Goal: Task Accomplishment & Management: Use online tool/utility

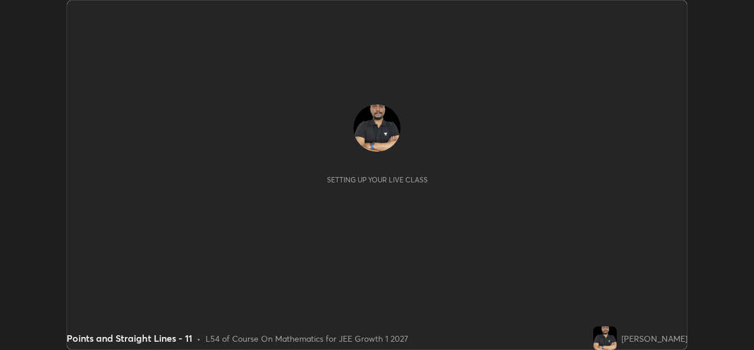
scroll to position [350, 754]
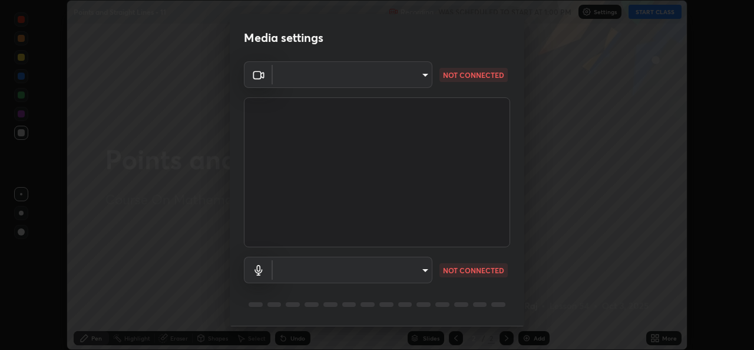
type input "01ba4e230c86726ed3cc2c83bf33541f2a1f81fc79d1918fb88ff4b5df00a70d"
type input "49b0a6df07a429b4aa0e143735b31e2a272de4ae34d33bd193cbc4de7c554cfd"
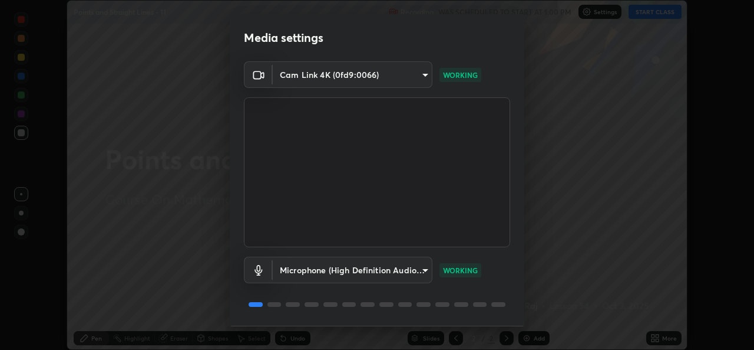
scroll to position [37, 0]
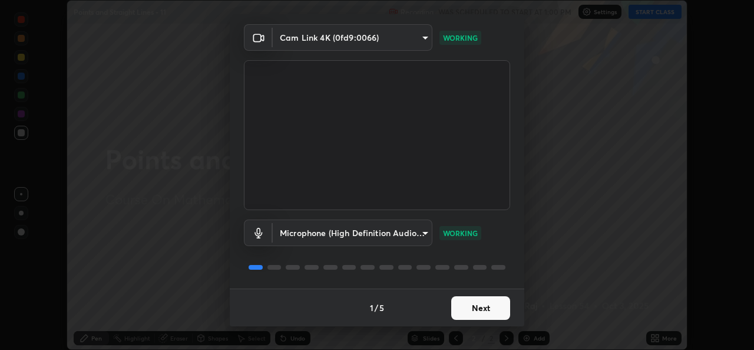
click at [485, 309] on button "Next" at bounding box center [481, 308] width 59 height 24
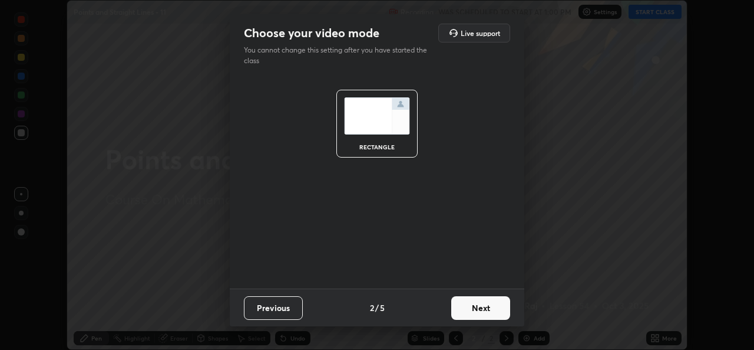
scroll to position [0, 0]
click at [480, 311] on button "Next" at bounding box center [481, 308] width 59 height 24
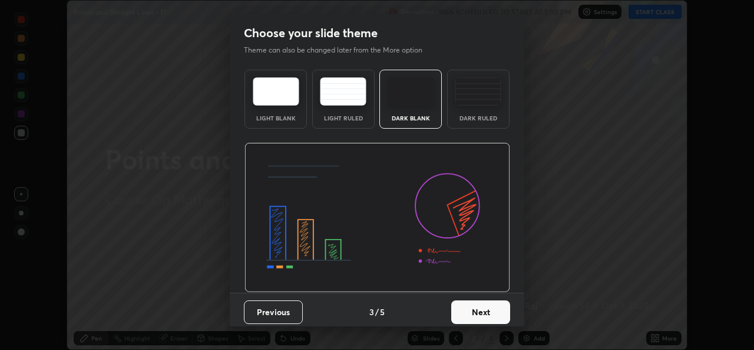
click at [476, 315] on button "Next" at bounding box center [481, 312] width 59 height 24
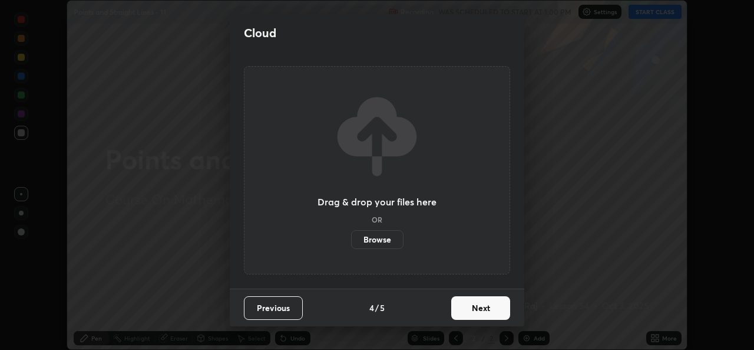
click at [474, 315] on button "Next" at bounding box center [481, 308] width 59 height 24
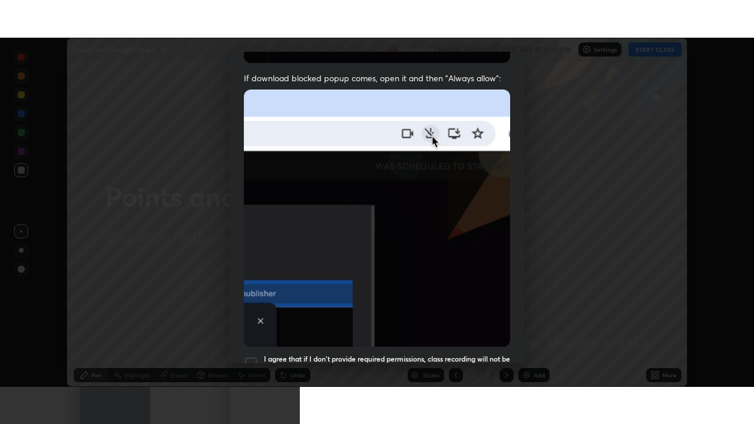
scroll to position [278, 0]
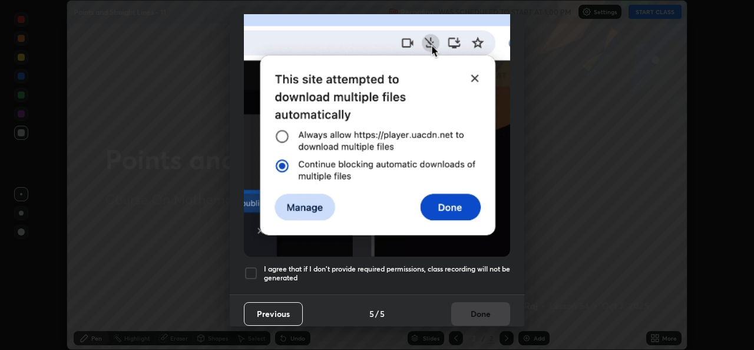
click at [252, 266] on div at bounding box center [251, 273] width 14 height 14
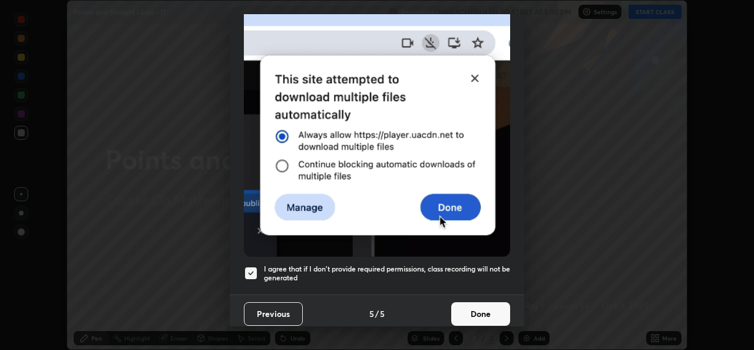
click at [434, 205] on img at bounding box center [377, 128] width 266 height 258
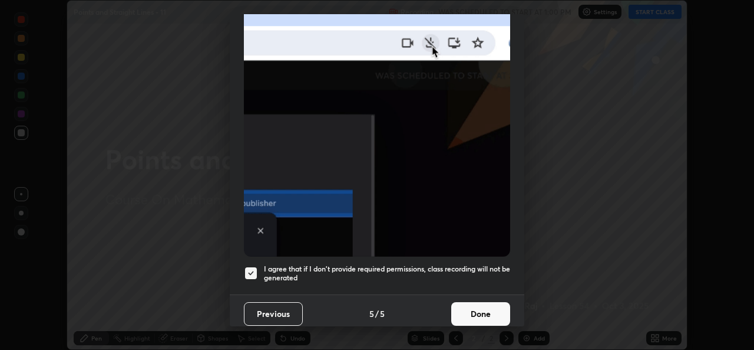
click at [467, 311] on button "Done" at bounding box center [481, 314] width 59 height 24
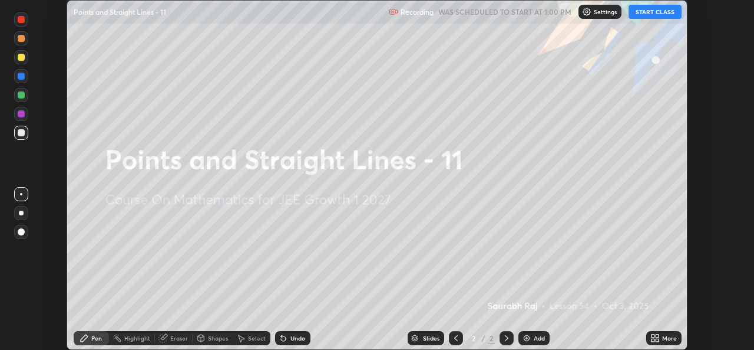
click at [669, 8] on button "START CLASS" at bounding box center [655, 12] width 53 height 14
click at [657, 335] on icon at bounding box center [657, 335] width 3 height 3
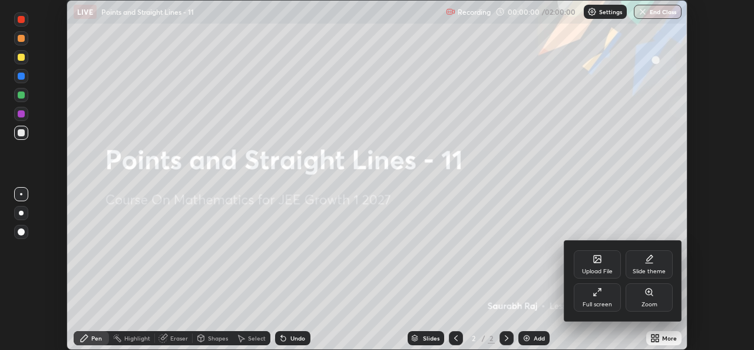
click at [598, 299] on div "Full screen" at bounding box center [597, 297] width 47 height 28
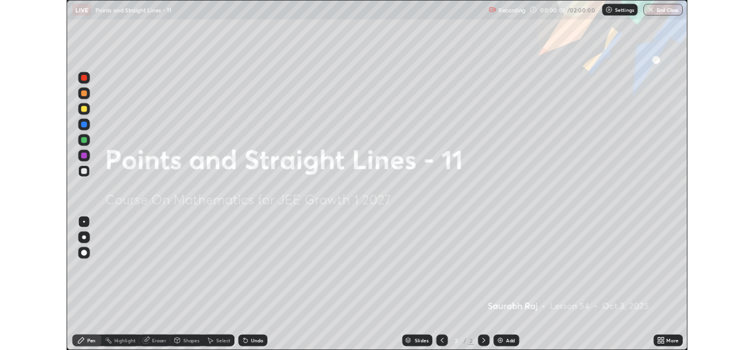
scroll to position [424, 754]
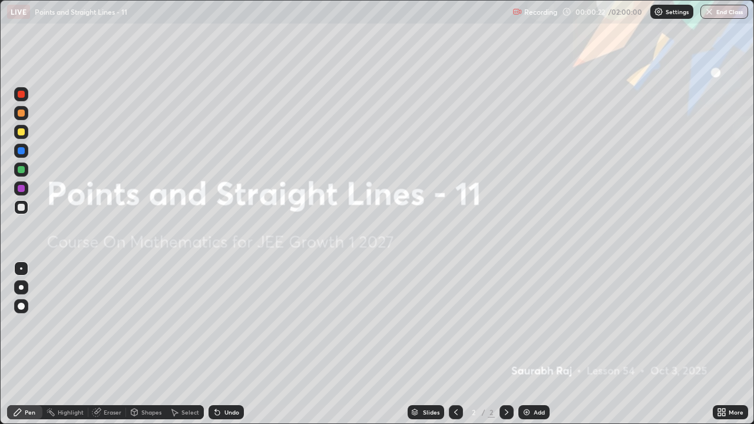
click at [540, 349] on div "Add" at bounding box center [534, 413] width 31 height 14
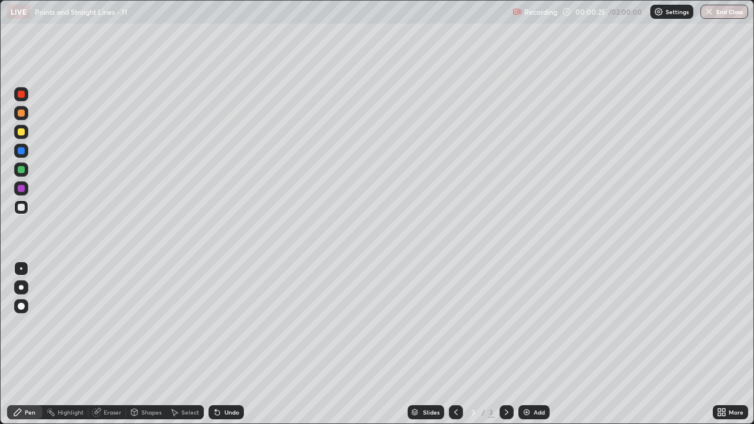
click at [24, 135] on div at bounding box center [21, 132] width 14 height 14
click at [28, 349] on div "Pen" at bounding box center [24, 413] width 35 height 14
click at [229, 349] on div "Undo" at bounding box center [232, 413] width 15 height 6
click at [234, 349] on div "Undo" at bounding box center [232, 413] width 15 height 6
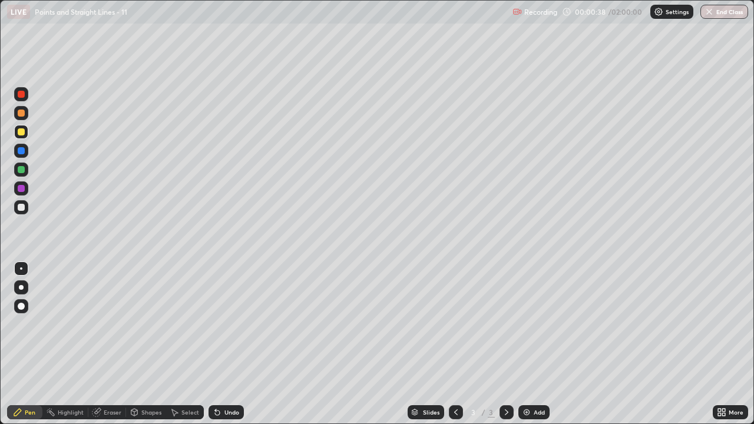
click at [220, 349] on div "Undo" at bounding box center [226, 413] width 35 height 14
click at [26, 206] on div at bounding box center [21, 207] width 14 height 14
click at [20, 207] on div at bounding box center [21, 207] width 7 height 7
click at [230, 349] on div "Undo" at bounding box center [232, 413] width 15 height 6
click at [182, 349] on div "Select" at bounding box center [185, 413] width 38 height 14
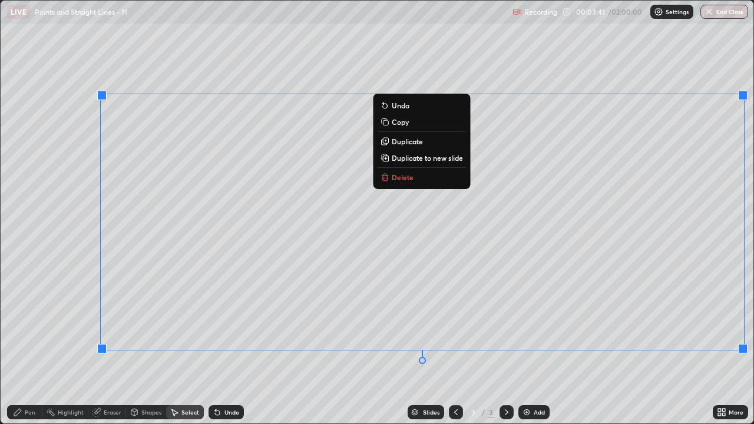
click at [79, 349] on div "0 ° Undo Copy Duplicate Duplicate to new slide Delete" at bounding box center [377, 212] width 753 height 423
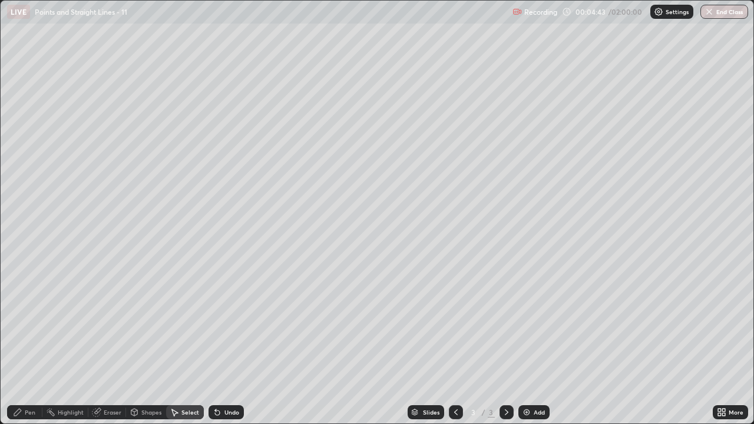
click at [522, 349] on img at bounding box center [526, 412] width 9 height 9
click at [18, 349] on div "Pen" at bounding box center [24, 413] width 35 height 14
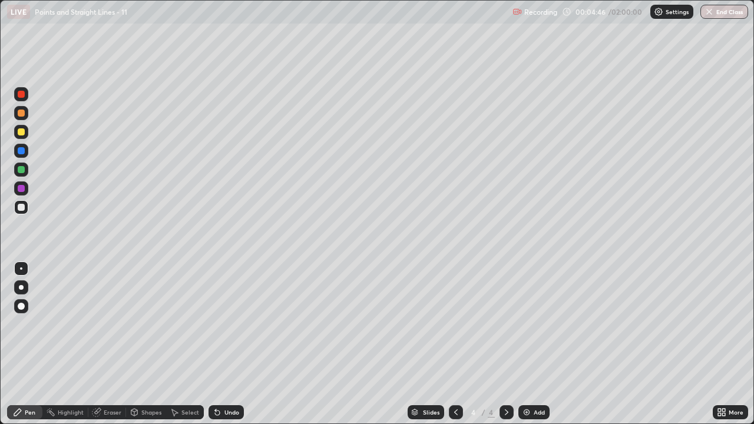
click at [18, 172] on div at bounding box center [21, 169] width 7 height 7
click at [454, 349] on div at bounding box center [456, 413] width 14 height 24
click at [500, 349] on div at bounding box center [507, 413] width 14 height 14
click at [20, 207] on div at bounding box center [21, 207] width 7 height 7
click at [226, 349] on div "Undo" at bounding box center [226, 413] width 35 height 14
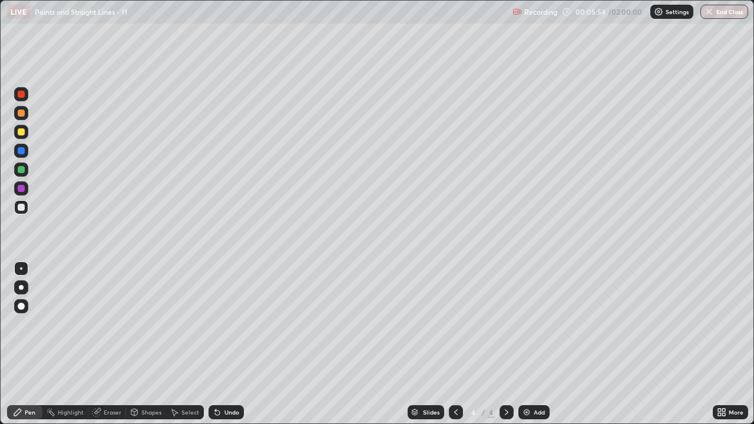
click at [21, 130] on div at bounding box center [21, 131] width 7 height 7
click at [456, 349] on icon at bounding box center [456, 413] width 4 height 6
click at [506, 349] on icon at bounding box center [506, 412] width 9 height 9
click at [532, 349] on div "Add" at bounding box center [534, 413] width 31 height 14
click at [228, 349] on div "Undo" at bounding box center [232, 413] width 15 height 6
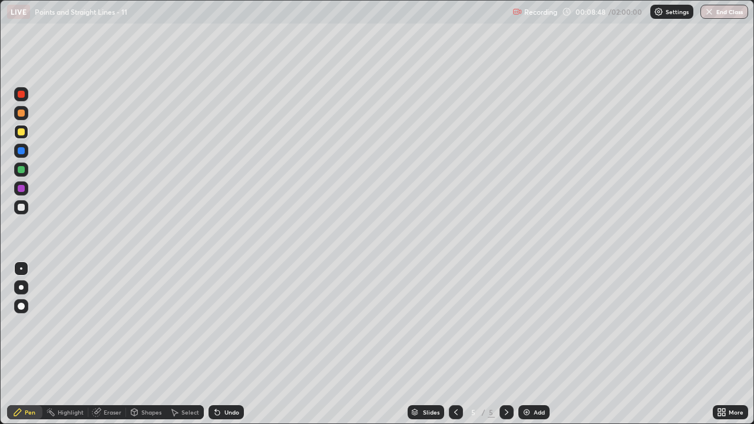
click at [19, 212] on div at bounding box center [21, 207] width 14 height 14
click at [22, 172] on div at bounding box center [21, 169] width 7 height 7
click at [450, 349] on div at bounding box center [456, 413] width 14 height 24
click at [454, 349] on div at bounding box center [456, 413] width 14 height 24
click at [457, 349] on div at bounding box center [456, 413] width 14 height 14
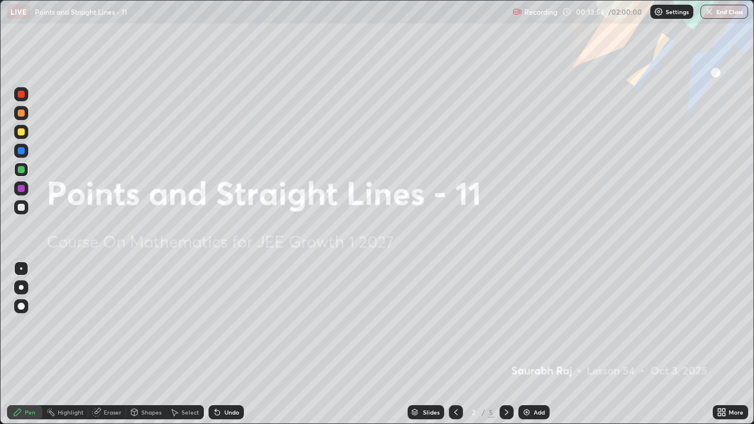
click at [505, 349] on icon at bounding box center [507, 413] width 4 height 6
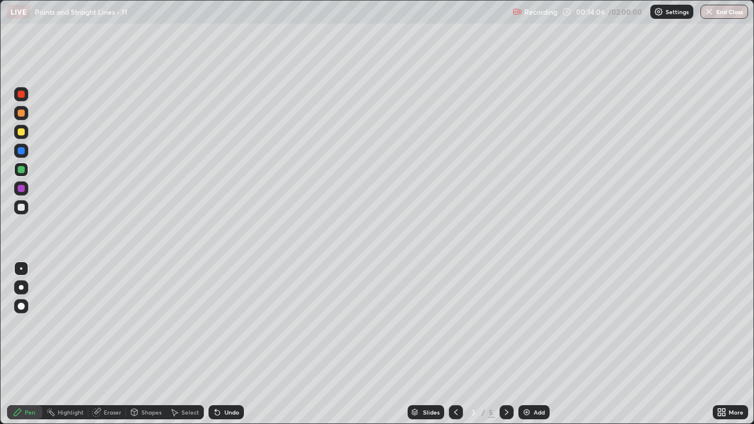
click at [508, 349] on icon at bounding box center [506, 412] width 9 height 9
click at [506, 349] on icon at bounding box center [506, 412] width 9 height 9
click at [533, 349] on div "Add" at bounding box center [534, 413] width 31 height 14
click at [453, 349] on icon at bounding box center [456, 412] width 9 height 9
click at [507, 349] on icon at bounding box center [507, 413] width 4 height 6
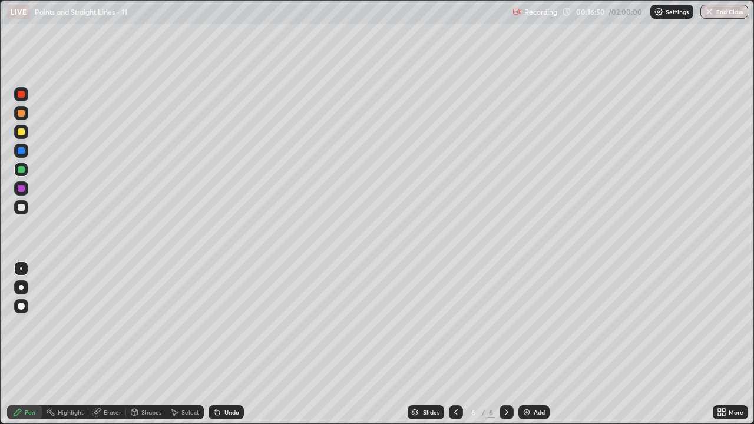
click at [20, 207] on div at bounding box center [21, 207] width 7 height 7
click at [228, 349] on div "Undo" at bounding box center [226, 413] width 35 height 14
click at [21, 207] on div at bounding box center [21, 207] width 7 height 7
click at [231, 349] on div "Undo" at bounding box center [232, 413] width 15 height 6
click at [229, 349] on div "Undo" at bounding box center [232, 413] width 15 height 6
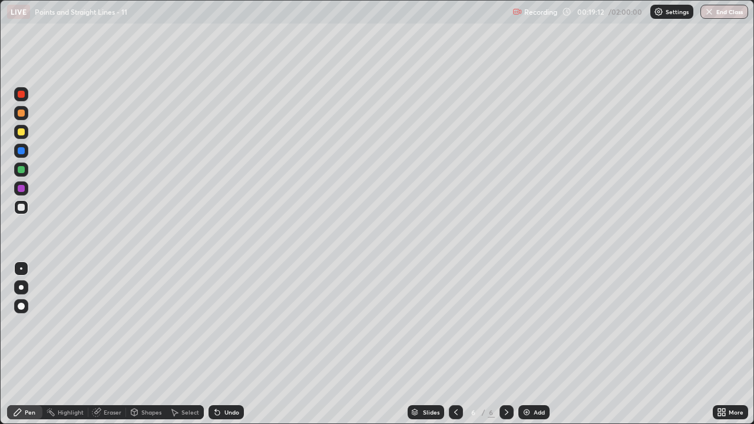
click at [20, 207] on div at bounding box center [21, 207] width 7 height 7
click at [104, 349] on div "Eraser" at bounding box center [107, 413] width 38 height 14
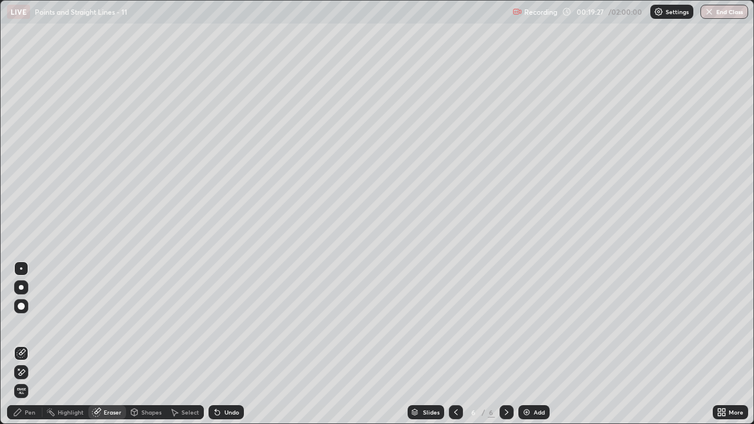
click at [31, 349] on div "Pen" at bounding box center [30, 413] width 11 height 6
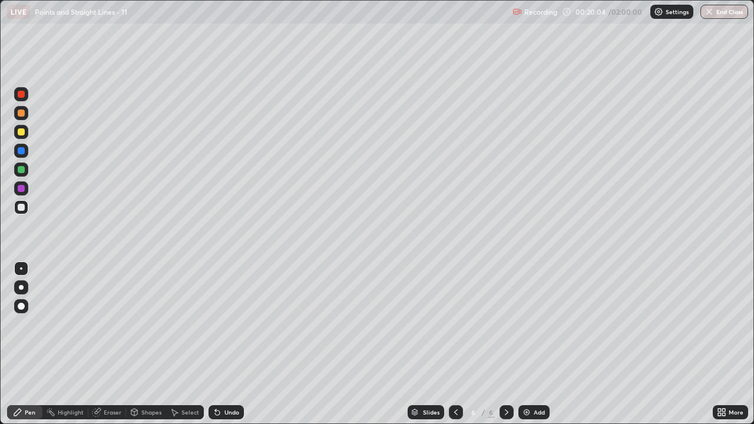
click at [229, 349] on div "Undo" at bounding box center [232, 413] width 15 height 6
click at [226, 349] on div "Undo" at bounding box center [232, 413] width 15 height 6
click at [222, 349] on div "Undo" at bounding box center [226, 413] width 35 height 14
click at [228, 349] on div "Undo" at bounding box center [226, 413] width 35 height 14
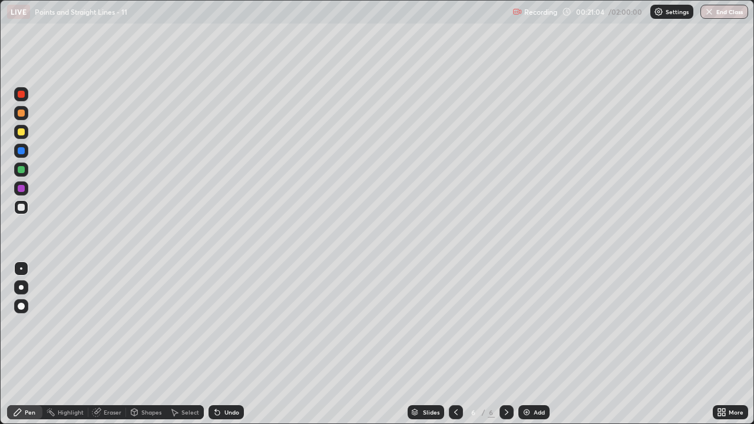
click at [231, 349] on div "Undo" at bounding box center [232, 413] width 15 height 6
click at [228, 349] on div "Undo" at bounding box center [226, 413] width 35 height 14
click at [122, 349] on div "Eraser" at bounding box center [107, 413] width 38 height 14
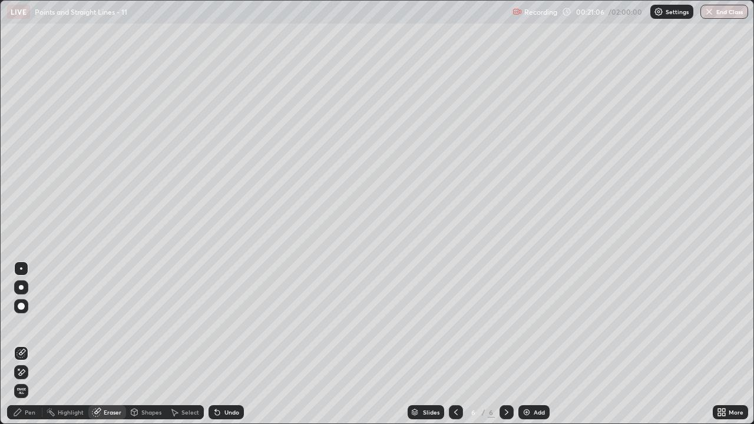
click at [19, 349] on icon at bounding box center [17, 412] width 9 height 9
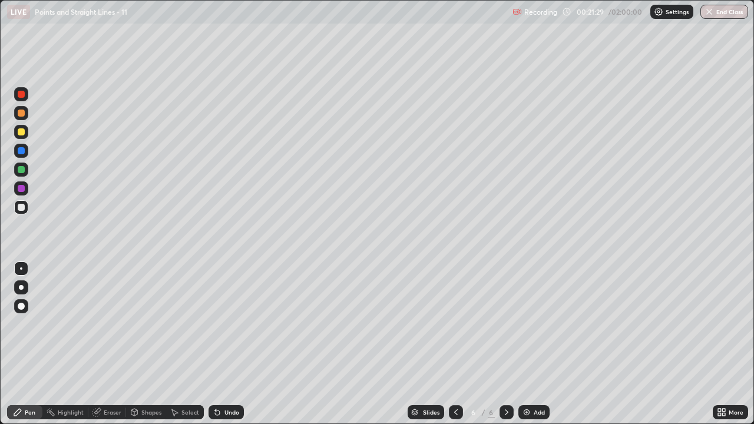
click at [225, 349] on div "Undo" at bounding box center [232, 413] width 15 height 6
click at [222, 349] on div "Undo" at bounding box center [226, 413] width 35 height 14
click at [226, 349] on div "Undo" at bounding box center [226, 413] width 35 height 14
click at [222, 349] on div "Undo" at bounding box center [226, 413] width 35 height 14
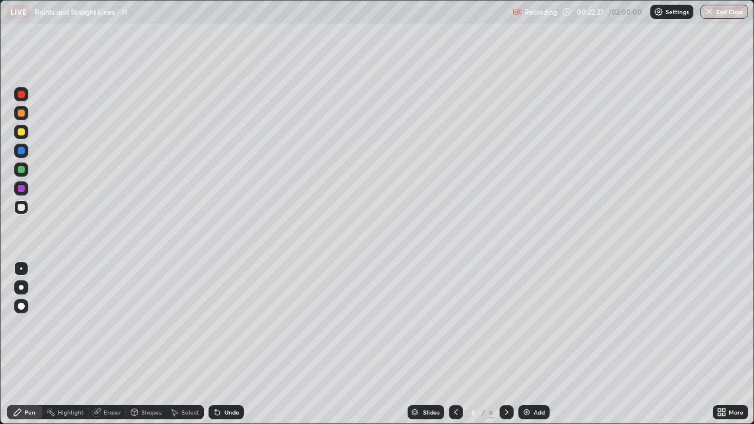
click at [222, 349] on div "Undo" at bounding box center [226, 413] width 35 height 14
click at [228, 349] on div "Undo" at bounding box center [232, 413] width 15 height 6
click at [189, 349] on div "Select" at bounding box center [191, 413] width 18 height 6
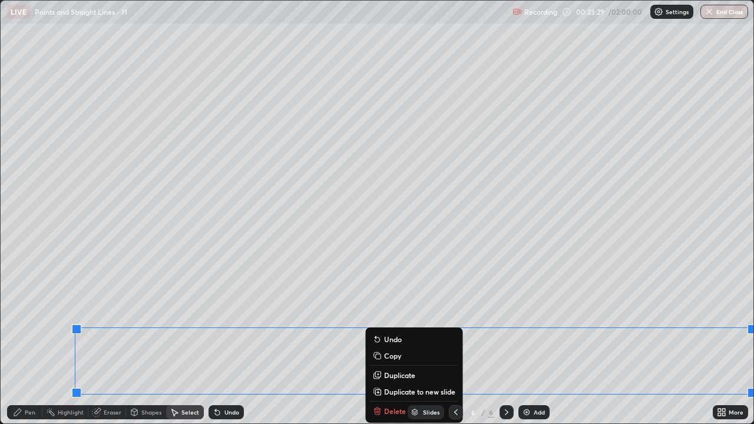
click at [396, 349] on p "Duplicate to new slide" at bounding box center [419, 391] width 71 height 9
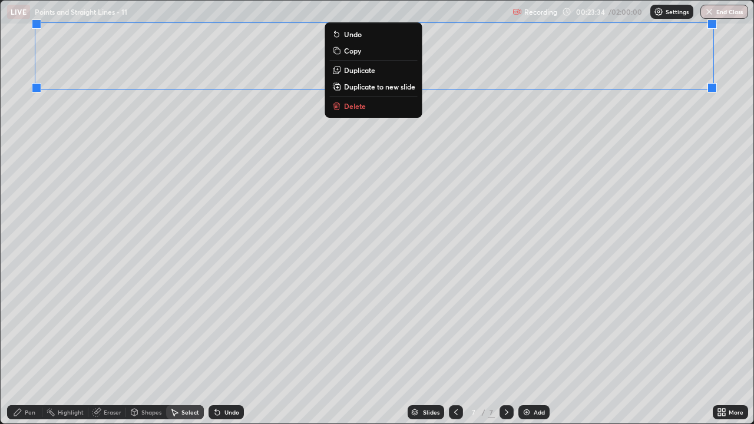
click at [373, 126] on div "0 ° Undo Copy Duplicate Duplicate to new slide Delete" at bounding box center [377, 212] width 753 height 423
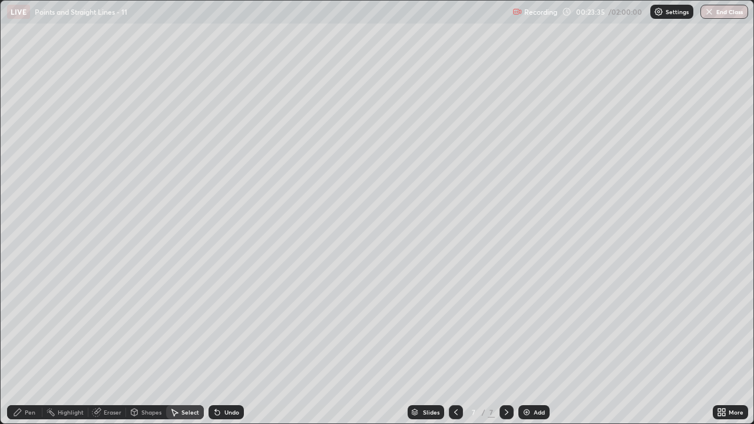
click at [105, 349] on div "Eraser" at bounding box center [113, 413] width 18 height 6
click at [31, 349] on div "Pen" at bounding box center [24, 413] width 35 height 14
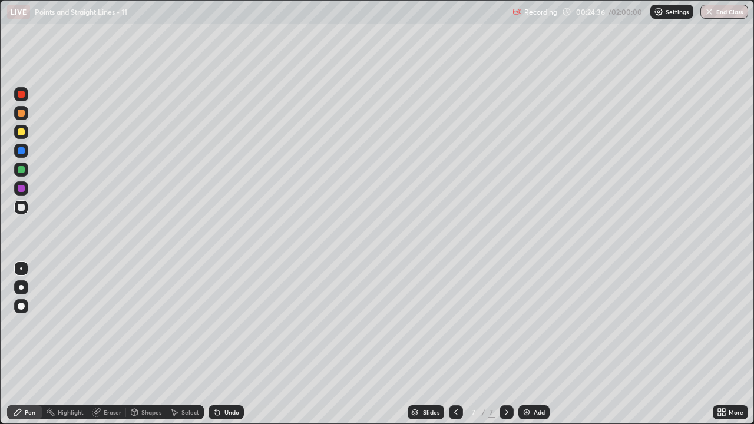
click at [455, 349] on icon at bounding box center [456, 412] width 9 height 9
click at [507, 349] on icon at bounding box center [506, 412] width 9 height 9
click at [453, 349] on icon at bounding box center [456, 412] width 9 height 9
click at [507, 349] on icon at bounding box center [507, 413] width 4 height 6
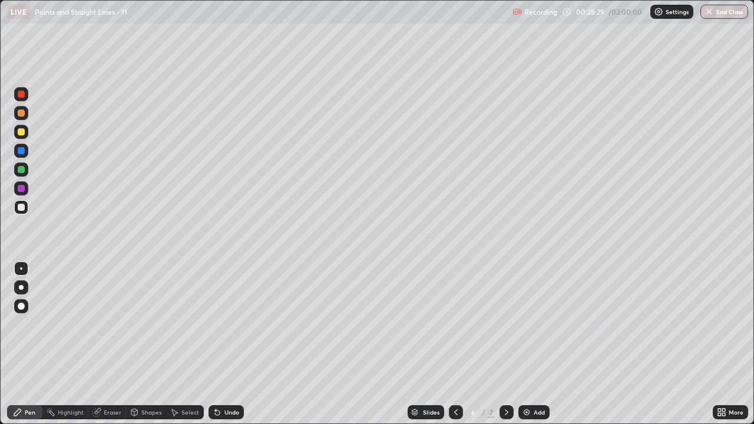
click at [506, 349] on icon at bounding box center [506, 412] width 9 height 9
click at [21, 206] on div at bounding box center [21, 207] width 7 height 7
click at [539, 349] on div "Add" at bounding box center [539, 413] width 11 height 6
click at [455, 349] on icon at bounding box center [456, 412] width 9 height 9
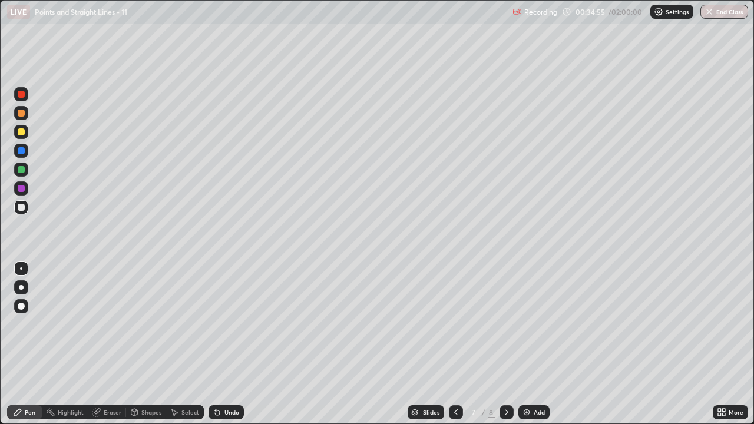
click at [219, 349] on icon at bounding box center [217, 412] width 9 height 9
click at [21, 166] on div at bounding box center [21, 169] width 7 height 7
click at [21, 209] on div at bounding box center [21, 207] width 7 height 7
click at [231, 349] on div "Undo" at bounding box center [232, 413] width 15 height 6
click at [234, 349] on div "Undo" at bounding box center [232, 413] width 15 height 6
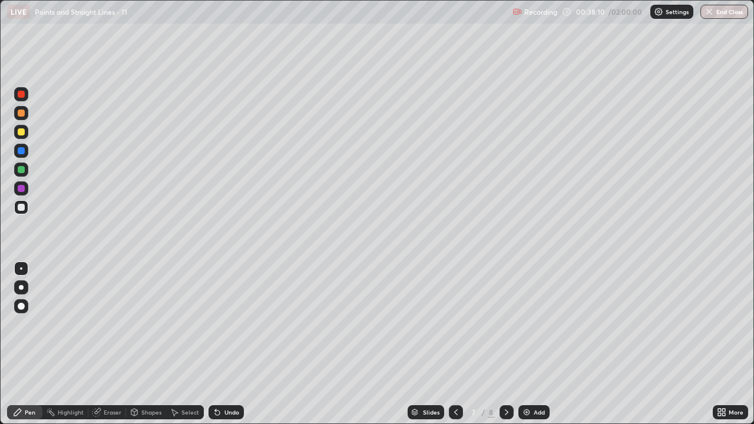
click at [229, 349] on div "Undo" at bounding box center [232, 413] width 15 height 6
click at [233, 349] on div "Undo" at bounding box center [232, 413] width 15 height 6
click at [232, 349] on div "Undo" at bounding box center [232, 413] width 15 height 6
click at [230, 349] on div "Undo" at bounding box center [232, 413] width 15 height 6
click at [228, 349] on div "Undo" at bounding box center [232, 413] width 15 height 6
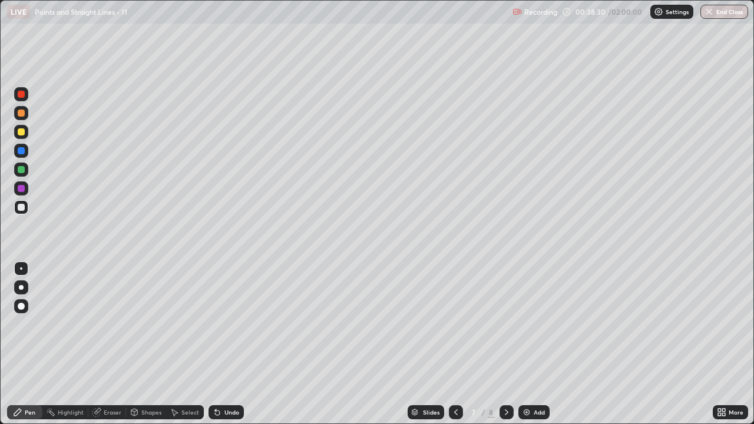
click at [539, 349] on div "Add" at bounding box center [534, 413] width 31 height 14
click at [452, 349] on icon at bounding box center [456, 412] width 9 height 9
click at [507, 349] on icon at bounding box center [506, 412] width 9 height 9
click at [240, 349] on div "Undo" at bounding box center [226, 413] width 35 height 14
click at [156, 349] on div "Shapes" at bounding box center [151, 413] width 20 height 6
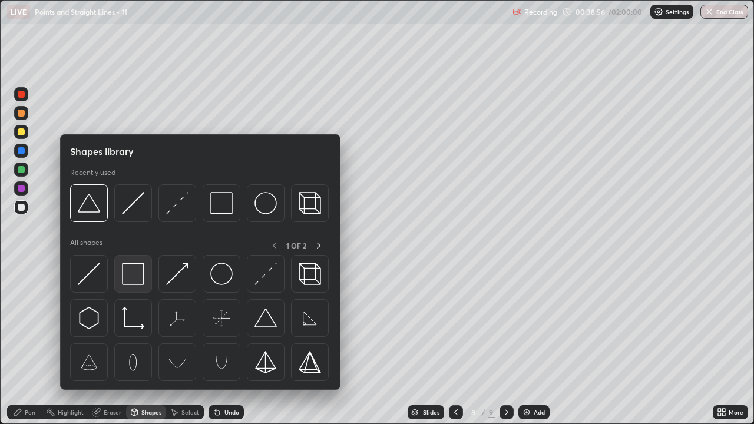
click at [120, 272] on div at bounding box center [133, 274] width 38 height 38
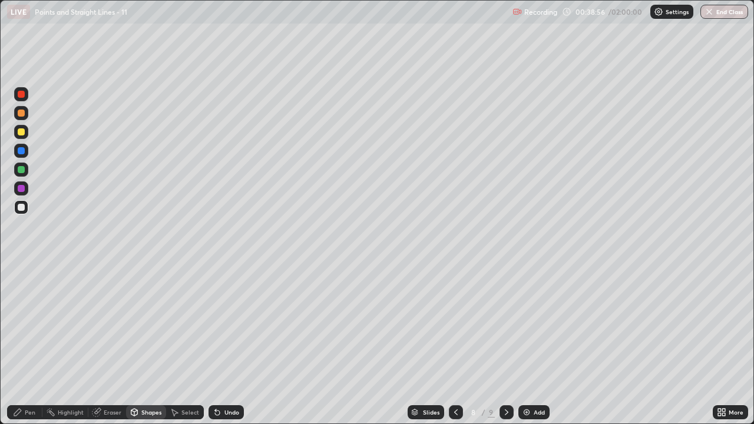
click at [25, 168] on div at bounding box center [21, 170] width 14 height 14
click at [24, 349] on div "Pen" at bounding box center [24, 413] width 35 height 14
click at [230, 349] on div "Undo" at bounding box center [232, 413] width 15 height 6
click at [140, 349] on div "Shapes" at bounding box center [146, 413] width 40 height 14
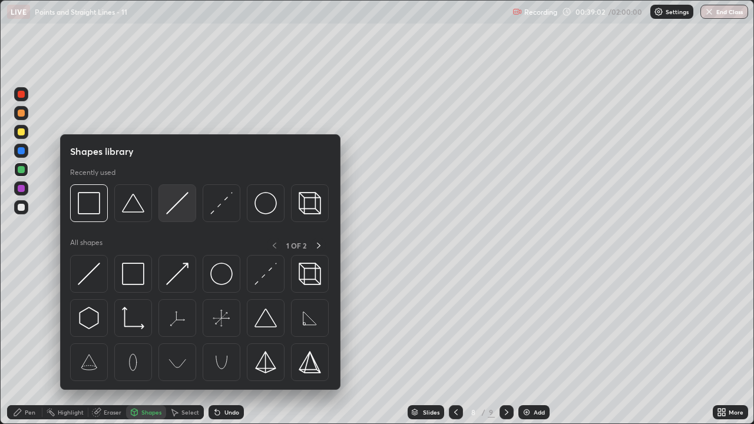
click at [173, 205] on img at bounding box center [177, 203] width 22 height 22
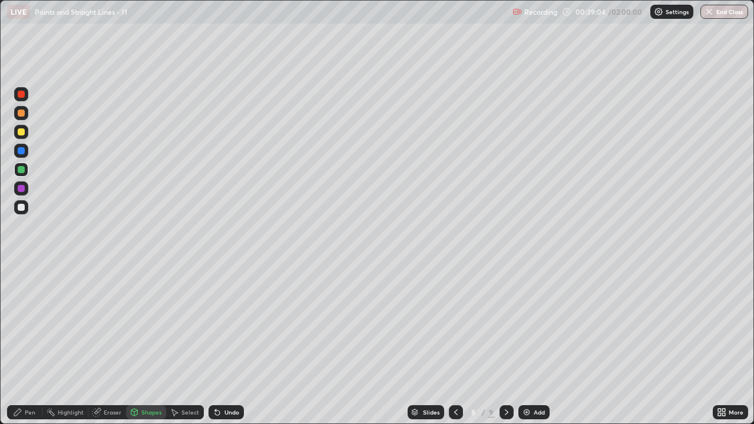
click at [219, 349] on icon at bounding box center [217, 412] width 9 height 9
click at [34, 349] on div "Pen" at bounding box center [30, 413] width 11 height 6
click at [24, 213] on div at bounding box center [21, 207] width 14 height 14
click at [228, 349] on div "Undo" at bounding box center [232, 413] width 15 height 6
click at [455, 349] on icon at bounding box center [456, 412] width 9 height 9
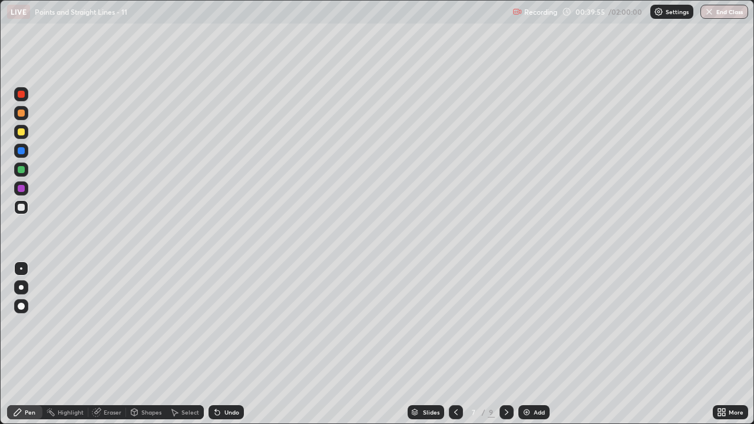
click at [20, 172] on div at bounding box center [21, 169] width 7 height 7
click at [14, 207] on div at bounding box center [21, 207] width 14 height 14
click at [121, 349] on div "Eraser" at bounding box center [107, 413] width 38 height 14
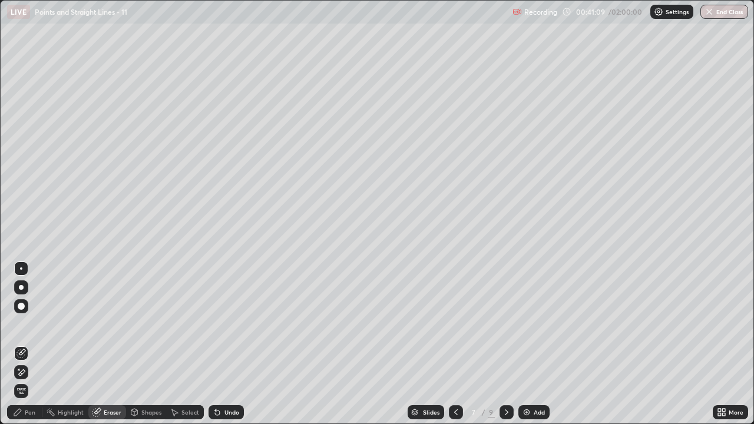
click at [29, 349] on div "Pen" at bounding box center [30, 413] width 11 height 6
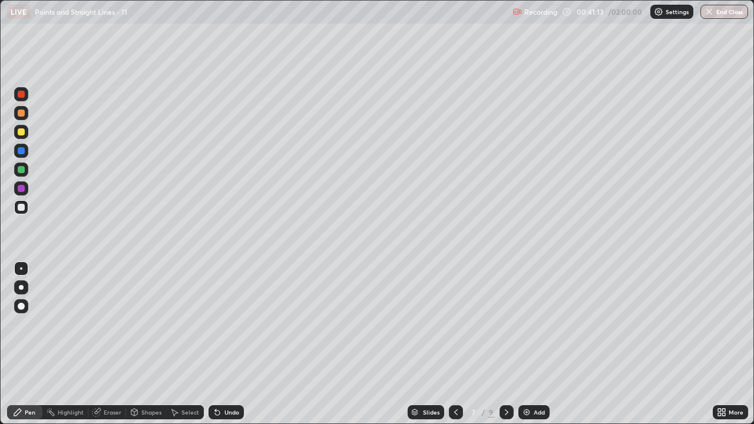
click at [506, 349] on icon at bounding box center [506, 412] width 9 height 9
click at [460, 349] on div at bounding box center [456, 413] width 14 height 14
click at [505, 349] on icon at bounding box center [506, 412] width 9 height 9
click at [97, 349] on icon at bounding box center [96, 412] width 9 height 9
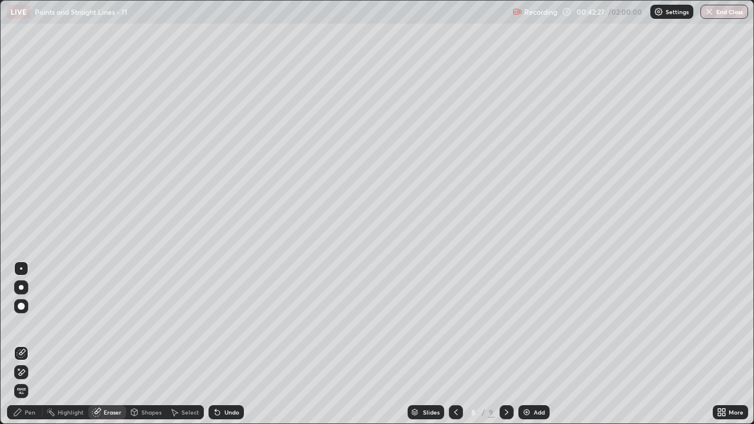
click at [455, 349] on div at bounding box center [456, 413] width 14 height 14
click at [512, 349] on div at bounding box center [507, 413] width 14 height 14
click at [14, 349] on icon at bounding box center [17, 412] width 9 height 9
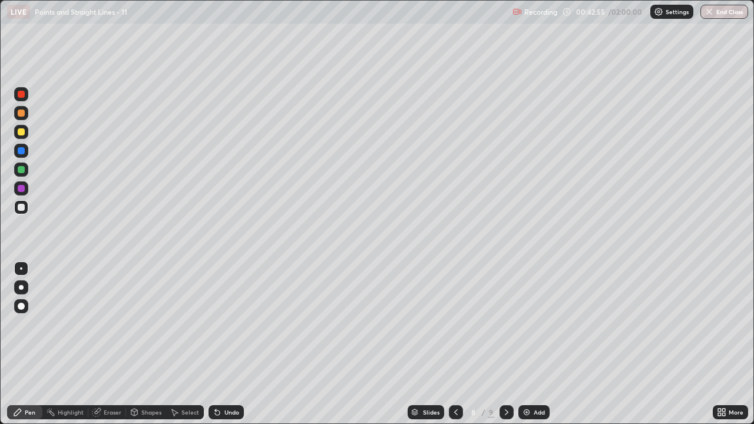
click at [228, 349] on div "Undo" at bounding box center [232, 413] width 15 height 6
click at [225, 349] on div "Undo" at bounding box center [226, 413] width 35 height 14
click at [18, 132] on div at bounding box center [21, 131] width 7 height 7
click at [233, 349] on div "Undo" at bounding box center [226, 413] width 35 height 14
click at [230, 349] on div "Undo" at bounding box center [232, 413] width 15 height 6
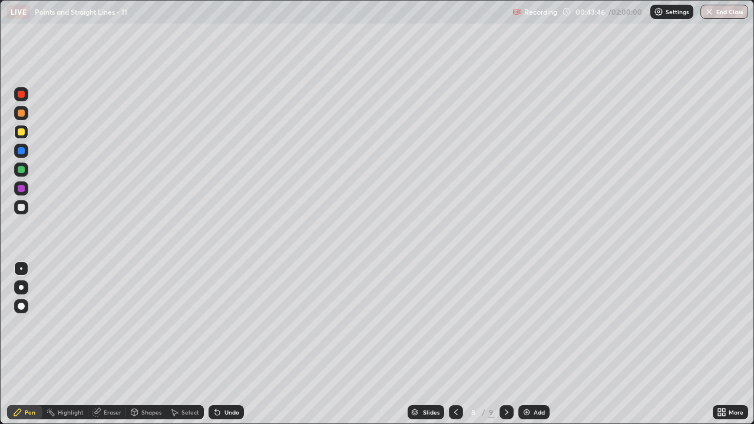
click at [176, 349] on div "Select" at bounding box center [185, 413] width 38 height 14
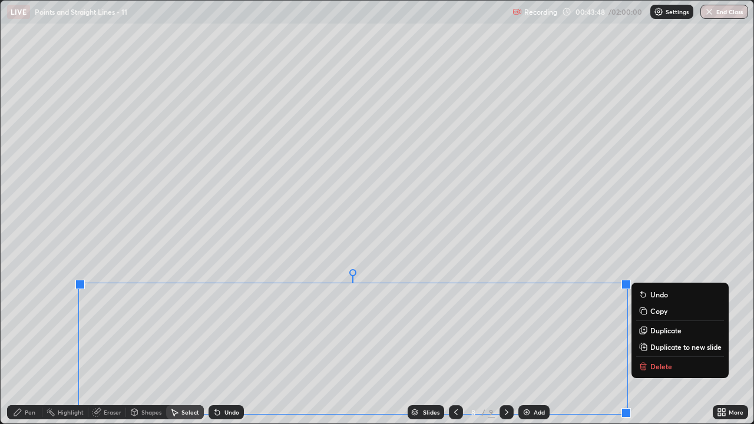
click at [651, 349] on p "Delete" at bounding box center [662, 366] width 22 height 9
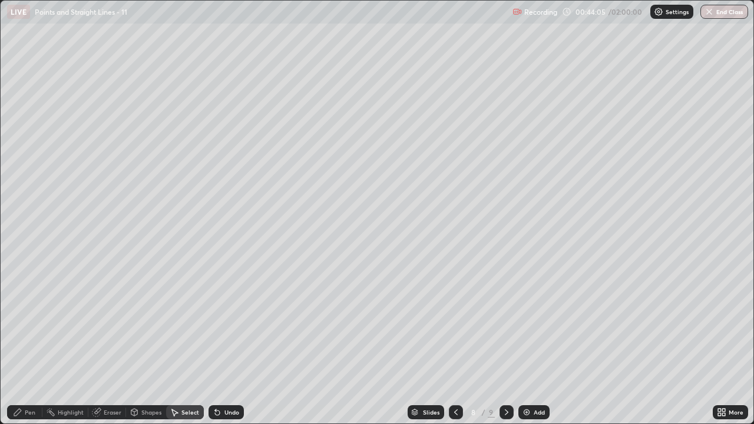
click at [15, 349] on icon at bounding box center [17, 412] width 9 height 9
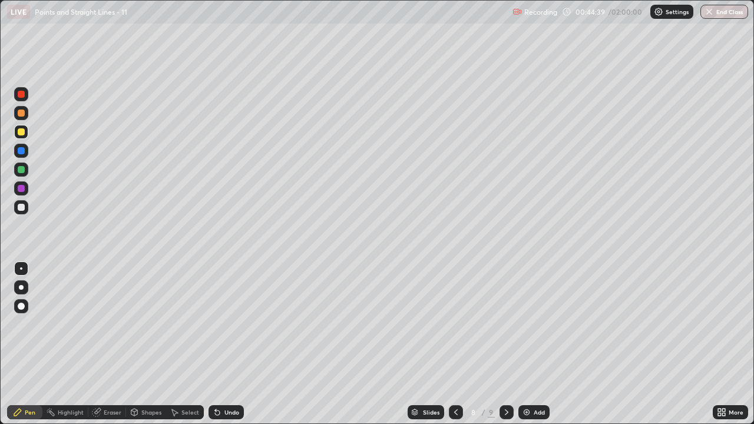
click at [193, 349] on div "Select" at bounding box center [185, 413] width 38 height 14
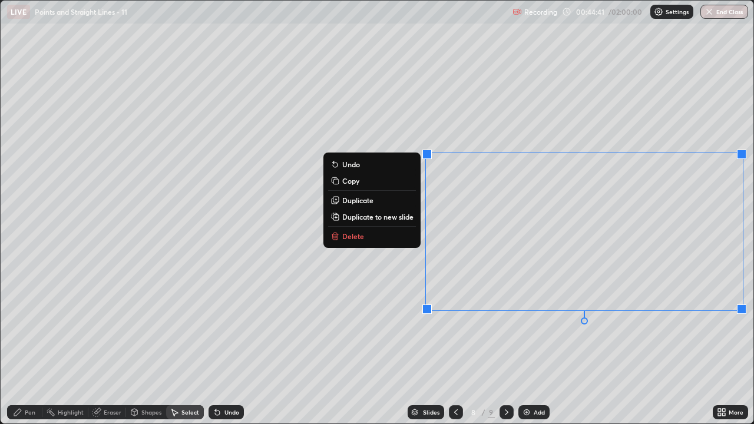
click at [366, 239] on button "Delete" at bounding box center [372, 236] width 88 height 14
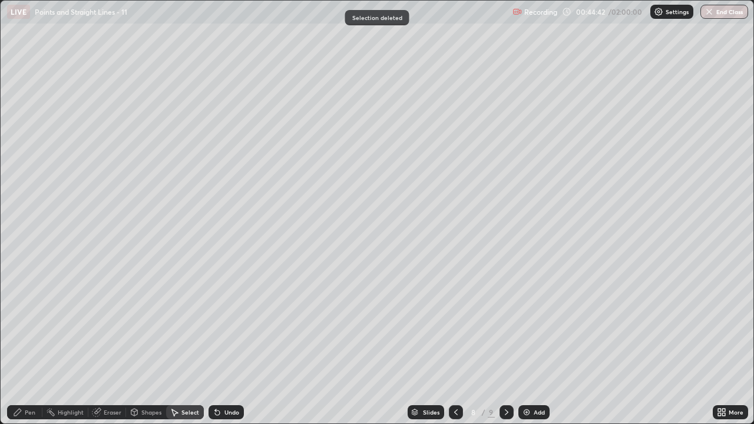
click at [297, 327] on div "0 ° Undo Copy Duplicate Duplicate to new slide Delete" at bounding box center [377, 212] width 753 height 423
click at [29, 349] on div "Pen" at bounding box center [24, 413] width 35 height 14
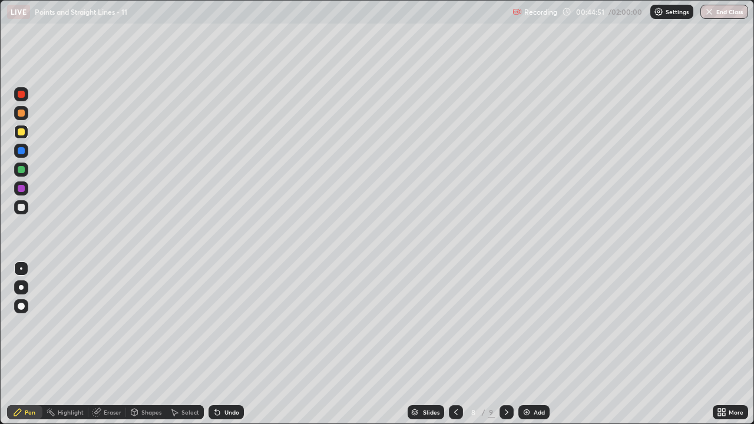
click at [226, 349] on div "Undo" at bounding box center [226, 413] width 35 height 14
click at [225, 349] on div "Undo" at bounding box center [232, 413] width 15 height 6
click at [228, 349] on div "Undo" at bounding box center [232, 413] width 15 height 6
click at [188, 349] on div "Select" at bounding box center [191, 413] width 18 height 6
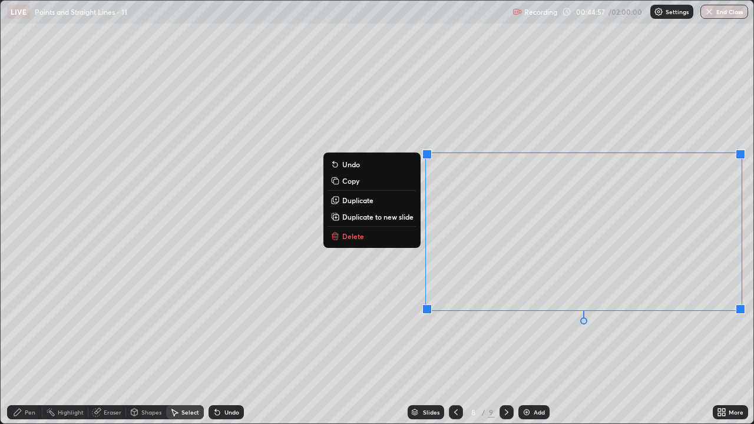
click at [368, 238] on button "Delete" at bounding box center [372, 236] width 88 height 14
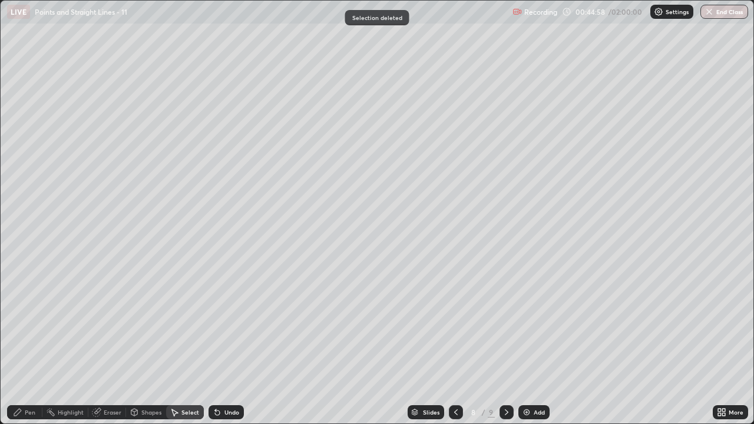
click at [107, 349] on div "Eraser" at bounding box center [113, 413] width 18 height 6
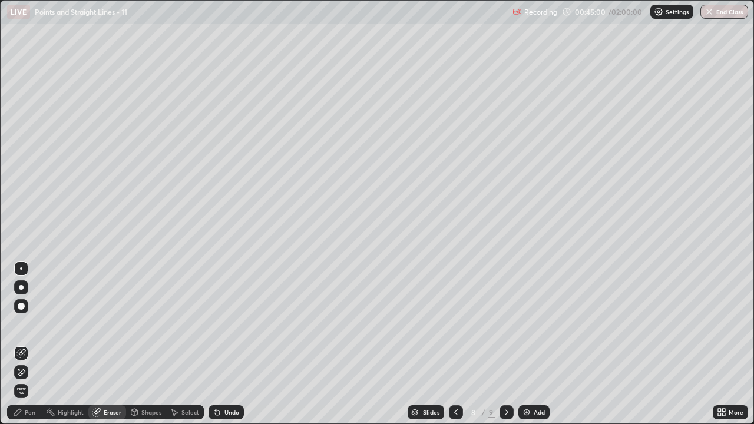
click at [24, 349] on div "Pen" at bounding box center [24, 413] width 35 height 14
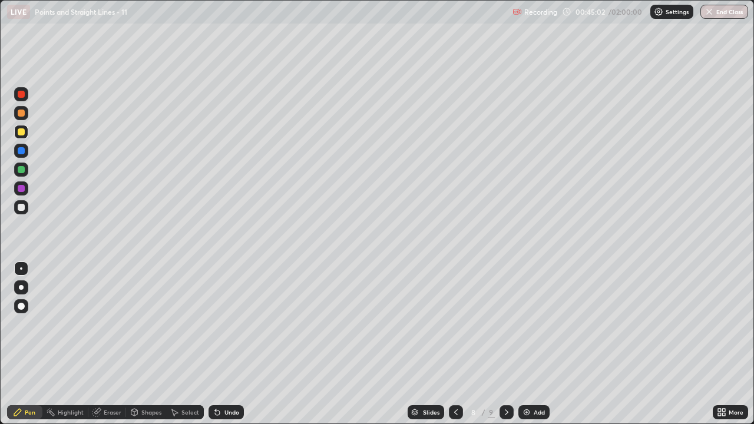
click at [18, 206] on div at bounding box center [21, 207] width 7 height 7
click at [506, 349] on icon at bounding box center [506, 412] width 9 height 9
click at [22, 349] on icon at bounding box center [17, 412] width 9 height 9
click at [19, 208] on div at bounding box center [21, 207] width 7 height 7
click at [28, 211] on div at bounding box center [21, 207] width 14 height 14
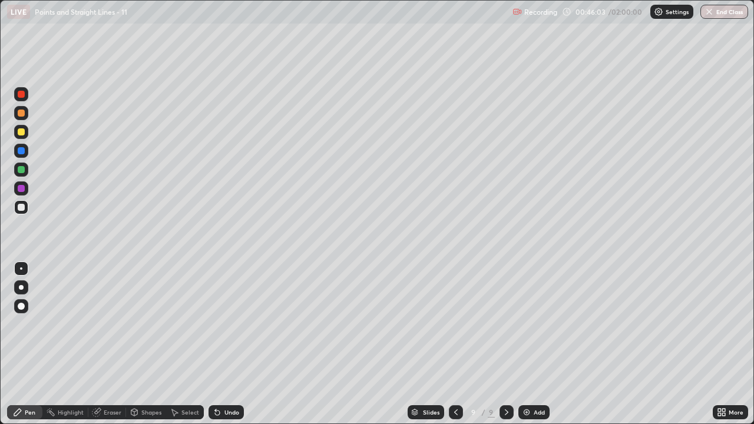
click at [225, 349] on div "Undo" at bounding box center [232, 413] width 15 height 6
click at [219, 349] on div "Undo" at bounding box center [226, 413] width 35 height 14
click at [220, 349] on icon at bounding box center [217, 412] width 9 height 9
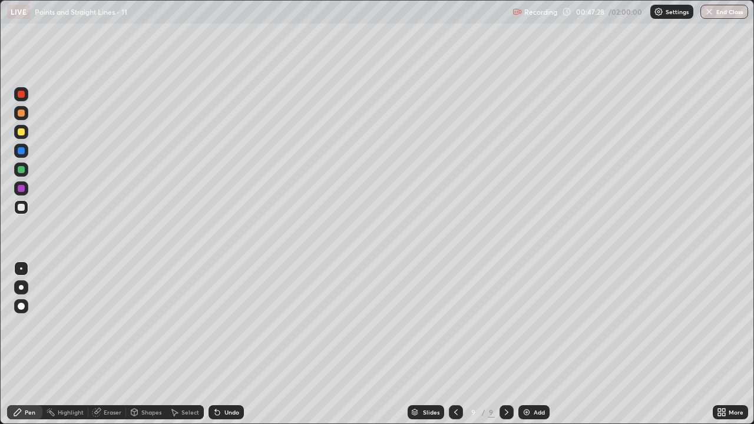
click at [225, 349] on div "Undo" at bounding box center [232, 413] width 15 height 6
click at [226, 349] on div "Undo" at bounding box center [232, 413] width 15 height 6
click at [228, 349] on div "Undo" at bounding box center [232, 413] width 15 height 6
click at [16, 170] on div at bounding box center [21, 170] width 14 height 14
click at [20, 209] on div at bounding box center [21, 207] width 7 height 7
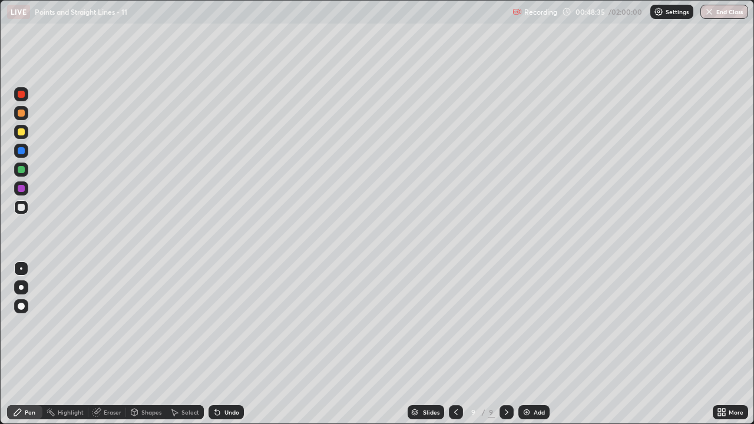
click at [222, 349] on div "Undo" at bounding box center [226, 413] width 35 height 14
click at [225, 349] on div "Undo" at bounding box center [232, 413] width 15 height 6
click at [219, 349] on icon at bounding box center [217, 412] width 9 height 9
click at [221, 349] on div "Undo" at bounding box center [226, 413] width 35 height 14
click at [227, 349] on div "Undo" at bounding box center [232, 413] width 15 height 6
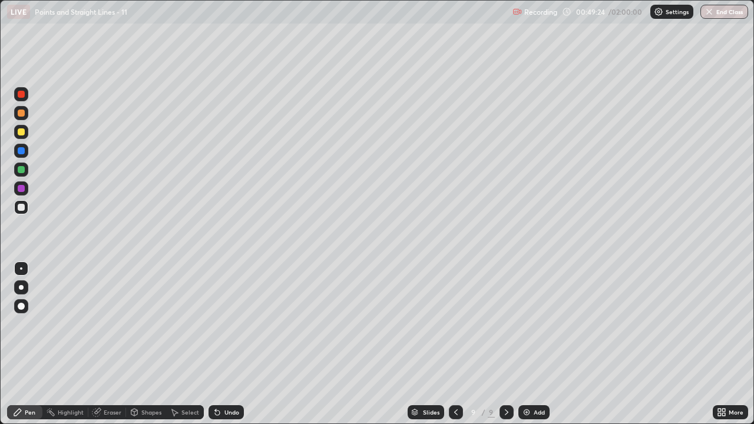
click at [531, 349] on div "Add" at bounding box center [534, 413] width 31 height 14
click at [459, 349] on icon at bounding box center [455, 412] width 9 height 9
click at [506, 349] on icon at bounding box center [506, 412] width 9 height 9
click at [454, 349] on icon at bounding box center [455, 412] width 9 height 9
click at [506, 349] on icon at bounding box center [506, 412] width 9 height 9
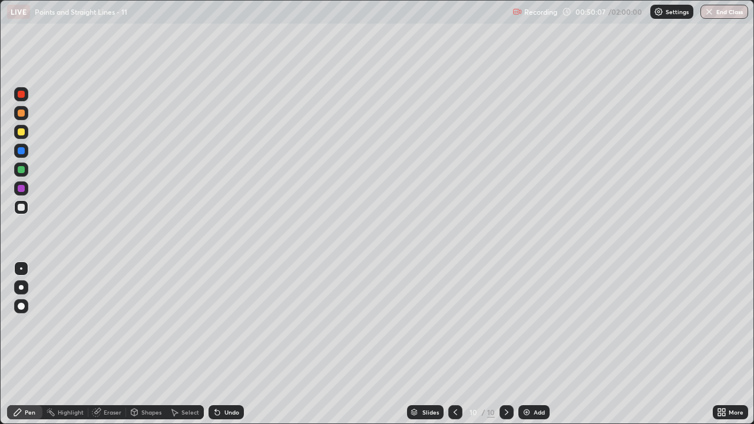
click at [227, 349] on div "Undo" at bounding box center [232, 413] width 15 height 6
click at [225, 349] on div "Undo" at bounding box center [232, 413] width 15 height 6
click at [457, 349] on div at bounding box center [456, 413] width 14 height 24
click at [504, 349] on icon at bounding box center [506, 412] width 9 height 9
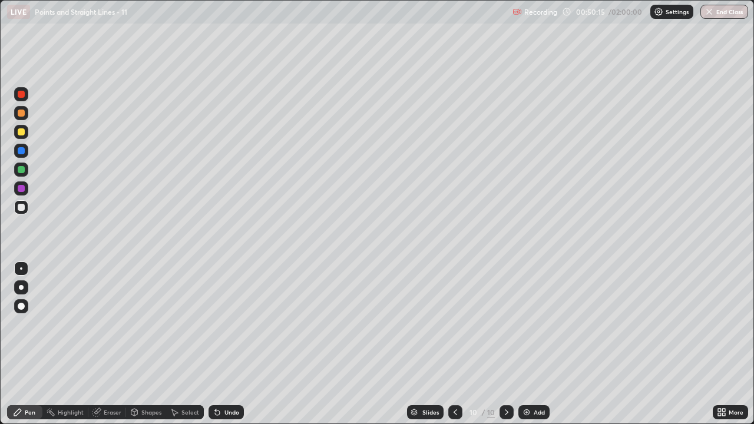
click at [454, 349] on div at bounding box center [456, 413] width 14 height 14
click at [507, 349] on icon at bounding box center [506, 412] width 9 height 9
click at [454, 349] on icon at bounding box center [456, 413] width 4 height 6
click at [507, 349] on icon at bounding box center [506, 412] width 9 height 9
click at [27, 349] on div "Pen" at bounding box center [30, 413] width 11 height 6
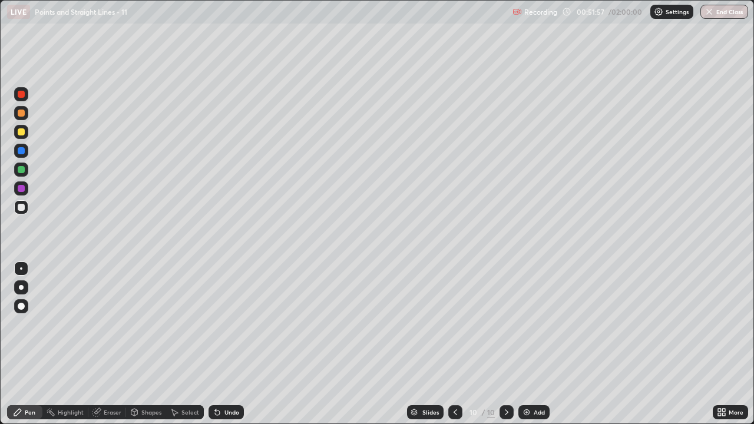
click at [22, 132] on div at bounding box center [21, 131] width 7 height 7
click at [225, 349] on div "Undo" at bounding box center [226, 413] width 35 height 14
click at [107, 349] on div "Eraser" at bounding box center [113, 413] width 18 height 6
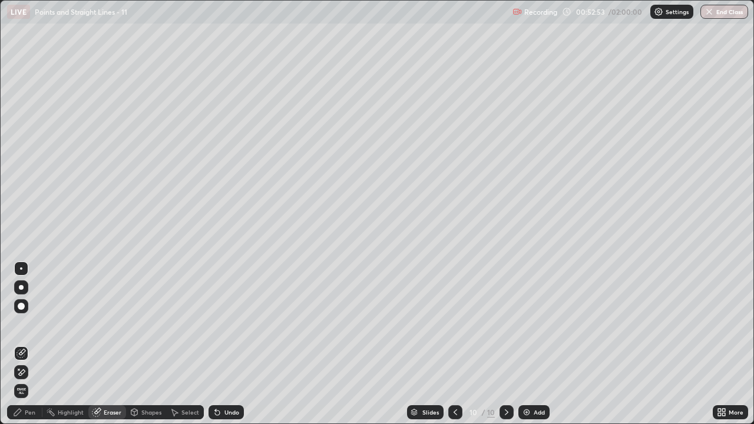
click at [32, 349] on div "Pen" at bounding box center [30, 413] width 11 height 6
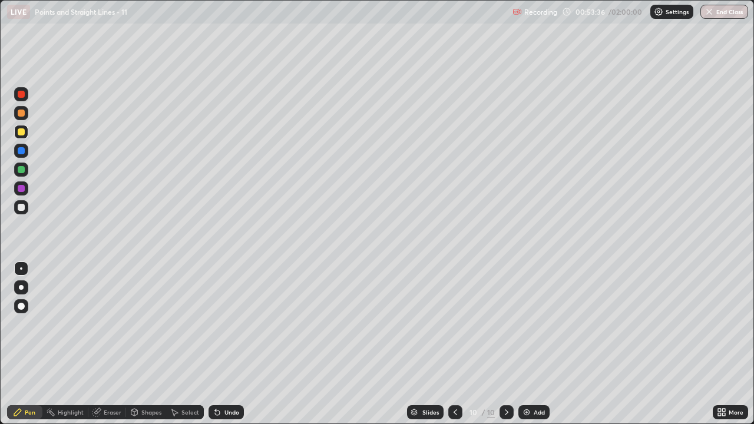
click at [112, 349] on div "Eraser" at bounding box center [113, 413] width 18 height 6
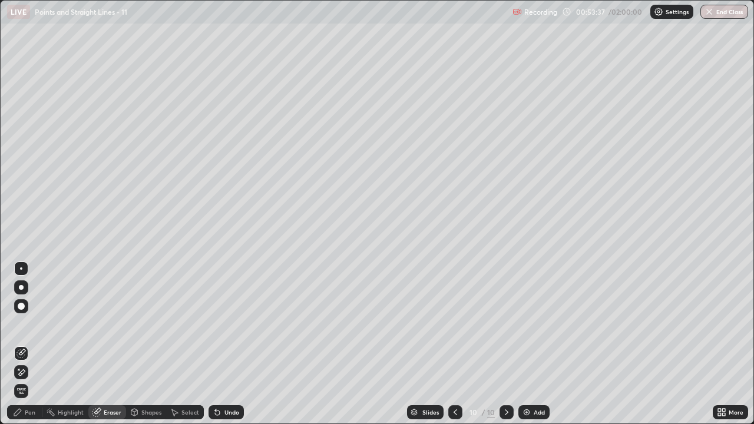
click at [34, 349] on div "Pen" at bounding box center [30, 413] width 11 height 6
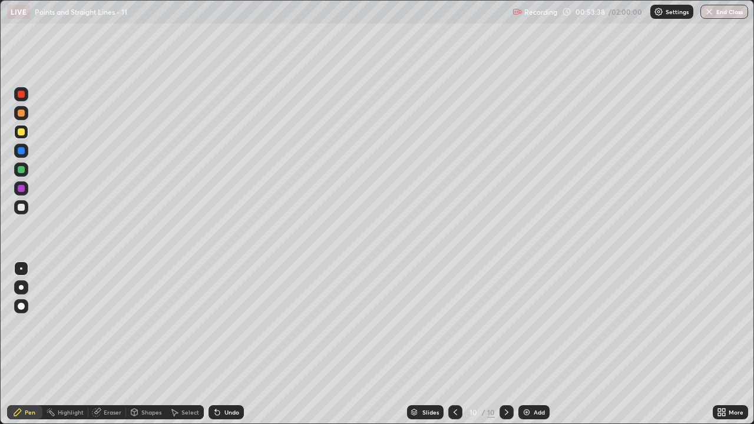
click at [22, 349] on div "Pen" at bounding box center [24, 413] width 35 height 14
click at [110, 349] on div "Eraser" at bounding box center [113, 413] width 18 height 6
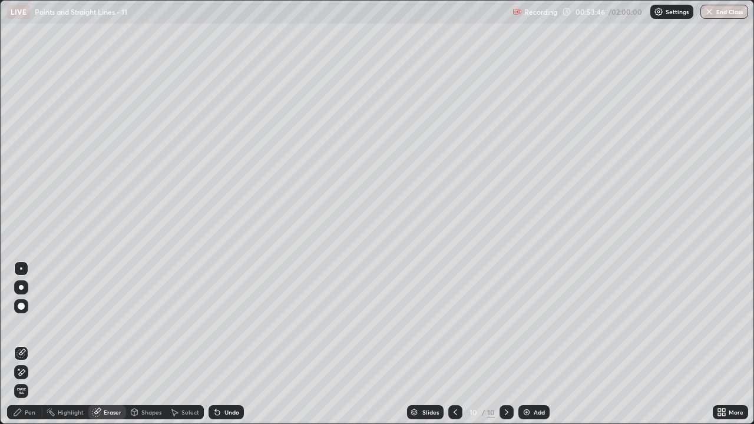
click at [28, 349] on div "Pen" at bounding box center [24, 413] width 35 height 14
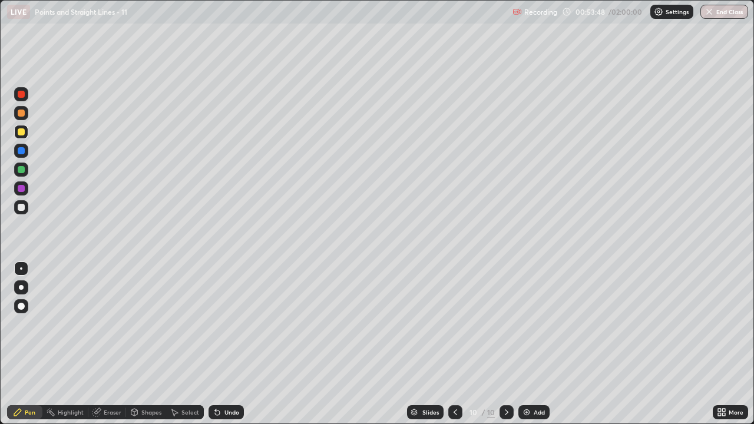
click at [20, 207] on div at bounding box center [21, 207] width 7 height 7
click at [18, 209] on div at bounding box center [21, 207] width 7 height 7
click at [532, 349] on div "Add" at bounding box center [534, 413] width 31 height 14
click at [25, 130] on div at bounding box center [21, 132] width 14 height 14
click at [719, 349] on icon at bounding box center [720, 410] width 3 height 3
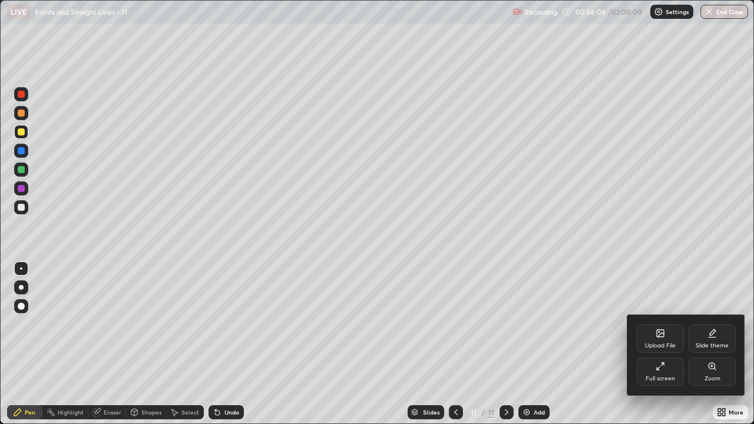
click at [658, 349] on div "Full screen" at bounding box center [660, 379] width 29 height 6
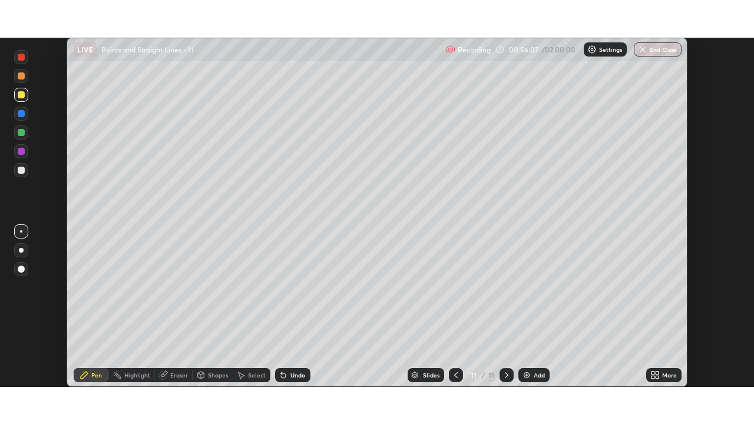
scroll to position [58593, 58188]
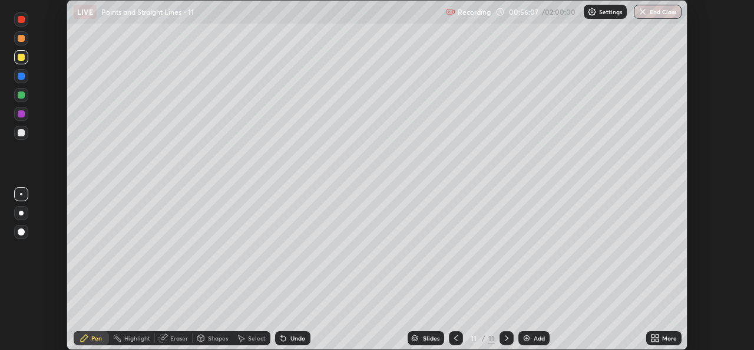
click at [653, 337] on icon at bounding box center [653, 335] width 3 height 3
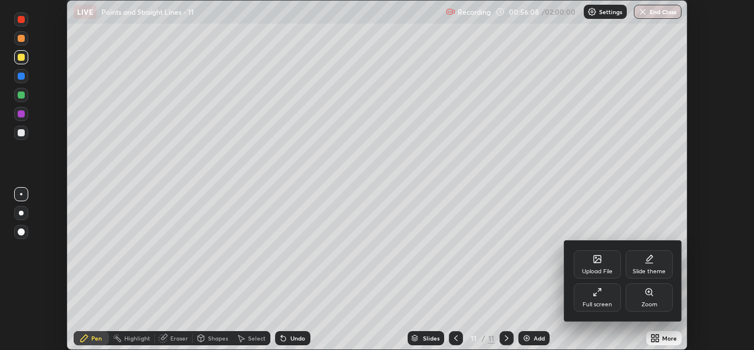
click at [599, 296] on div "Full screen" at bounding box center [597, 297] width 47 height 28
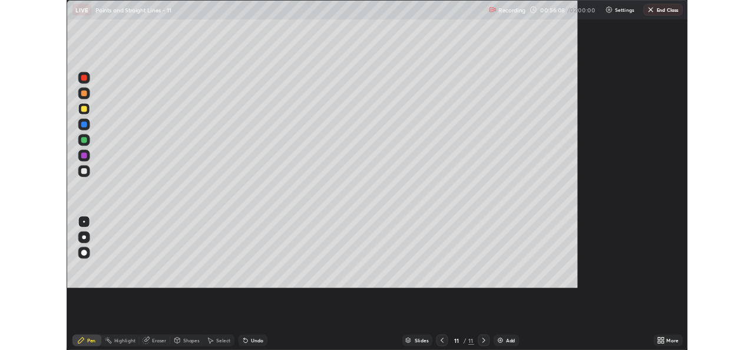
scroll to position [424, 754]
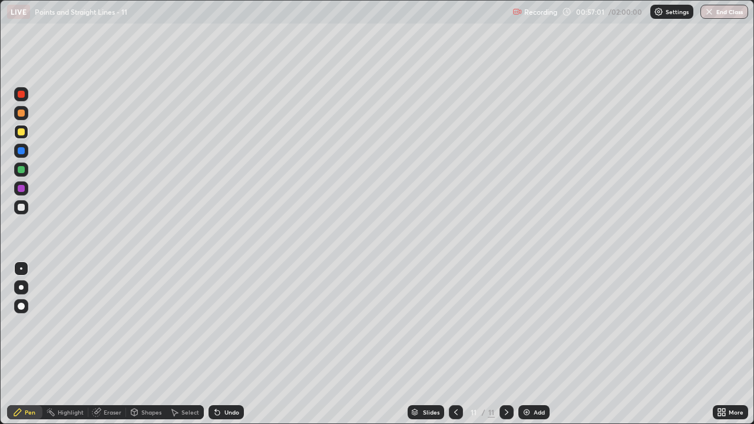
click at [24, 202] on div at bounding box center [21, 207] width 14 height 14
click at [235, 349] on div "Undo" at bounding box center [232, 413] width 15 height 6
click at [238, 349] on div "Undo" at bounding box center [226, 413] width 35 height 14
click at [237, 349] on div "Undo" at bounding box center [226, 413] width 35 height 14
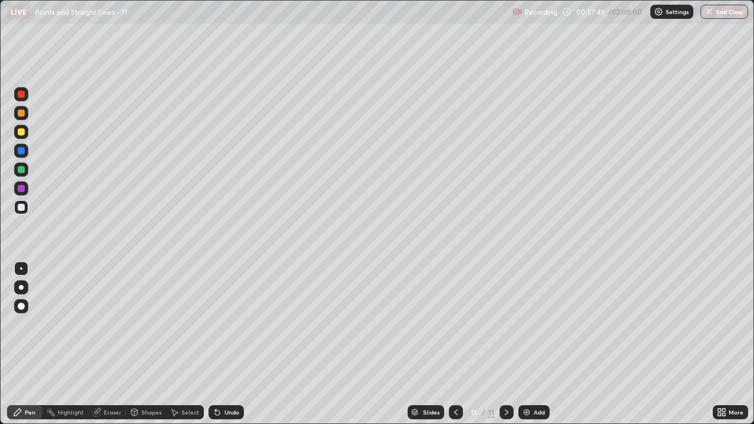
click at [239, 349] on div "Undo" at bounding box center [226, 413] width 35 height 14
click at [240, 349] on div "Undo" at bounding box center [226, 413] width 35 height 14
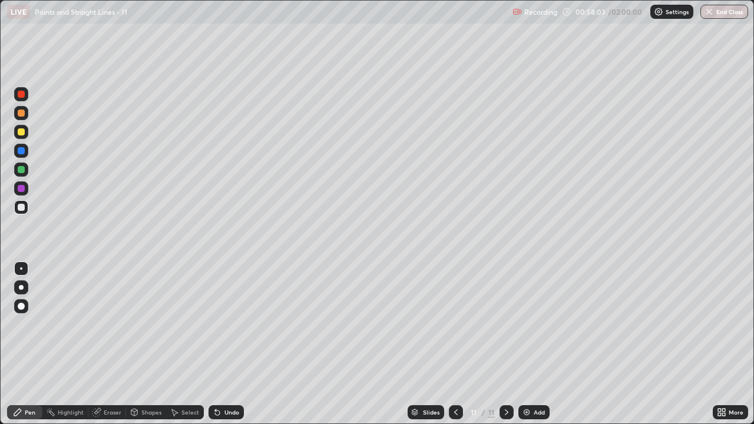
click at [233, 349] on div "Undo" at bounding box center [226, 413] width 35 height 14
click at [230, 349] on div "Undo" at bounding box center [232, 413] width 15 height 6
click at [230, 349] on div "Undo" at bounding box center [226, 413] width 35 height 14
click at [527, 349] on img at bounding box center [526, 412] width 9 height 9
click at [456, 349] on icon at bounding box center [456, 413] width 4 height 6
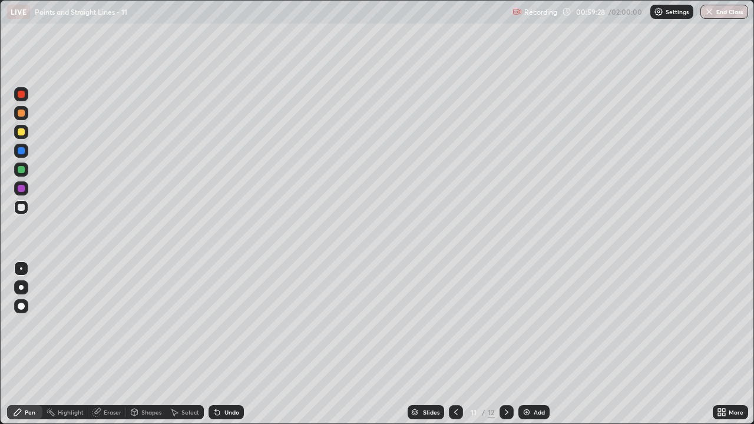
click at [505, 349] on icon at bounding box center [506, 412] width 9 height 9
click at [98, 349] on icon at bounding box center [97, 413] width 8 height 8
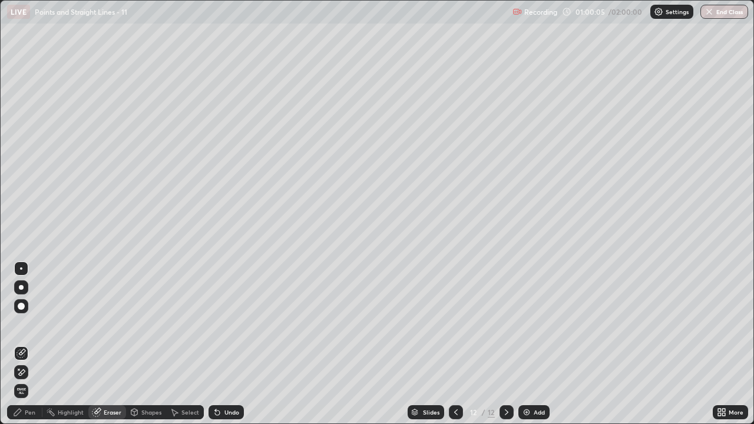
click at [41, 349] on div "Pen" at bounding box center [24, 413] width 35 height 14
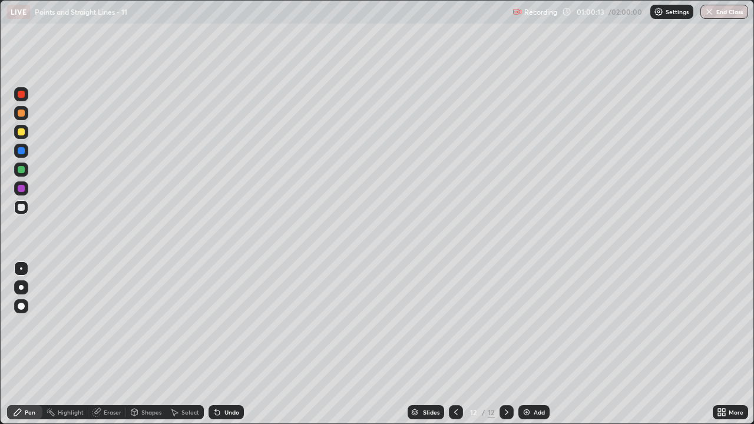
click at [228, 349] on div "Undo" at bounding box center [226, 413] width 35 height 14
click at [22, 210] on div at bounding box center [21, 207] width 7 height 7
click at [225, 349] on div "Undo" at bounding box center [232, 413] width 15 height 6
click at [226, 349] on div "Undo" at bounding box center [232, 413] width 15 height 6
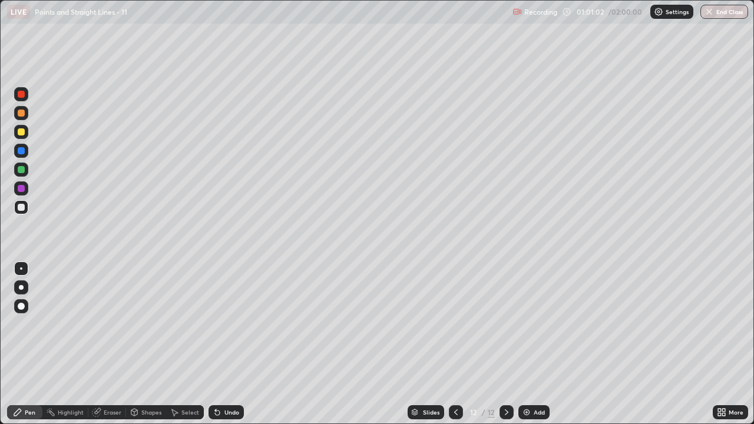
click at [225, 349] on div "Undo" at bounding box center [232, 413] width 15 height 6
click at [222, 349] on div "Undo" at bounding box center [226, 413] width 35 height 14
click at [225, 349] on div "Undo" at bounding box center [232, 413] width 15 height 6
click at [226, 349] on div "Undo" at bounding box center [232, 413] width 15 height 6
click at [230, 349] on div "Undo" at bounding box center [232, 413] width 15 height 6
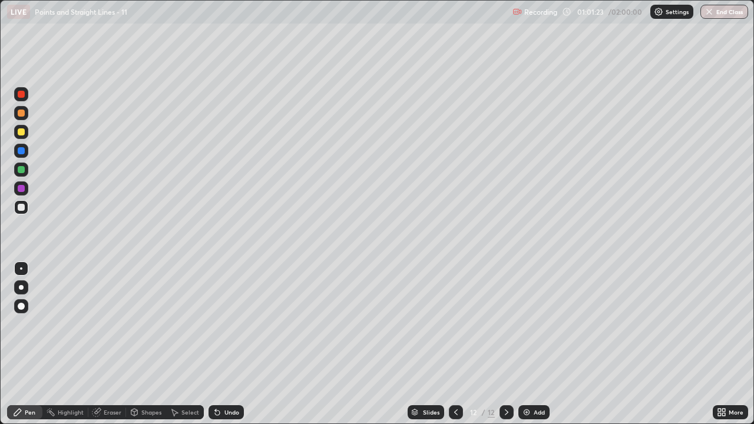
click at [100, 349] on icon at bounding box center [97, 411] width 6 height 6
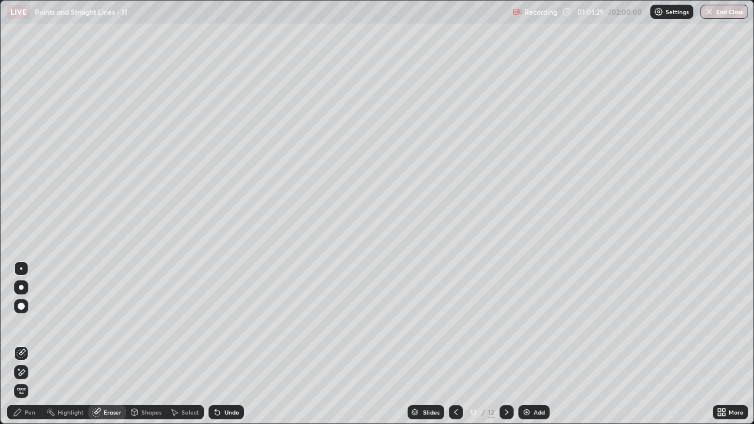
click at [26, 349] on div "Pen" at bounding box center [30, 413] width 11 height 6
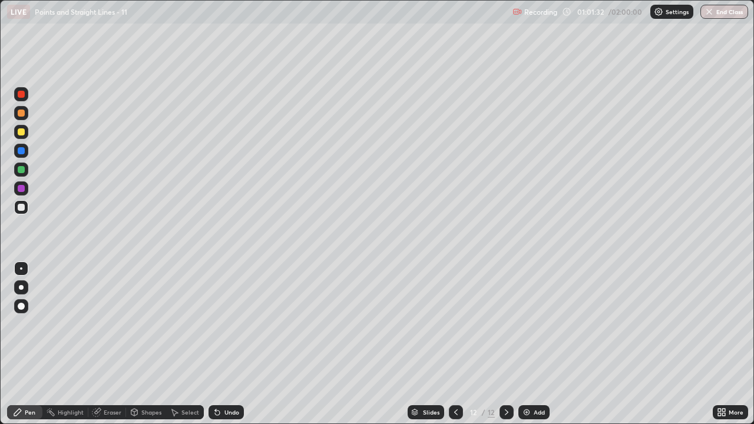
click at [455, 349] on icon at bounding box center [456, 412] width 9 height 9
click at [506, 349] on icon at bounding box center [506, 412] width 9 height 9
click at [230, 349] on div "Undo" at bounding box center [226, 413] width 35 height 14
click at [231, 349] on div "Undo" at bounding box center [232, 413] width 15 height 6
click at [227, 349] on div "Undo" at bounding box center [232, 413] width 15 height 6
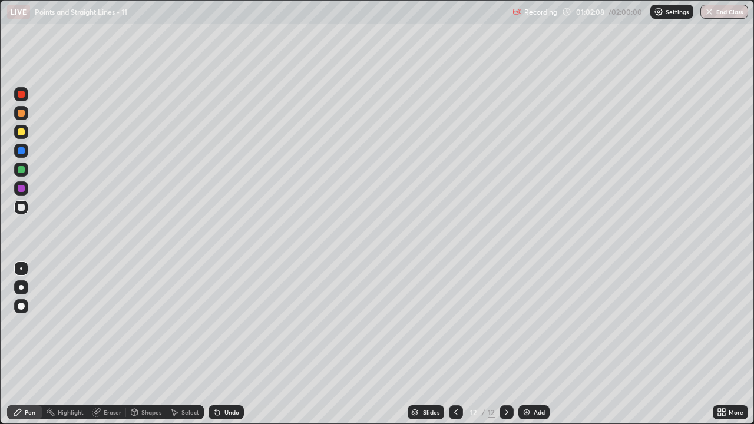
click at [235, 349] on div "Undo" at bounding box center [232, 413] width 15 height 6
click at [455, 349] on icon at bounding box center [456, 412] width 9 height 9
click at [505, 349] on icon at bounding box center [506, 412] width 9 height 9
click at [530, 349] on img at bounding box center [526, 412] width 9 height 9
click at [20, 135] on div at bounding box center [21, 131] width 7 height 7
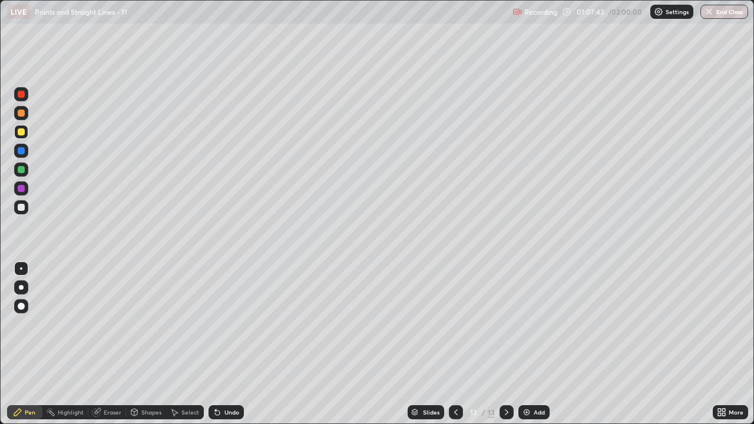
click at [16, 206] on div at bounding box center [21, 207] width 14 height 14
click at [228, 349] on div "Undo" at bounding box center [226, 413] width 35 height 14
click at [226, 349] on div "Undo" at bounding box center [232, 413] width 15 height 6
click at [20, 170] on div at bounding box center [21, 169] width 7 height 7
click at [22, 349] on div "Pen" at bounding box center [24, 413] width 35 height 14
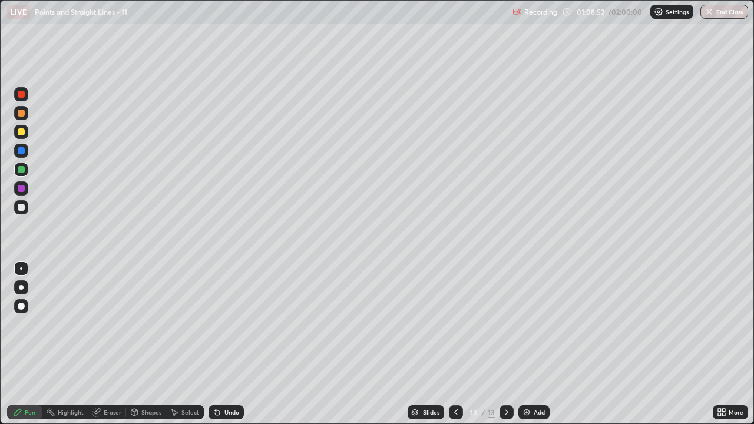
click at [221, 349] on div "Undo" at bounding box center [226, 413] width 35 height 14
click at [222, 349] on div "Undo" at bounding box center [226, 413] width 35 height 14
click at [19, 210] on div at bounding box center [21, 207] width 7 height 7
click at [217, 349] on icon at bounding box center [217, 413] width 5 height 5
click at [226, 349] on div "Undo" at bounding box center [232, 413] width 15 height 6
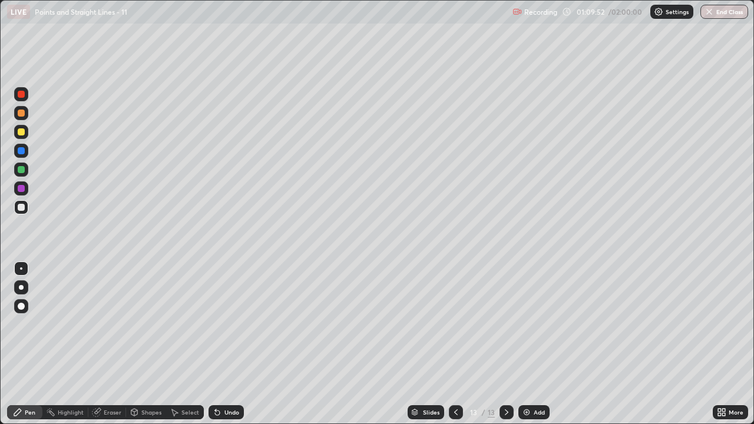
click at [189, 349] on div "Select" at bounding box center [191, 413] width 18 height 6
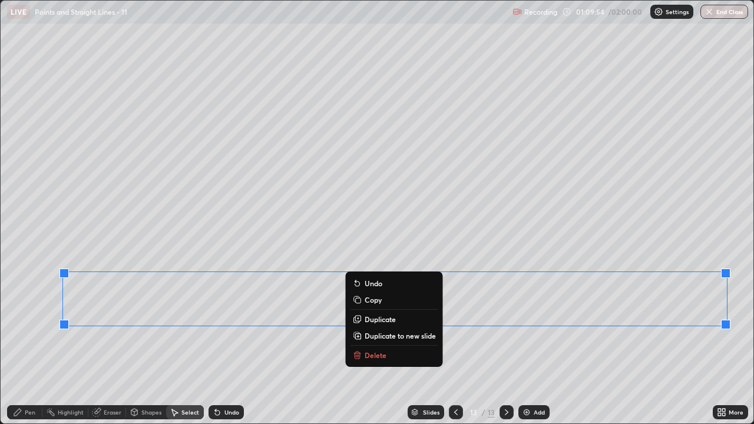
click at [471, 349] on div "0 ° Undo Copy Duplicate Duplicate to new slide Delete" at bounding box center [377, 212] width 753 height 423
click at [385, 349] on button "Delete" at bounding box center [395, 355] width 88 height 14
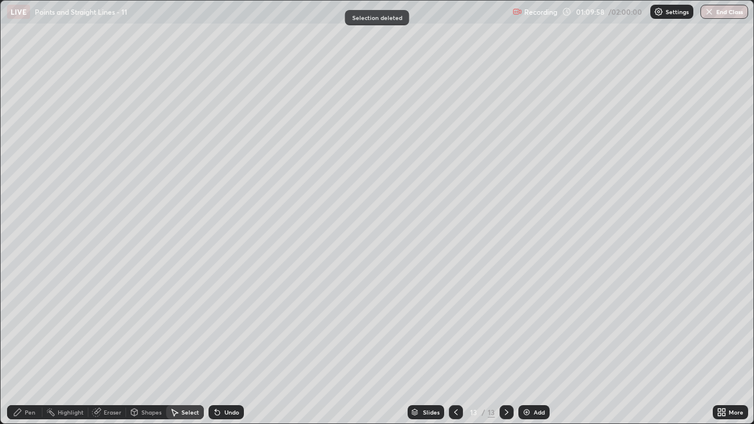
click at [29, 349] on div "Pen" at bounding box center [30, 413] width 11 height 6
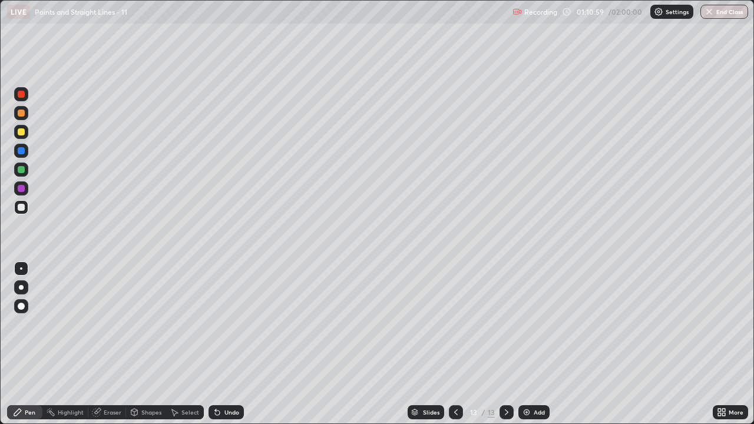
click at [19, 172] on div at bounding box center [21, 169] width 7 height 7
click at [19, 204] on div at bounding box center [21, 207] width 7 height 7
click at [107, 349] on div "Eraser" at bounding box center [107, 413] width 38 height 14
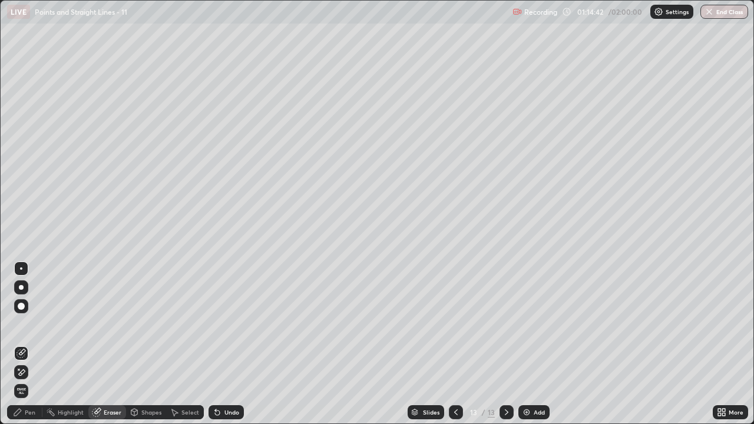
click at [530, 349] on div "Add" at bounding box center [534, 413] width 31 height 14
click at [24, 349] on div "Pen" at bounding box center [24, 413] width 35 height 14
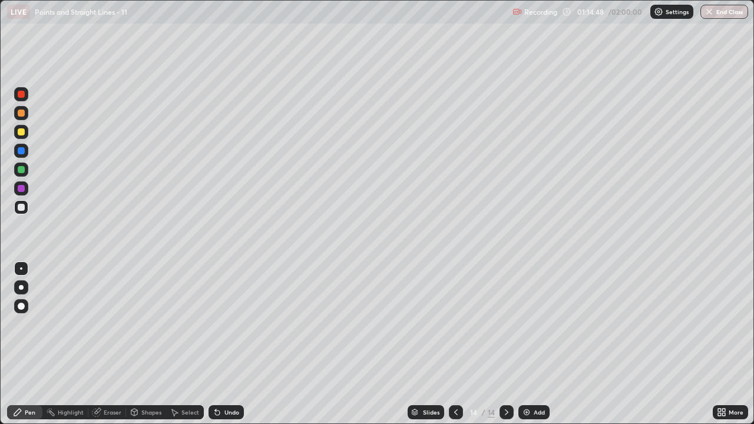
click at [228, 349] on div "Undo" at bounding box center [232, 413] width 15 height 6
click at [18, 209] on div at bounding box center [21, 207] width 7 height 7
click at [225, 349] on div "Undo" at bounding box center [232, 413] width 15 height 6
click at [21, 169] on div at bounding box center [21, 169] width 7 height 7
click at [226, 349] on div "Undo" at bounding box center [232, 413] width 15 height 6
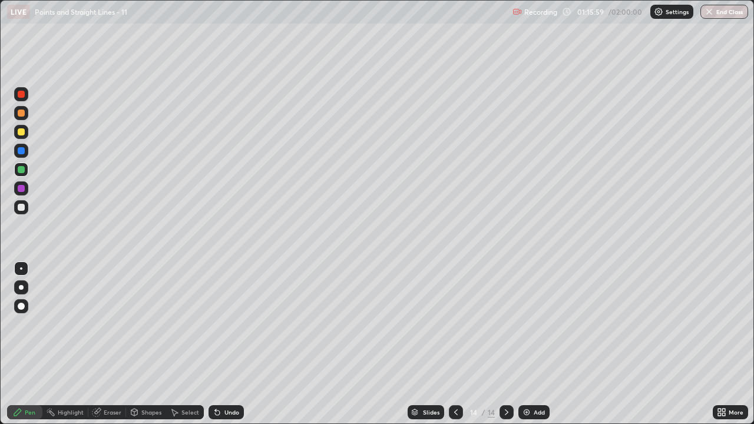
click at [226, 349] on div "Undo" at bounding box center [232, 413] width 15 height 6
click at [20, 212] on div at bounding box center [21, 207] width 14 height 14
click at [230, 349] on div "Undo" at bounding box center [226, 413] width 35 height 14
click at [230, 349] on div "Undo" at bounding box center [232, 413] width 15 height 6
click at [232, 349] on div "Undo" at bounding box center [232, 413] width 15 height 6
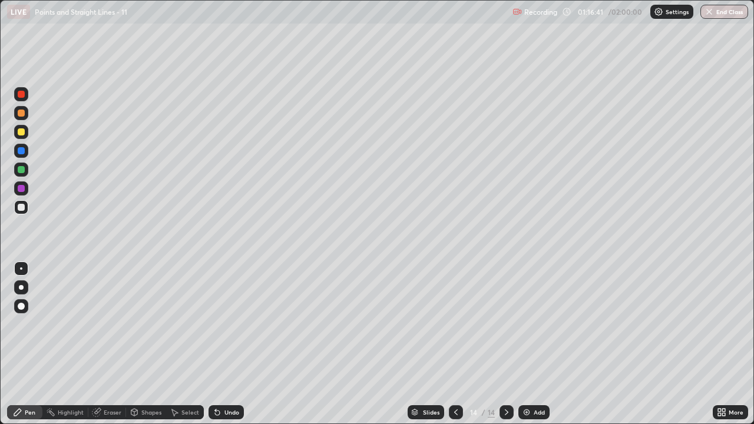
click at [229, 349] on div "Undo" at bounding box center [232, 413] width 15 height 6
click at [528, 349] on img at bounding box center [526, 412] width 9 height 9
click at [22, 133] on div at bounding box center [21, 131] width 7 height 7
click at [22, 207] on div at bounding box center [21, 207] width 7 height 7
click at [225, 349] on div "Undo" at bounding box center [226, 413] width 35 height 14
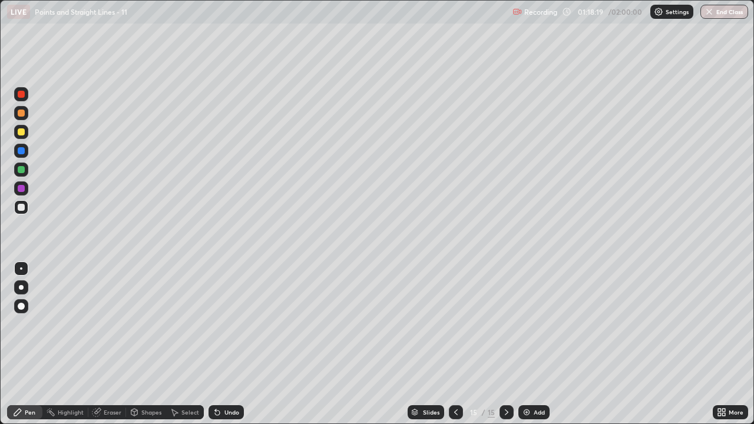
click at [226, 349] on div "Undo" at bounding box center [232, 413] width 15 height 6
click at [14, 209] on div at bounding box center [21, 207] width 14 height 14
click at [19, 172] on div at bounding box center [21, 169] width 7 height 7
click at [25, 206] on div at bounding box center [21, 207] width 14 height 14
click at [106, 349] on div "Eraser" at bounding box center [107, 413] width 38 height 14
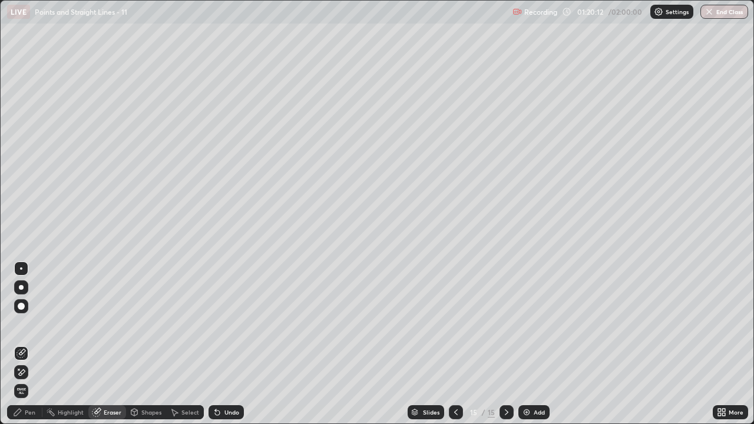
click at [24, 349] on div "Pen" at bounding box center [24, 413] width 35 height 14
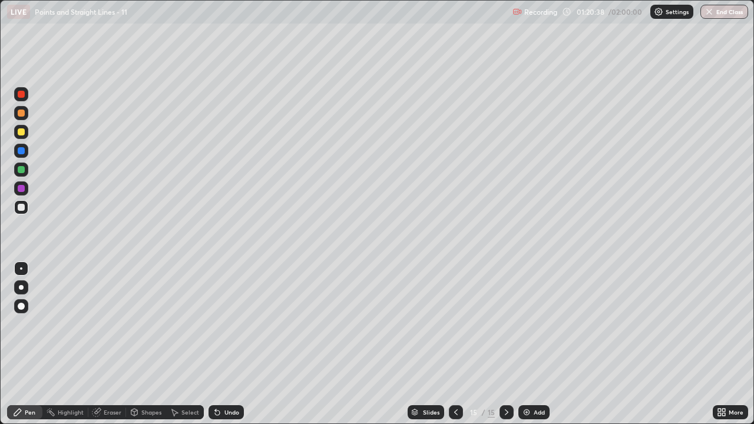
click at [222, 349] on div "Undo" at bounding box center [226, 413] width 35 height 14
click at [189, 349] on div "Select" at bounding box center [191, 413] width 18 height 6
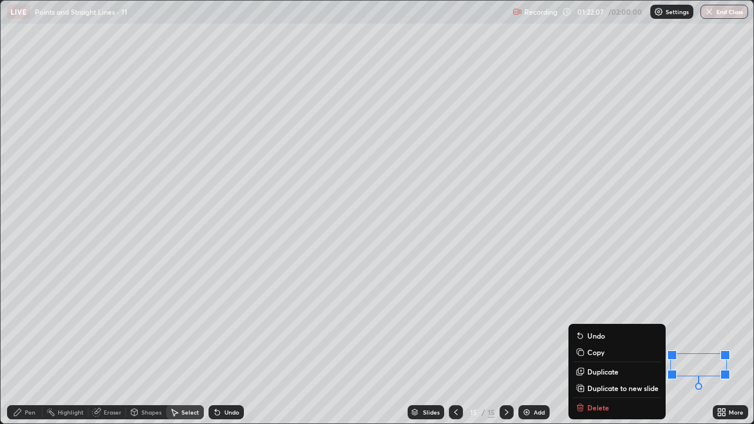
click at [587, 349] on div "Slides 15 / 15 Add" at bounding box center [478, 413] width 469 height 24
click at [595, 349] on div "Slides 15 / 15 Add" at bounding box center [478, 413] width 469 height 24
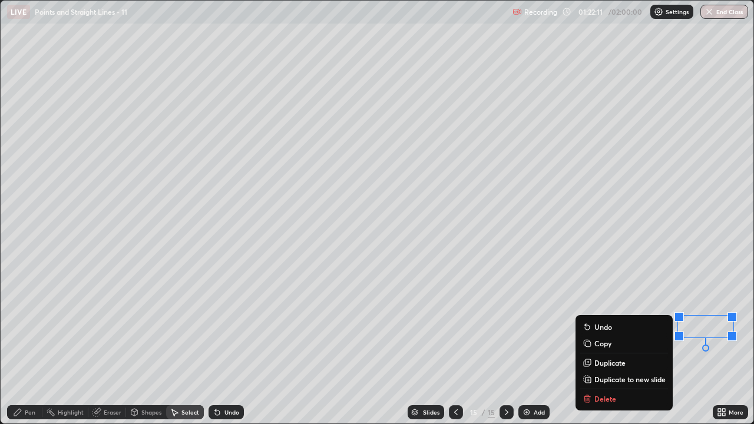
click at [602, 349] on p "Delete" at bounding box center [606, 398] width 22 height 9
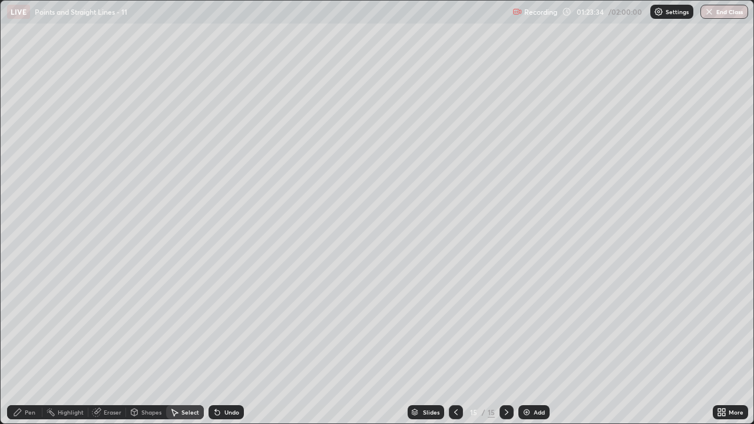
click at [530, 349] on img at bounding box center [526, 412] width 9 height 9
click at [33, 349] on div "Pen" at bounding box center [30, 413] width 11 height 6
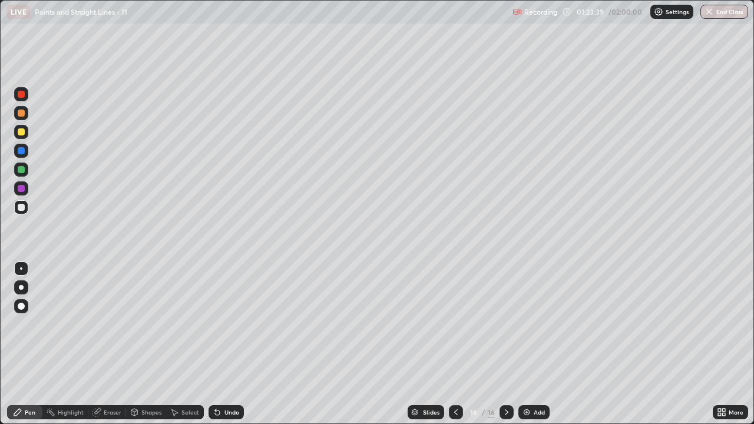
click at [720, 349] on icon at bounding box center [720, 410] width 3 height 3
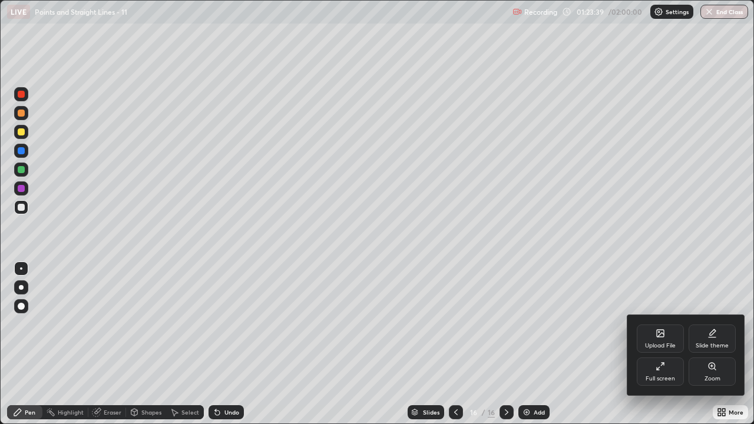
click at [673, 349] on div "Full screen" at bounding box center [660, 379] width 29 height 6
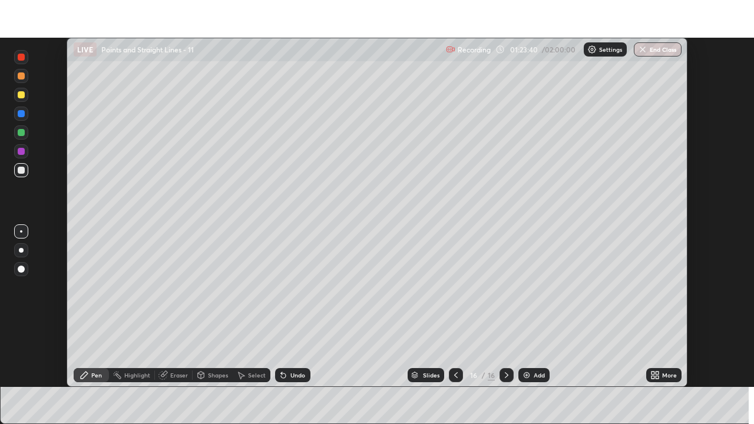
scroll to position [58593, 58188]
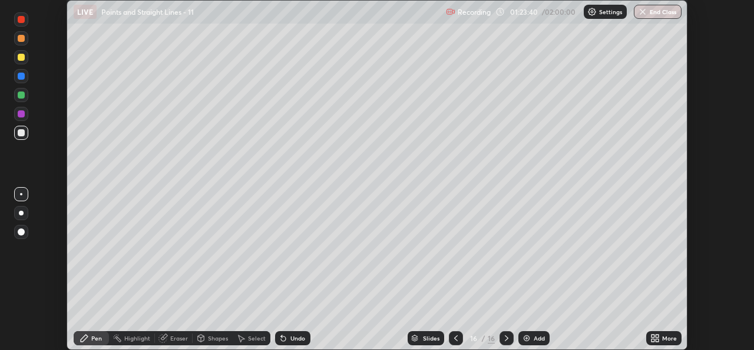
click at [657, 337] on icon at bounding box center [655, 337] width 9 height 9
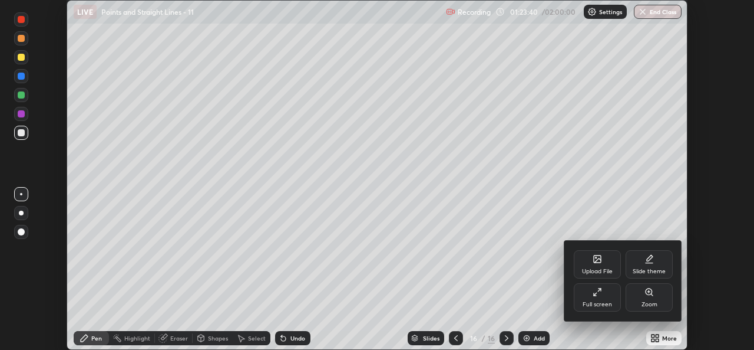
click at [589, 293] on div "Full screen" at bounding box center [597, 297] width 47 height 28
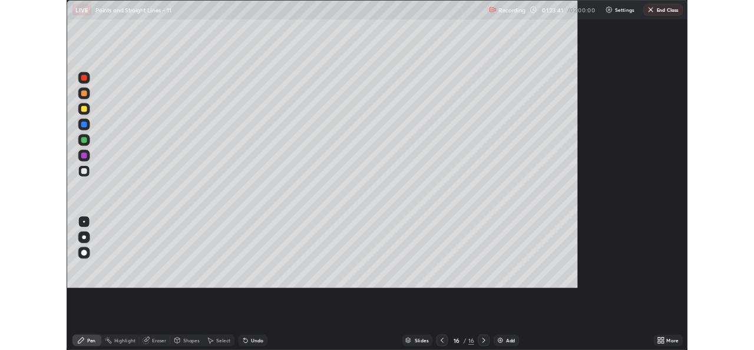
scroll to position [424, 754]
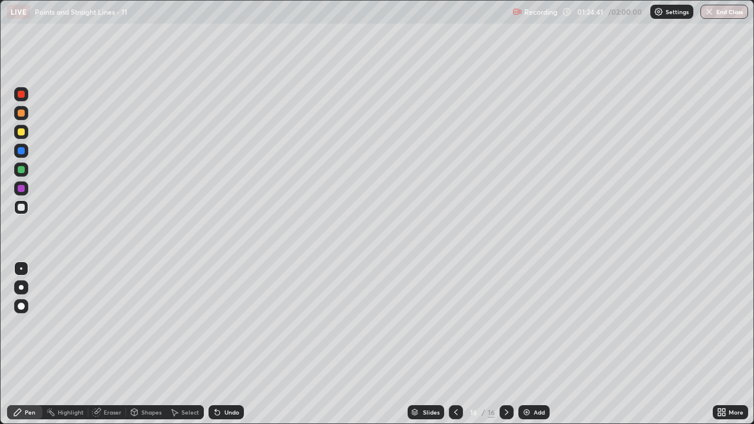
click at [215, 349] on div "Undo" at bounding box center [226, 413] width 35 height 14
click at [113, 349] on div "Eraser" at bounding box center [107, 413] width 38 height 14
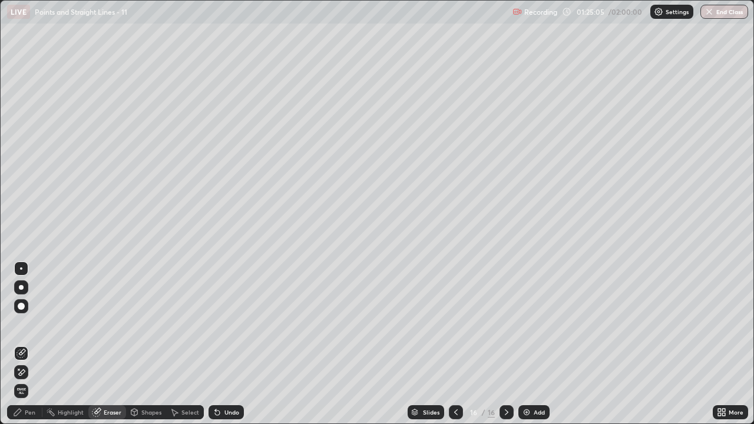
click at [28, 349] on div "Pen" at bounding box center [30, 413] width 11 height 6
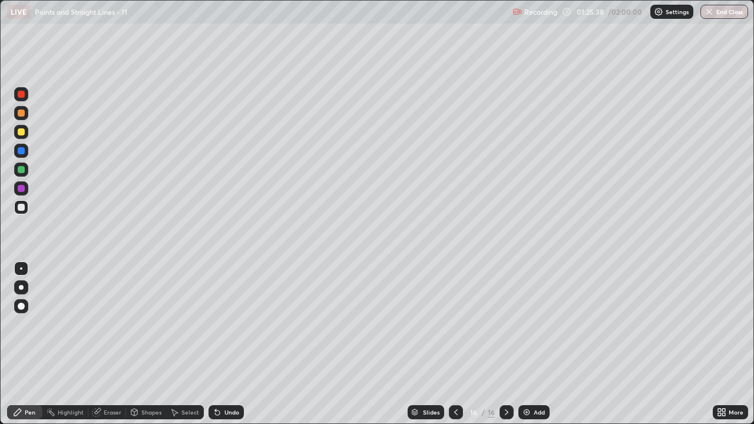
click at [19, 349] on div "Pen" at bounding box center [24, 413] width 35 height 14
click at [223, 349] on div "Undo" at bounding box center [226, 413] width 35 height 14
click at [222, 349] on div "Undo" at bounding box center [226, 413] width 35 height 14
click at [225, 349] on div "Undo" at bounding box center [226, 413] width 35 height 14
click at [226, 349] on div "Undo" at bounding box center [226, 413] width 35 height 14
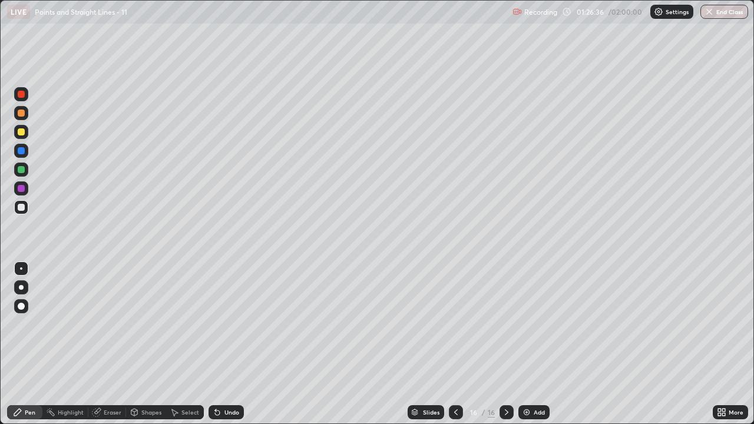
click at [523, 349] on img at bounding box center [526, 412] width 9 height 9
click at [225, 349] on div "Undo" at bounding box center [232, 413] width 15 height 6
click at [236, 349] on div "Undo" at bounding box center [232, 413] width 15 height 6
click at [233, 349] on div "Undo" at bounding box center [226, 413] width 35 height 14
click at [185, 349] on div "Select" at bounding box center [185, 413] width 38 height 14
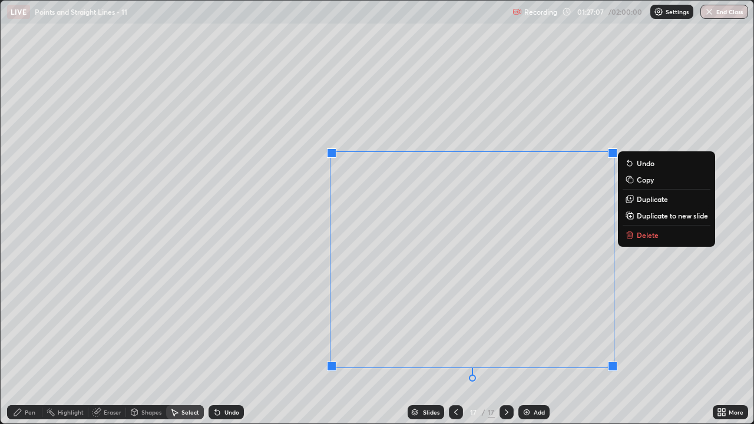
click at [651, 234] on p "Delete" at bounding box center [648, 234] width 22 height 9
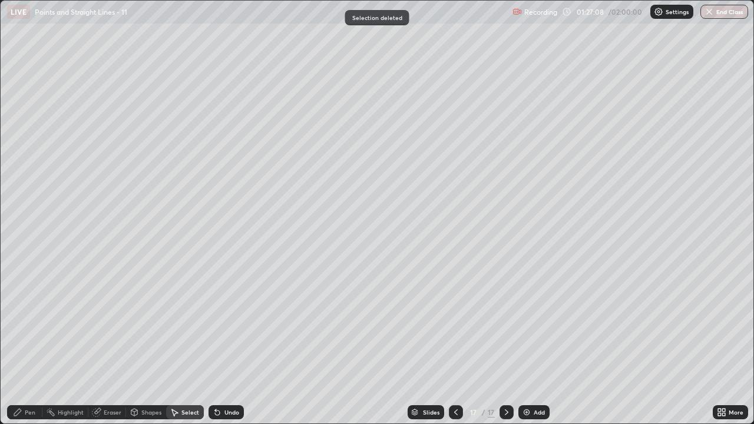
click at [454, 349] on icon at bounding box center [456, 412] width 9 height 9
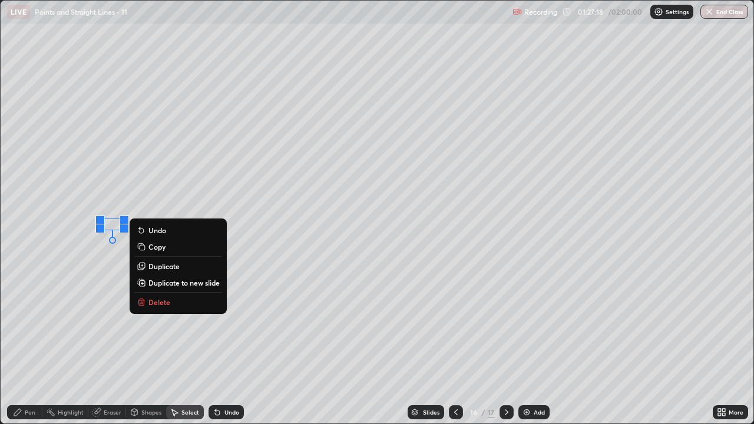
click at [20, 349] on div "Pen" at bounding box center [24, 413] width 35 height 14
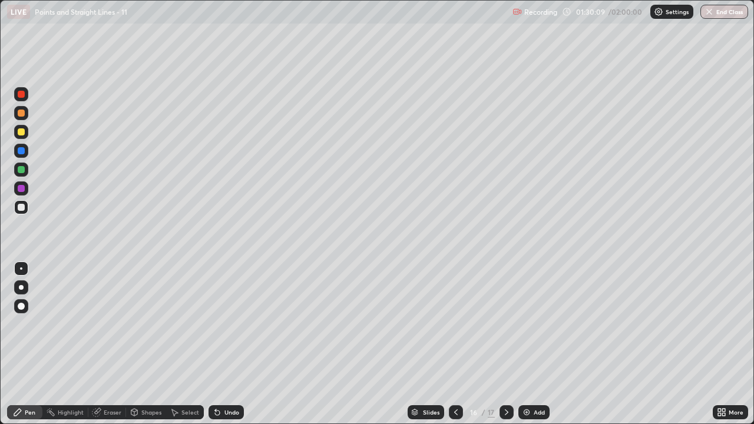
click at [506, 349] on div at bounding box center [507, 413] width 14 height 24
click at [33, 349] on div "Pen" at bounding box center [30, 413] width 11 height 6
click at [22, 133] on div at bounding box center [21, 131] width 7 height 7
click at [228, 349] on div "Undo" at bounding box center [226, 413] width 35 height 14
click at [225, 349] on div "Undo" at bounding box center [232, 413] width 15 height 6
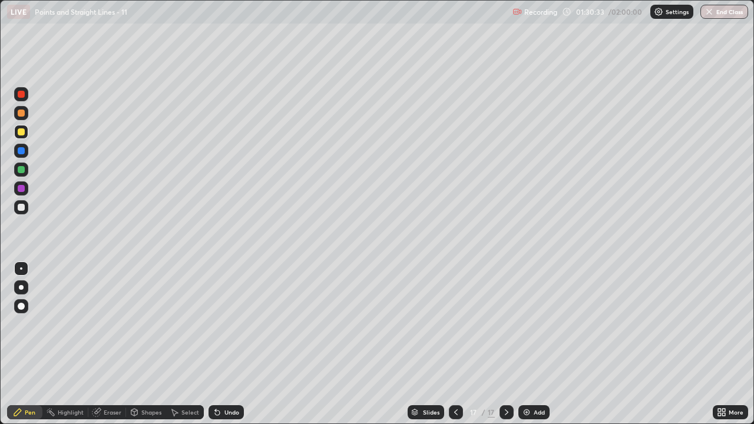
click at [21, 200] on div at bounding box center [21, 207] width 14 height 14
click at [16, 209] on div at bounding box center [21, 207] width 14 height 14
click at [20, 206] on div at bounding box center [21, 207] width 7 height 7
click at [531, 349] on div "Add" at bounding box center [534, 413] width 31 height 14
click at [221, 349] on div "Undo" at bounding box center [226, 413] width 35 height 14
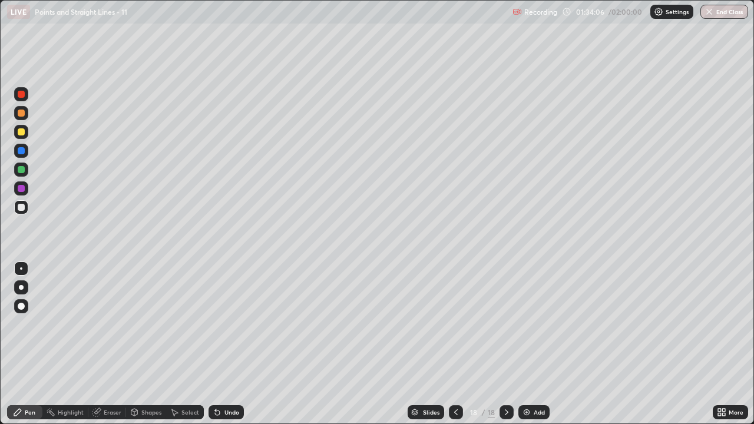
click at [220, 349] on div "Undo" at bounding box center [226, 413] width 35 height 14
click at [449, 349] on div at bounding box center [456, 413] width 14 height 14
click at [178, 349] on icon at bounding box center [174, 412] width 9 height 9
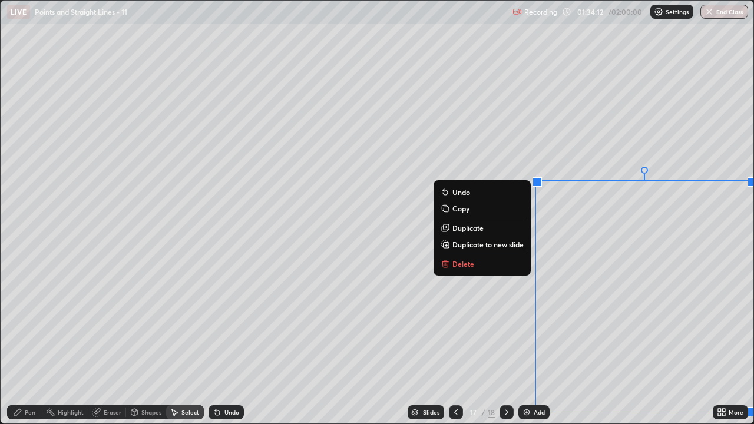
click at [476, 249] on p "Duplicate to new slide" at bounding box center [488, 244] width 71 height 9
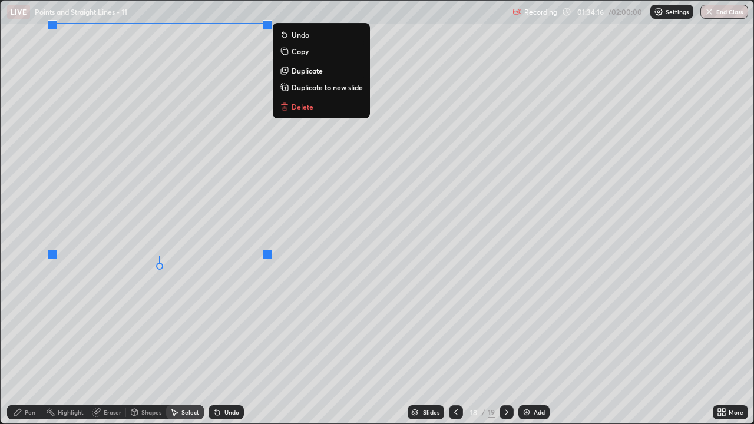
click at [95, 314] on div "0 ° Undo Copy Duplicate Duplicate to new slide Delete" at bounding box center [377, 212] width 753 height 423
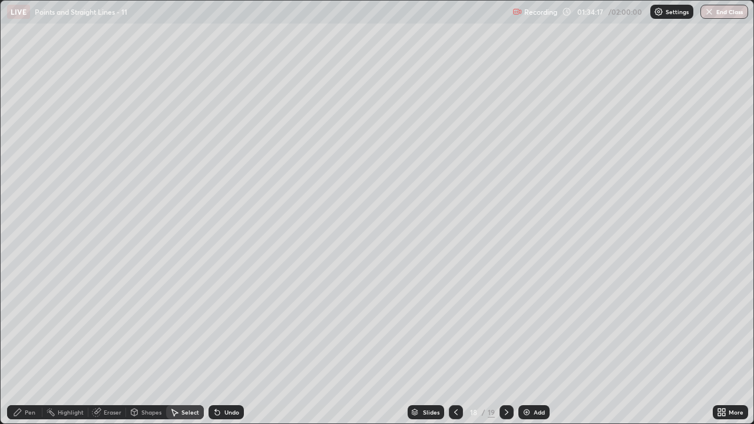
click at [29, 349] on div "Pen" at bounding box center [30, 413] width 11 height 6
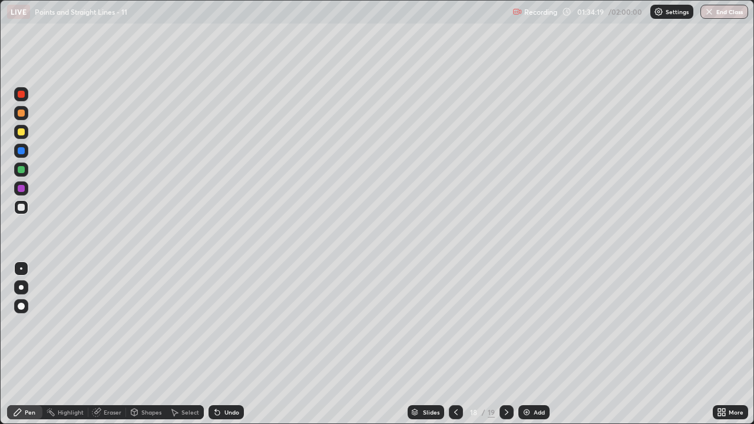
click at [21, 349] on icon at bounding box center [17, 412] width 9 height 9
click at [714, 349] on div "More" at bounding box center [730, 413] width 35 height 14
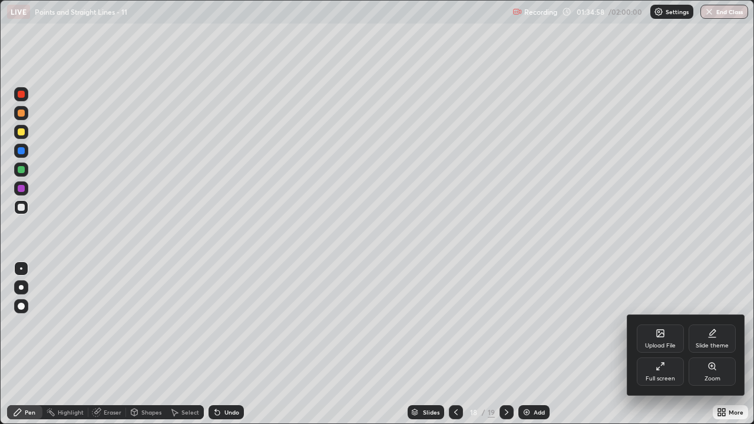
click at [654, 349] on div "Full screen" at bounding box center [660, 372] width 47 height 28
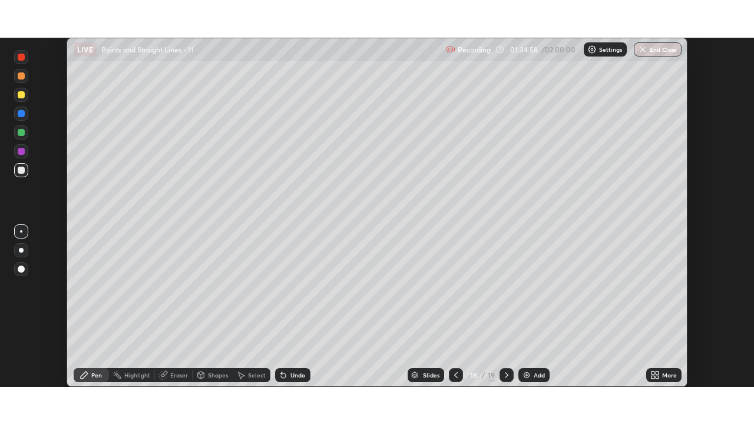
scroll to position [58593, 58188]
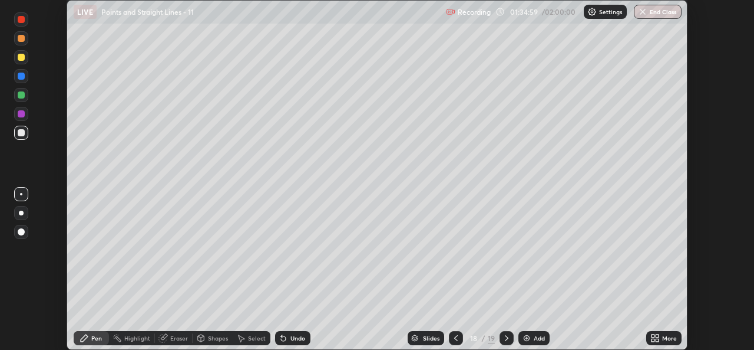
click at [655, 338] on icon at bounding box center [655, 337] width 9 height 9
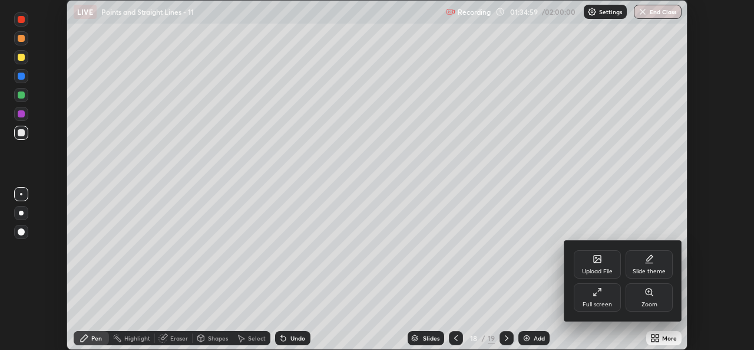
click at [598, 299] on div "Full screen" at bounding box center [597, 297] width 47 height 28
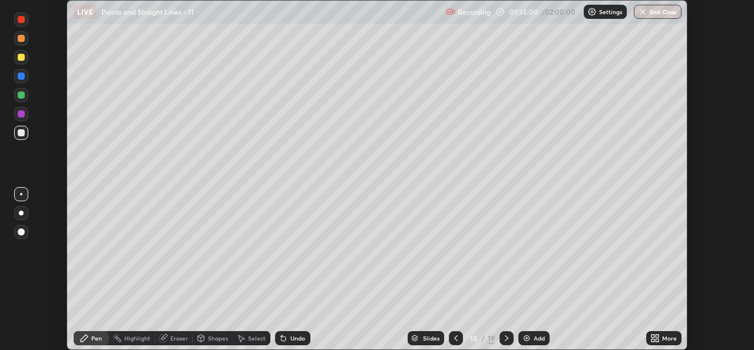
scroll to position [424, 754]
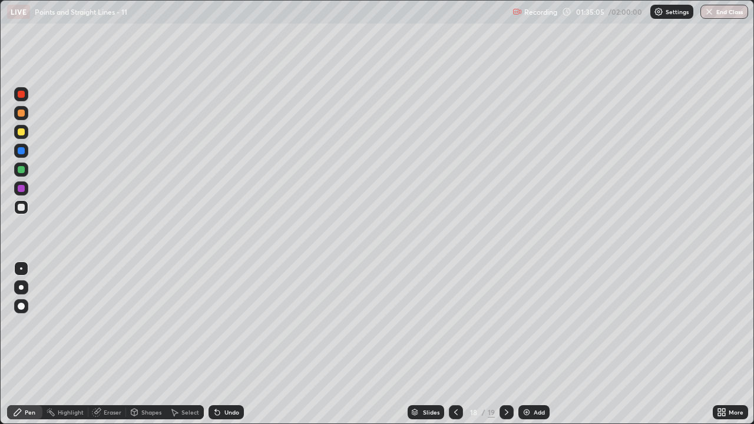
click at [228, 349] on div "Undo" at bounding box center [232, 413] width 15 height 6
click at [455, 349] on icon at bounding box center [456, 412] width 9 height 9
click at [454, 349] on icon at bounding box center [456, 412] width 9 height 9
click at [505, 349] on icon at bounding box center [506, 412] width 9 height 9
click at [502, 349] on div at bounding box center [507, 413] width 14 height 24
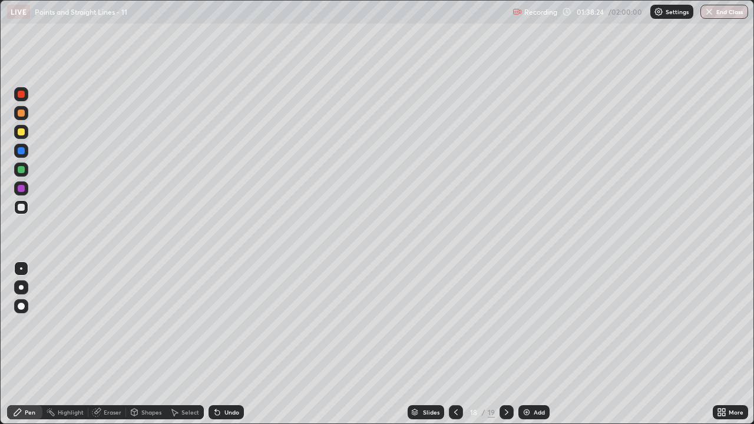
click at [506, 349] on icon at bounding box center [506, 412] width 9 height 9
click at [182, 349] on div "Select" at bounding box center [185, 413] width 38 height 14
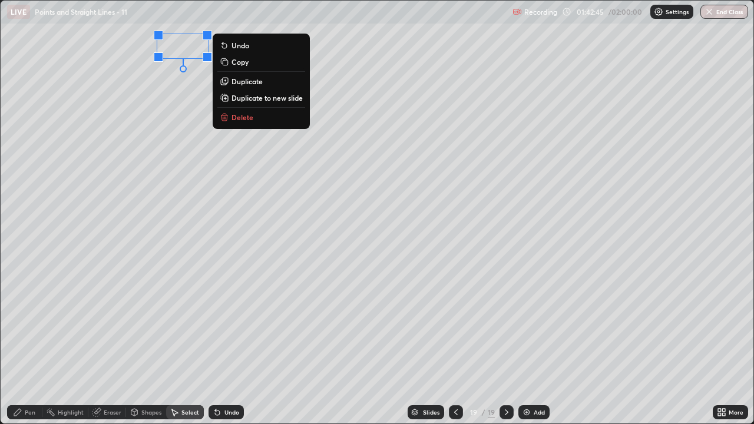
click at [271, 116] on button "Delete" at bounding box center [261, 117] width 88 height 14
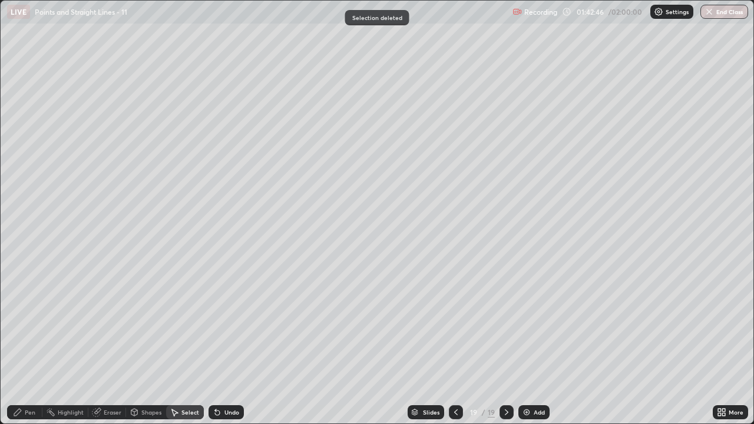
click at [17, 349] on icon at bounding box center [17, 412] width 7 height 7
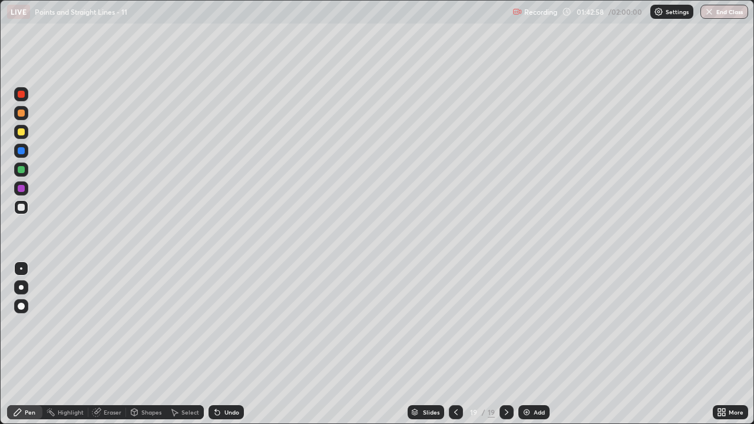
click at [235, 349] on div "Undo" at bounding box center [232, 413] width 15 height 6
click at [456, 349] on icon at bounding box center [456, 412] width 9 height 9
click at [505, 349] on icon at bounding box center [506, 412] width 9 height 9
click at [189, 349] on div "Select" at bounding box center [191, 413] width 18 height 6
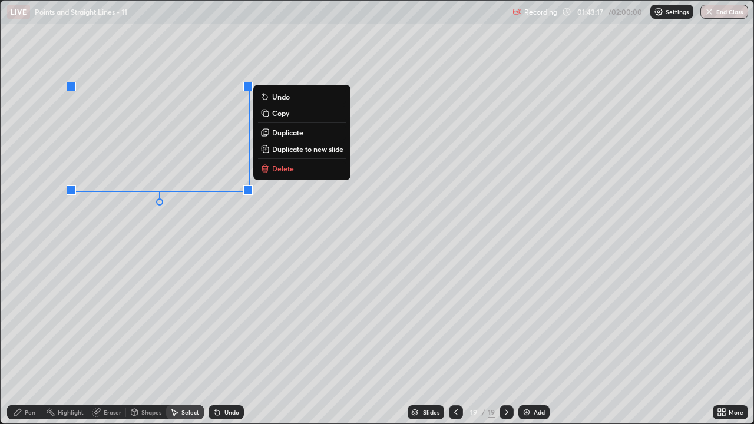
click at [33, 349] on div "Pen" at bounding box center [24, 413] width 35 height 14
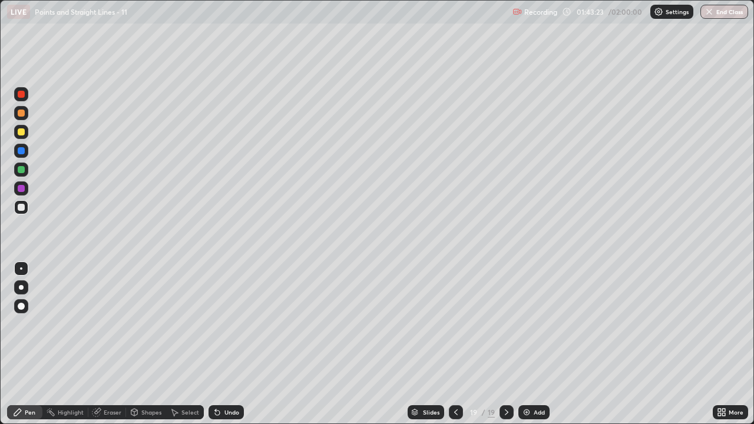
click at [721, 349] on icon at bounding box center [720, 414] width 3 height 3
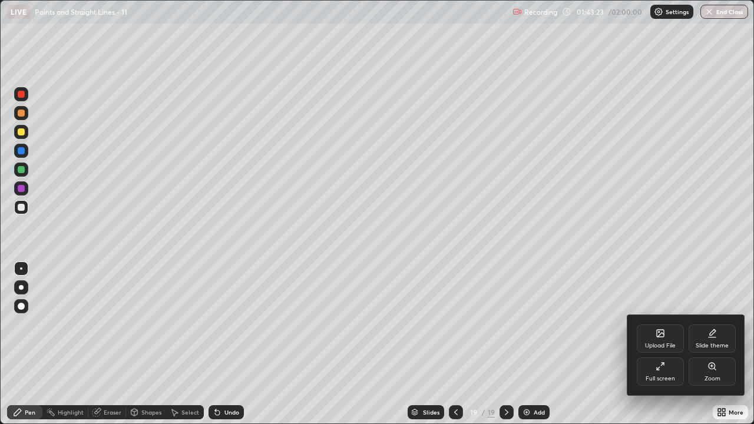
click at [651, 349] on div "Full screen" at bounding box center [660, 372] width 47 height 28
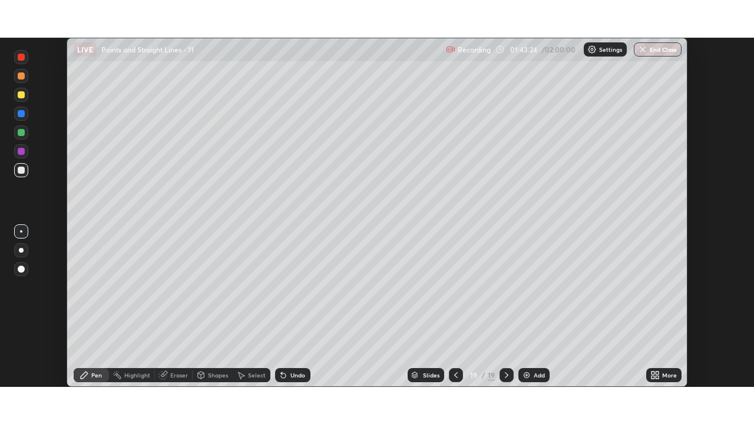
scroll to position [58593, 58188]
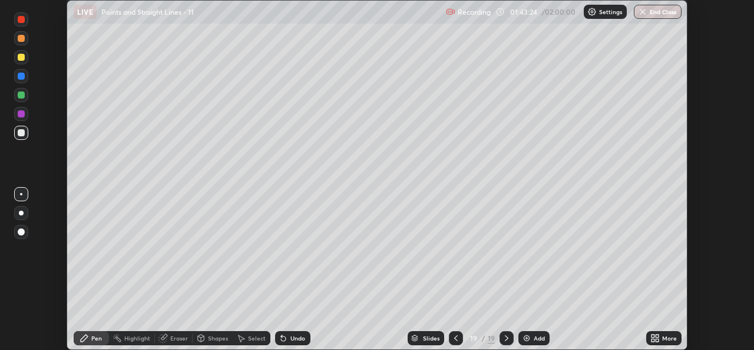
click at [653, 335] on icon at bounding box center [653, 335] width 3 height 3
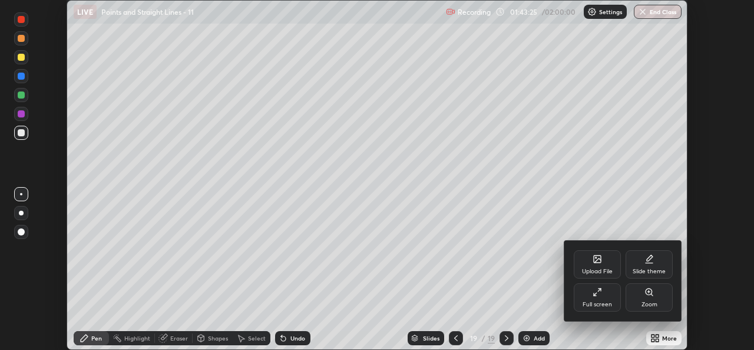
click at [592, 294] on div "Full screen" at bounding box center [597, 297] width 47 height 28
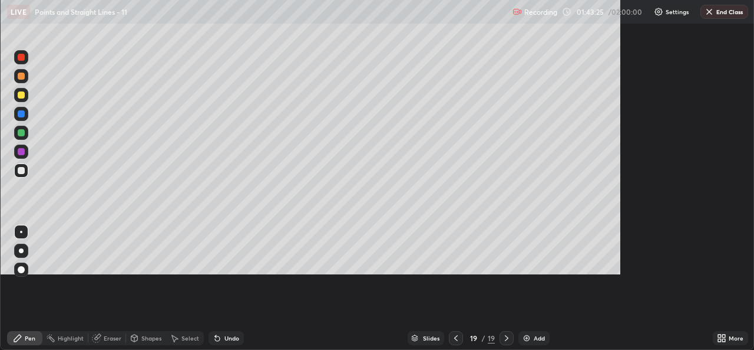
scroll to position [424, 754]
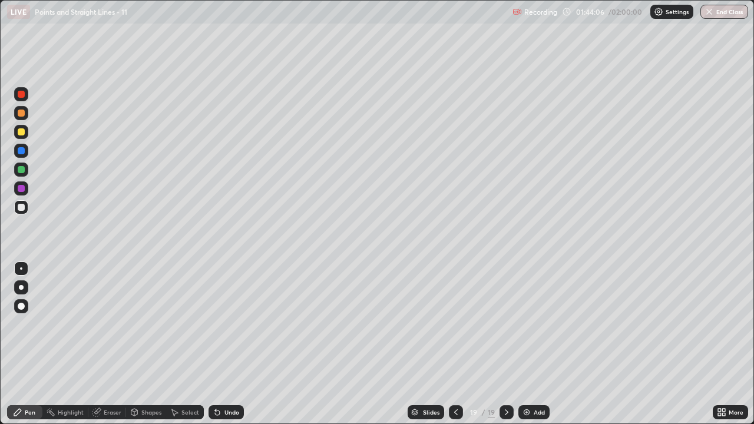
click at [212, 349] on div "Undo" at bounding box center [224, 413] width 40 height 24
click at [119, 349] on div "Eraser" at bounding box center [113, 413] width 18 height 6
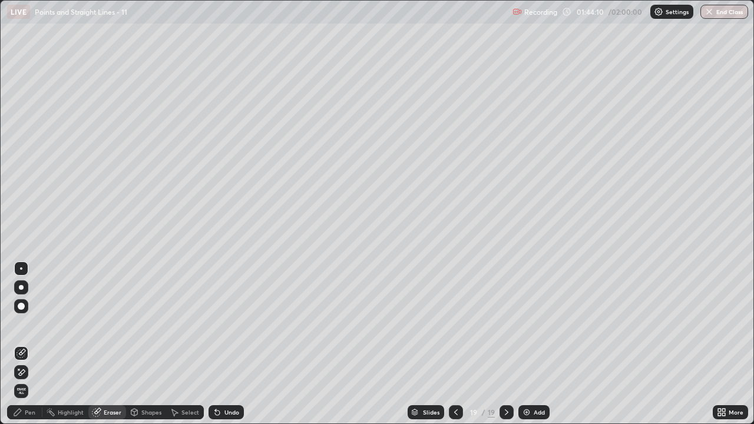
click at [180, 349] on div "Select" at bounding box center [185, 413] width 38 height 14
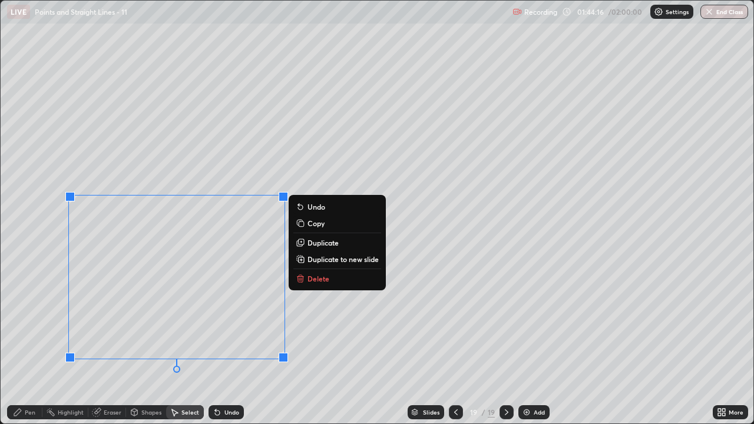
click at [104, 349] on div "Eraser" at bounding box center [113, 413] width 18 height 6
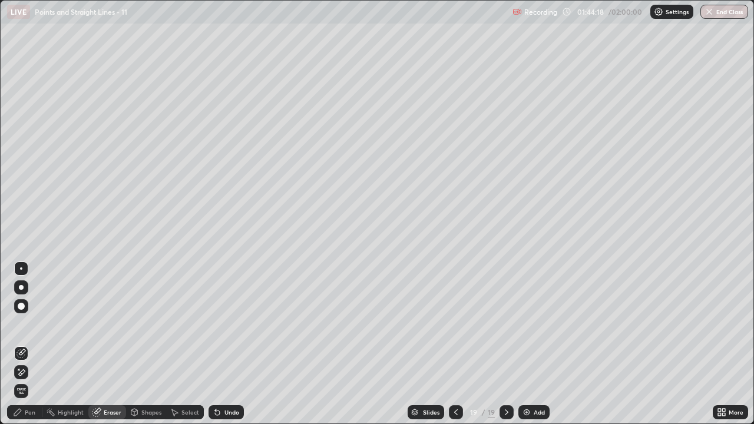
click at [25, 349] on div "Pen" at bounding box center [24, 413] width 35 height 14
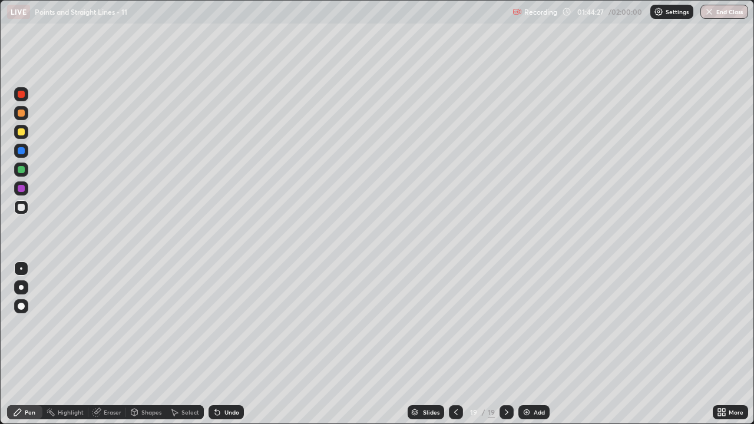
click at [724, 349] on icon at bounding box center [724, 410] width 3 height 3
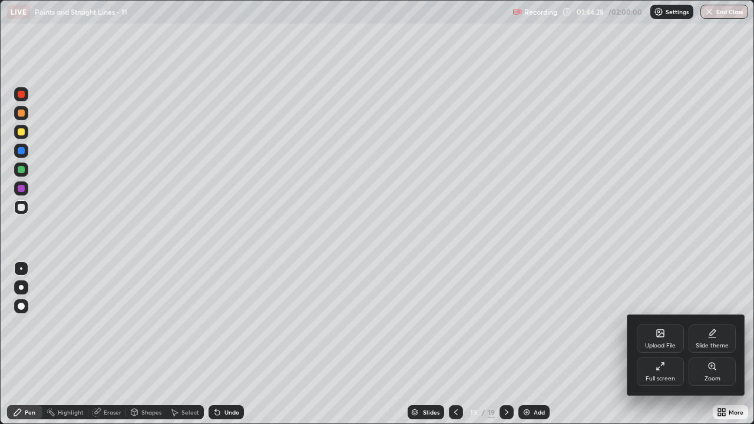
click at [657, 349] on div "Full screen" at bounding box center [660, 372] width 47 height 28
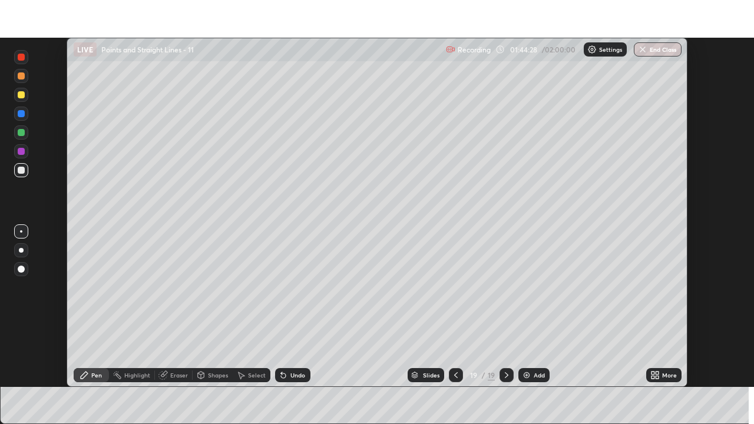
scroll to position [58593, 58188]
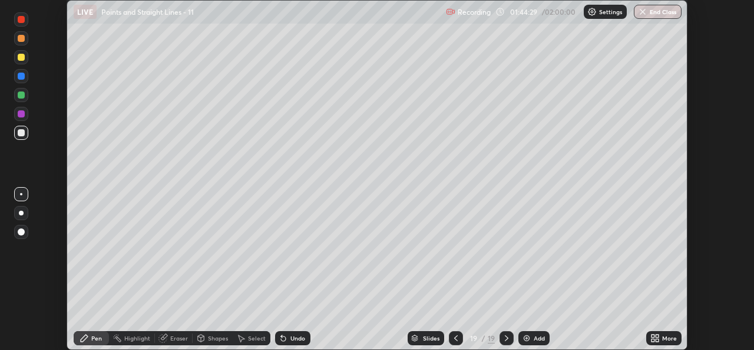
click at [653, 341] on icon at bounding box center [653, 339] width 3 height 3
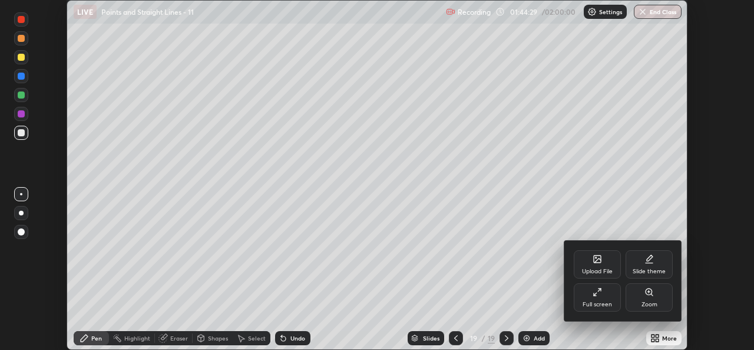
click at [601, 307] on div "Full screen" at bounding box center [597, 304] width 29 height 6
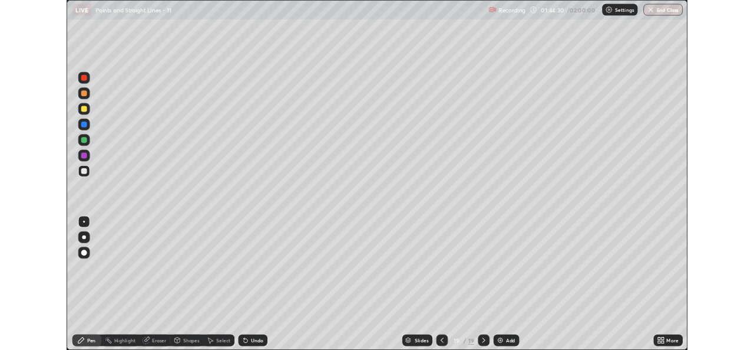
scroll to position [424, 754]
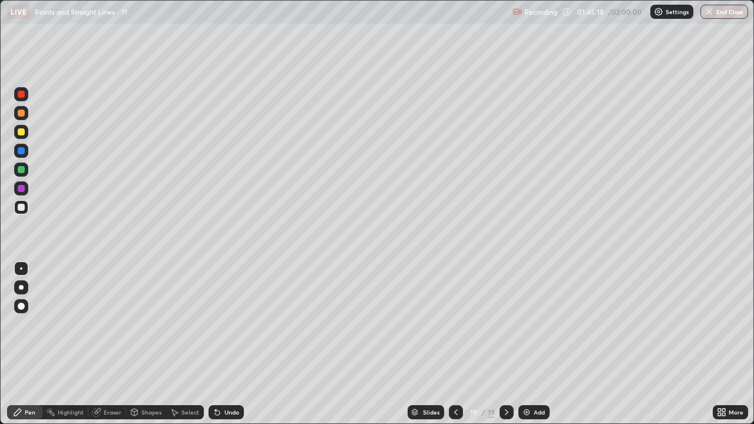
click at [182, 349] on div "Select" at bounding box center [191, 413] width 18 height 6
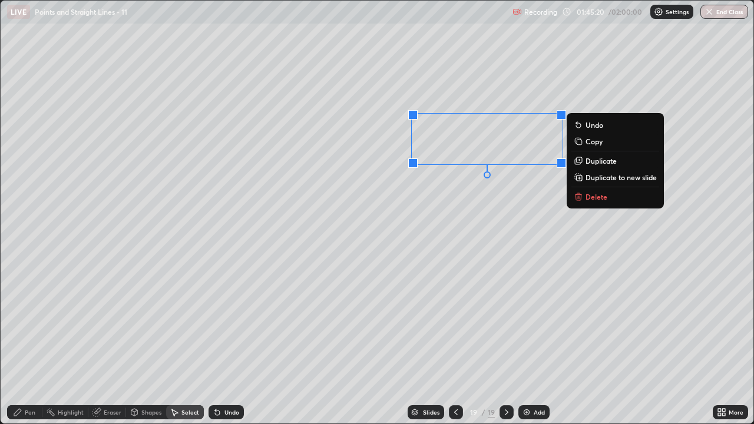
click at [604, 197] on p "Delete" at bounding box center [597, 196] width 22 height 9
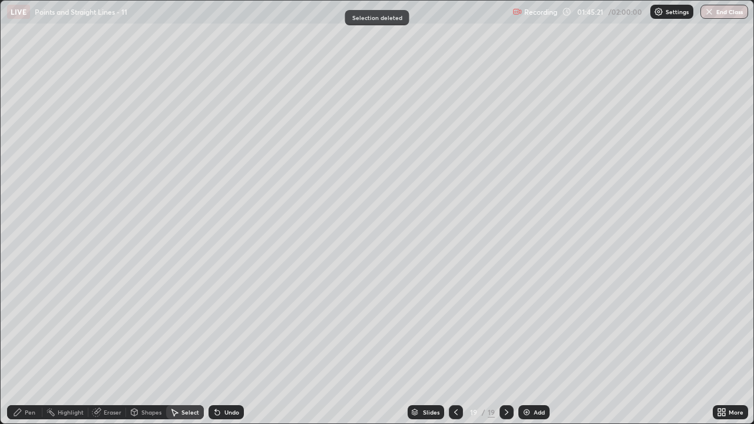
click at [35, 349] on div "Pen" at bounding box center [24, 413] width 35 height 14
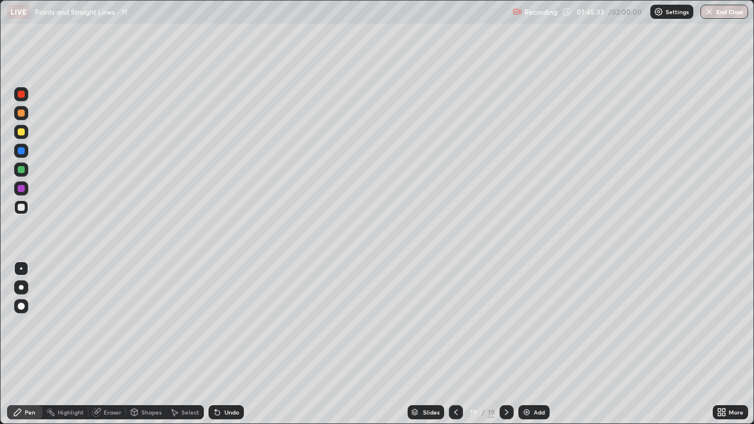
click at [225, 349] on div "Undo" at bounding box center [232, 413] width 15 height 6
click at [546, 349] on div "Add" at bounding box center [534, 413] width 31 height 14
click at [27, 133] on div at bounding box center [21, 132] width 14 height 14
click at [110, 349] on div "Eraser" at bounding box center [113, 413] width 18 height 6
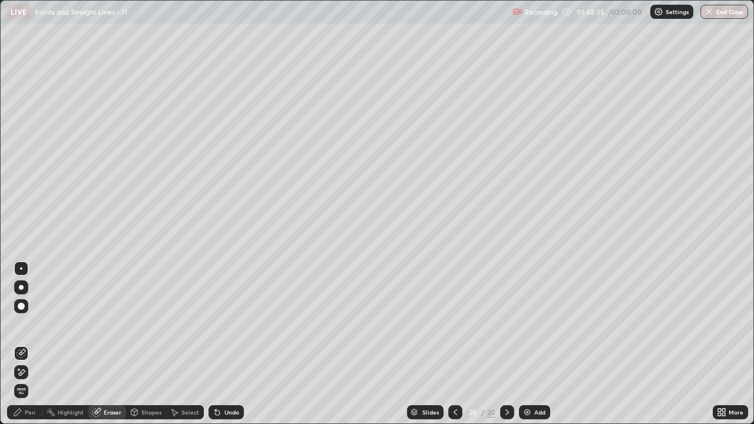
click at [21, 349] on icon at bounding box center [17, 412] width 9 height 9
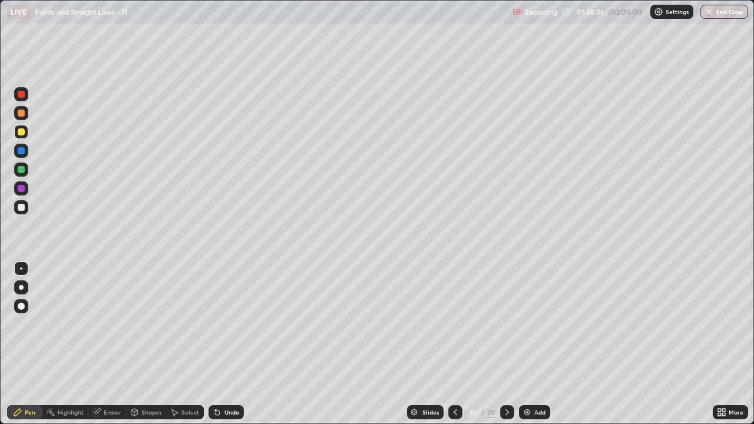
click at [149, 349] on div "Shapes" at bounding box center [146, 413] width 40 height 14
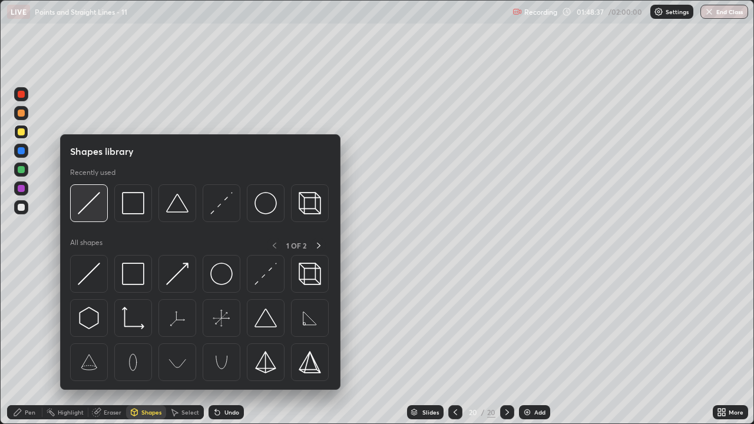
click at [88, 208] on img at bounding box center [89, 203] width 22 height 22
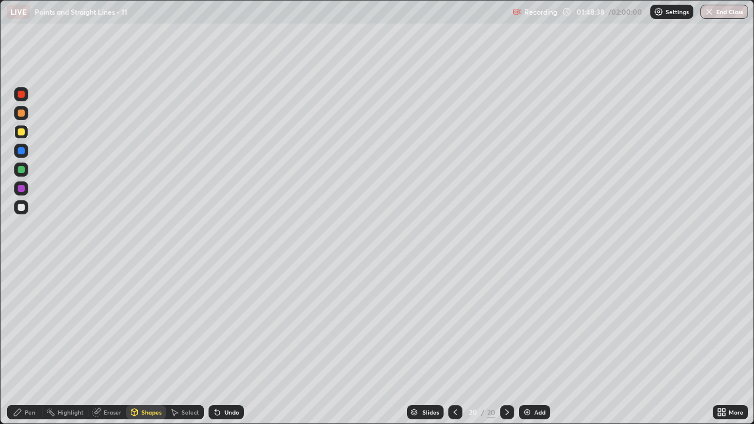
click at [225, 349] on div "Undo" at bounding box center [232, 413] width 15 height 6
click at [21, 205] on div at bounding box center [21, 207] width 7 height 7
click at [222, 349] on div "Undo" at bounding box center [226, 413] width 35 height 14
click at [25, 349] on div "Pen" at bounding box center [30, 413] width 11 height 6
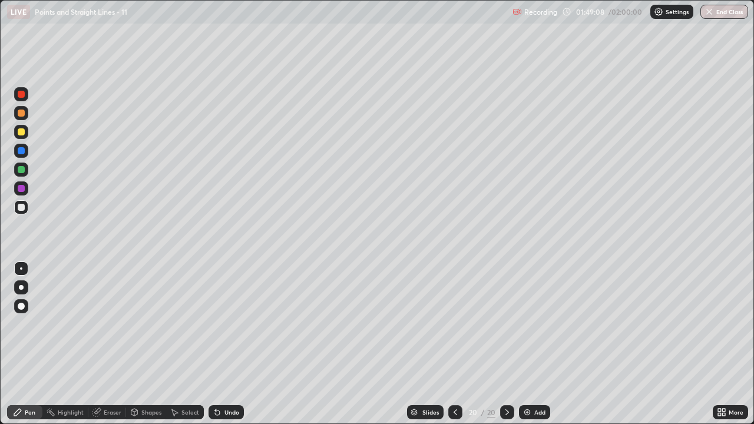
click at [228, 349] on div "Undo" at bounding box center [226, 413] width 35 height 14
click at [226, 349] on div "Undo" at bounding box center [226, 413] width 35 height 14
click at [228, 349] on div "Undo" at bounding box center [226, 413] width 35 height 14
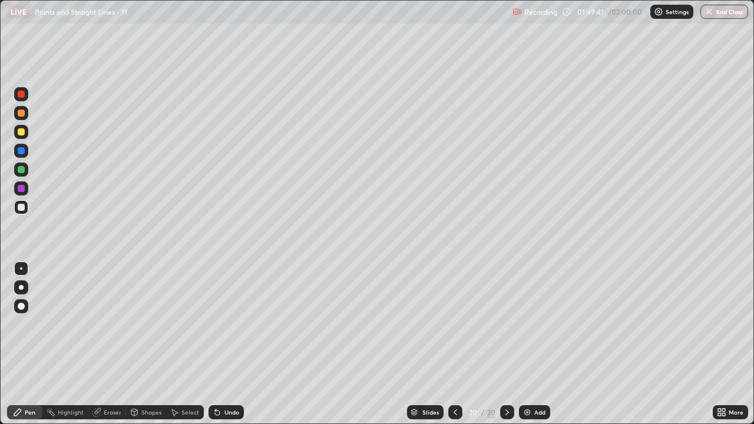
click at [113, 349] on div "Eraser" at bounding box center [113, 413] width 18 height 6
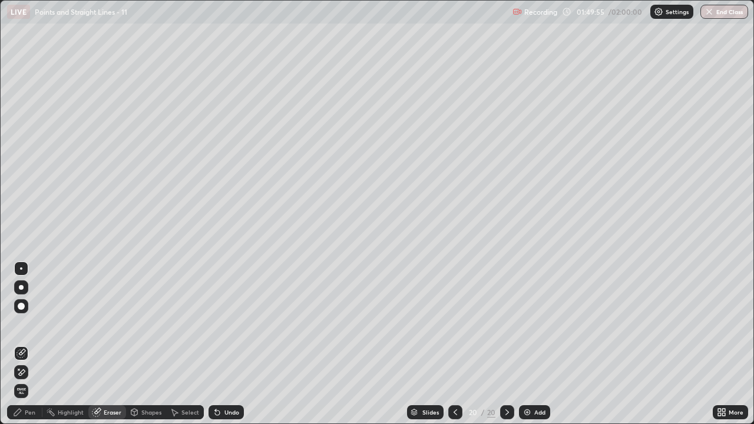
click at [19, 349] on icon at bounding box center [17, 412] width 9 height 9
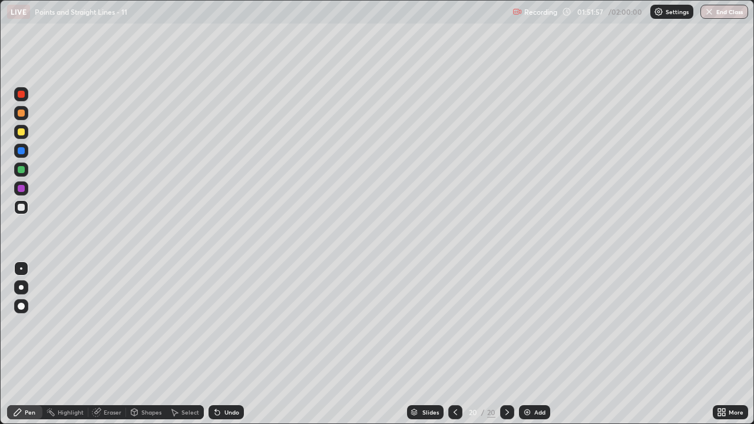
click at [539, 349] on div "Add" at bounding box center [540, 413] width 11 height 6
click at [454, 349] on icon at bounding box center [456, 412] width 9 height 9
click at [506, 349] on icon at bounding box center [507, 413] width 4 height 6
click at [454, 349] on icon at bounding box center [456, 412] width 9 height 9
click at [505, 349] on icon at bounding box center [506, 412] width 9 height 9
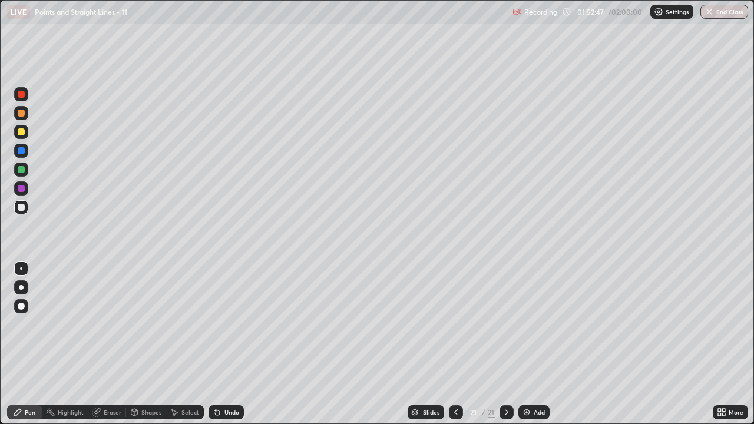
click at [227, 349] on div "Undo" at bounding box center [232, 413] width 15 height 6
click at [227, 349] on div "Undo" at bounding box center [226, 413] width 35 height 14
click at [28, 128] on div at bounding box center [21, 132] width 14 height 14
click at [21, 133] on div at bounding box center [21, 131] width 7 height 7
click at [183, 349] on div "Select" at bounding box center [185, 413] width 38 height 14
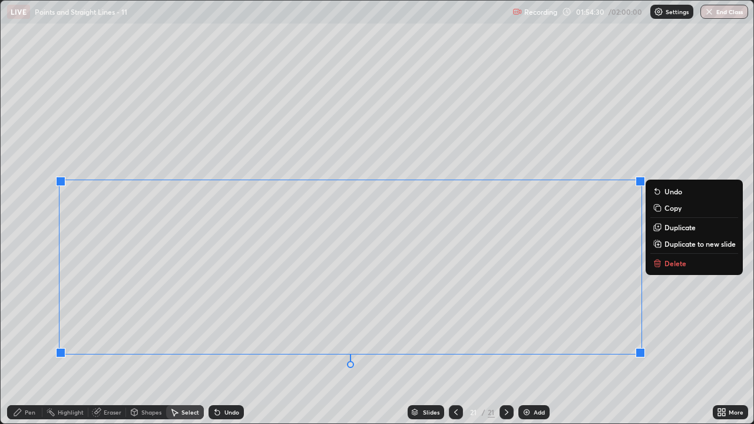
click at [688, 244] on p "Duplicate to new slide" at bounding box center [700, 243] width 71 height 9
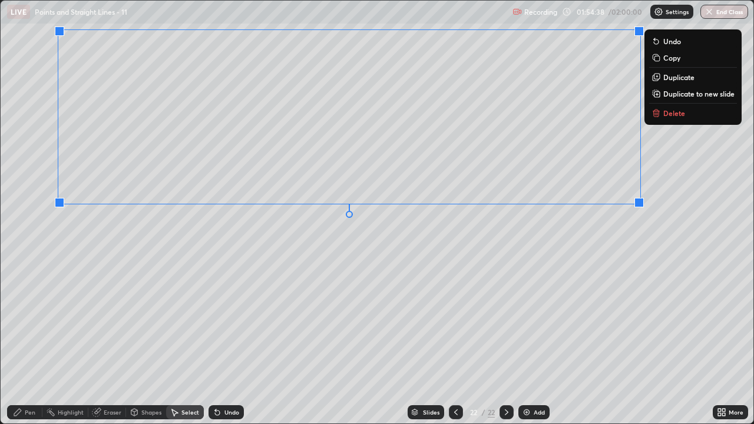
click at [450, 349] on div at bounding box center [456, 413] width 14 height 14
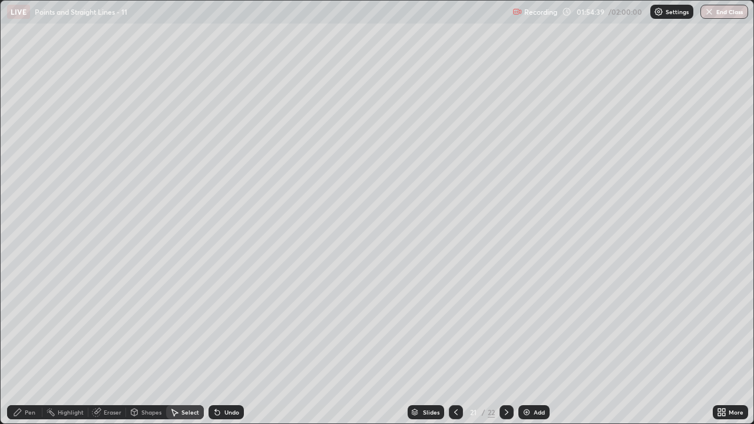
click at [507, 349] on icon at bounding box center [507, 413] width 4 height 6
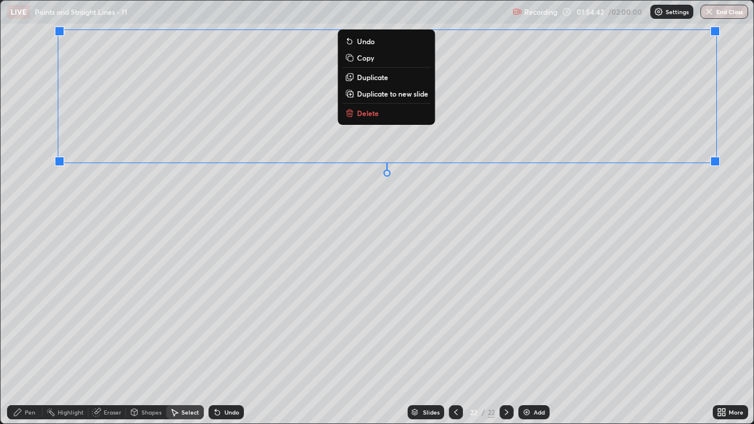
click at [663, 187] on div "0 ° Undo Copy Duplicate Duplicate to new slide Delete" at bounding box center [377, 212] width 753 height 423
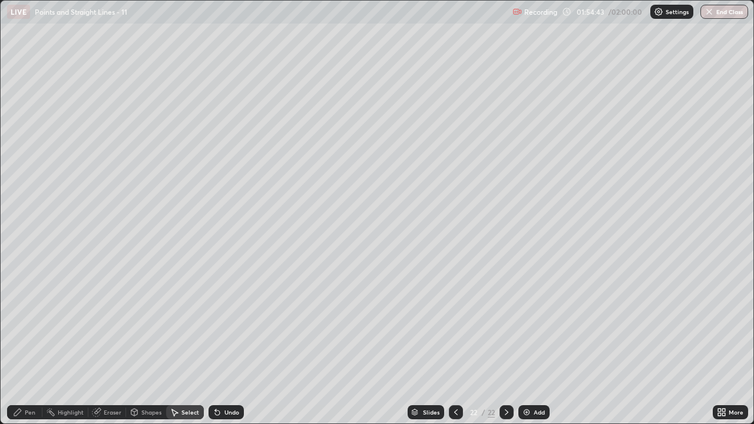
click at [29, 349] on div "Pen" at bounding box center [30, 413] width 11 height 6
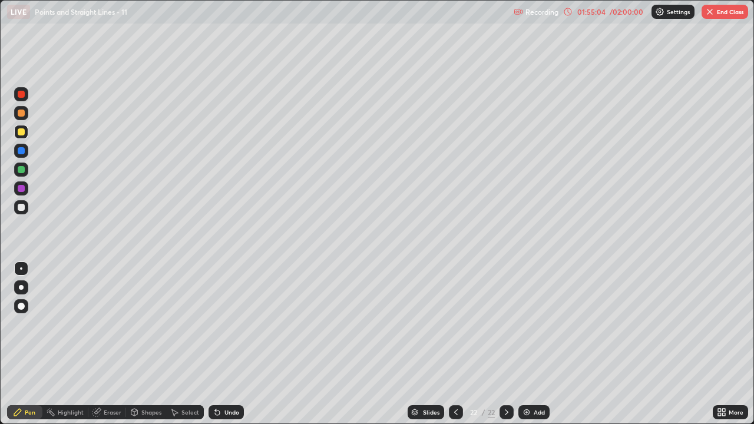
click at [20, 207] on div at bounding box center [21, 207] width 7 height 7
click at [621, 13] on div "/ 02:00:00" at bounding box center [626, 11] width 37 height 7
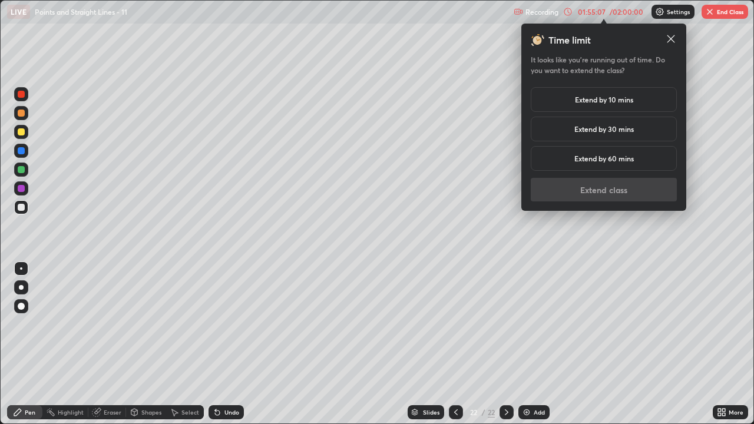
click at [630, 129] on h5 "Extend by 30 mins" at bounding box center [605, 129] width 60 height 11
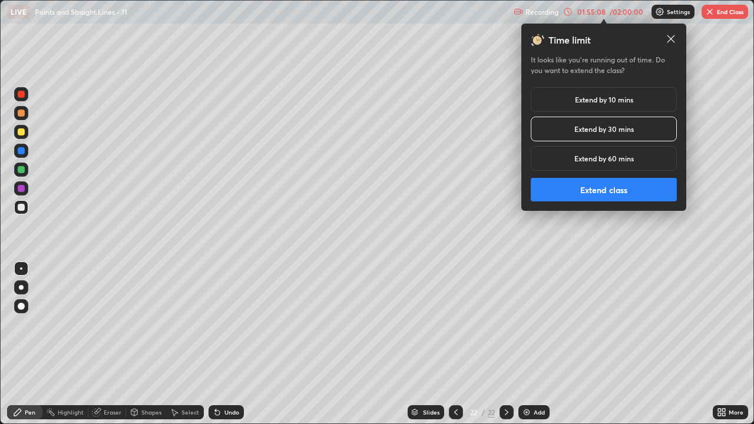
click at [628, 192] on button "Extend class" at bounding box center [604, 190] width 146 height 24
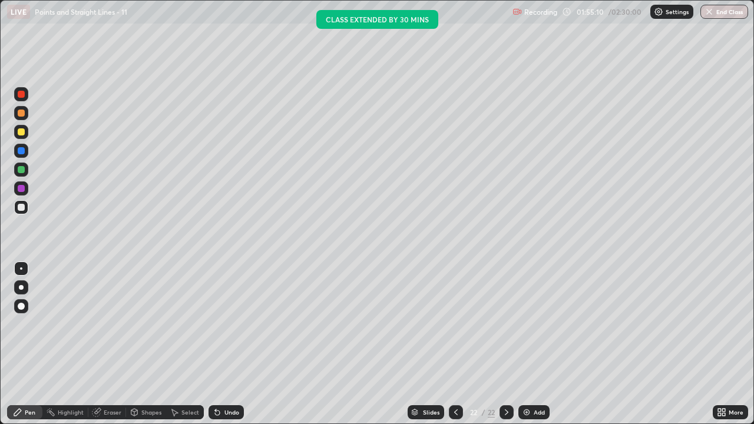
click at [21, 213] on div at bounding box center [21, 207] width 14 height 14
click at [222, 349] on div "Undo" at bounding box center [226, 413] width 35 height 14
click at [224, 349] on div "Undo" at bounding box center [226, 413] width 35 height 14
click at [107, 349] on div "Eraser" at bounding box center [113, 413] width 18 height 6
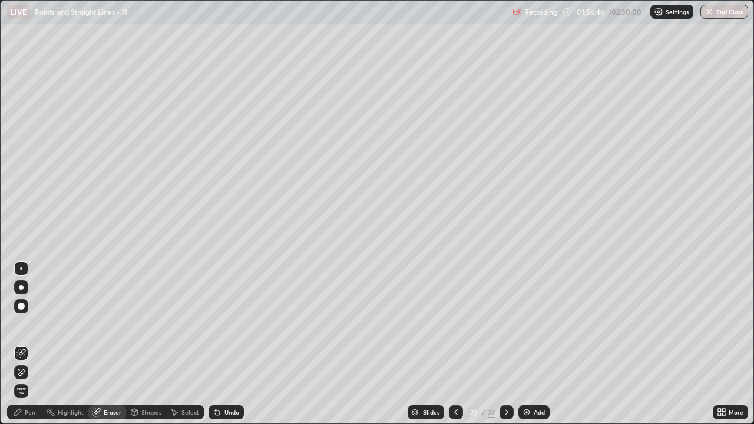
click at [24, 349] on div "Pen" at bounding box center [24, 413] width 35 height 14
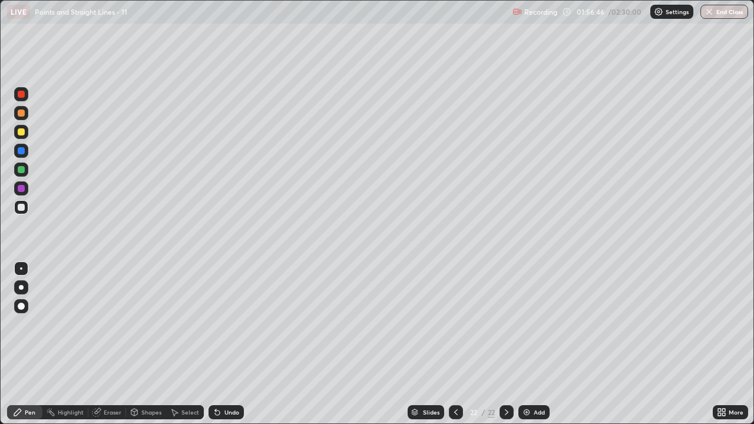
click at [27, 210] on div at bounding box center [21, 207] width 14 height 14
click at [188, 349] on div "Select" at bounding box center [191, 413] width 18 height 6
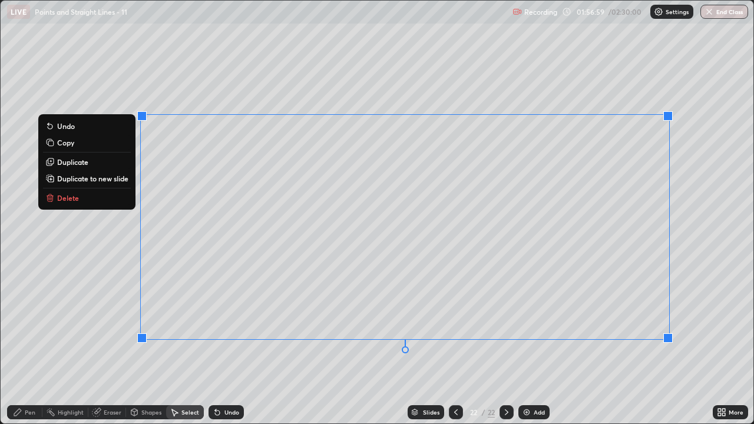
click at [602, 349] on div "0 ° Undo Copy Duplicate Duplicate to new slide Delete" at bounding box center [377, 212] width 753 height 423
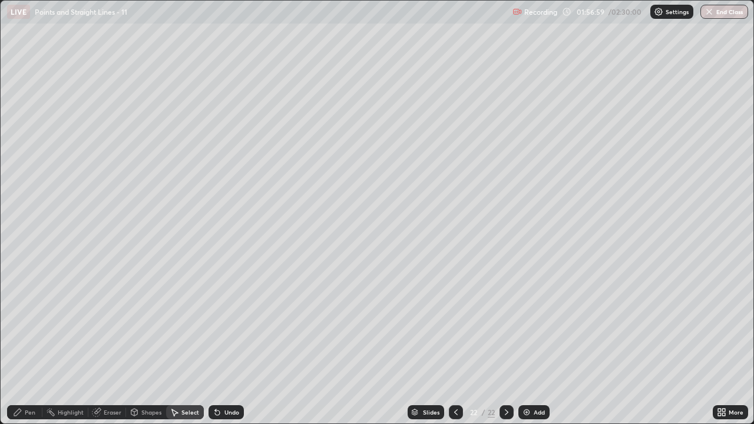
click at [37, 349] on div "Pen" at bounding box center [24, 413] width 35 height 14
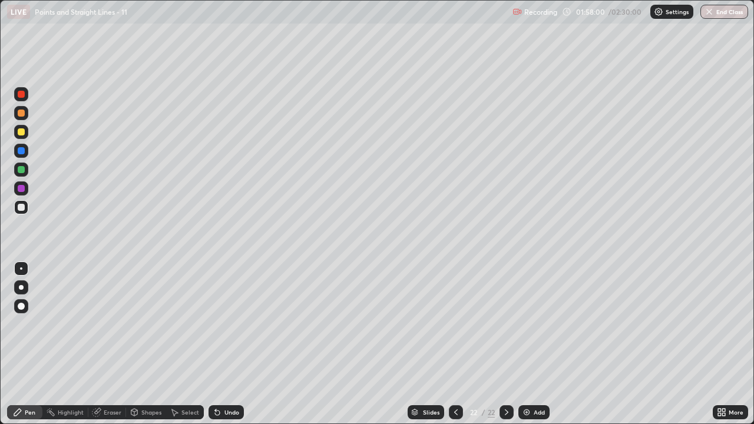
click at [730, 349] on div "More" at bounding box center [736, 413] width 15 height 6
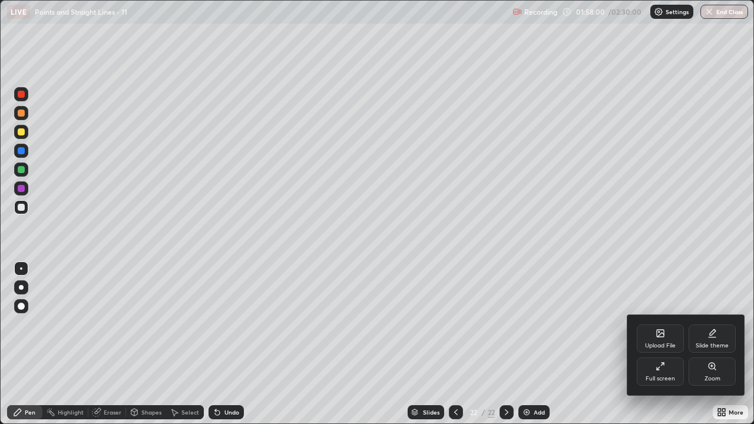
click at [660, 349] on div "Full screen" at bounding box center [660, 372] width 47 height 28
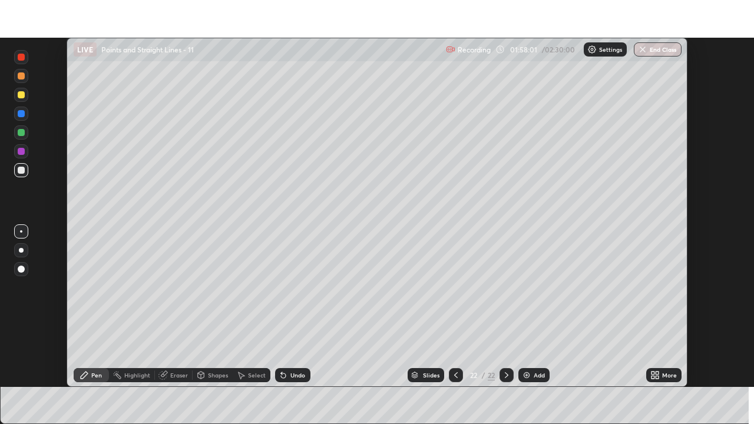
scroll to position [58593, 58188]
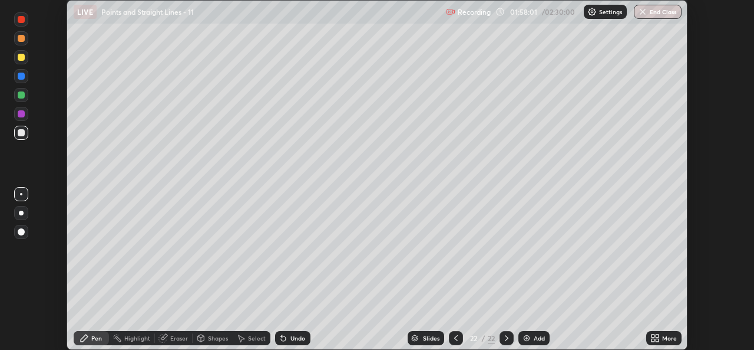
click at [657, 335] on icon at bounding box center [657, 335] width 3 height 3
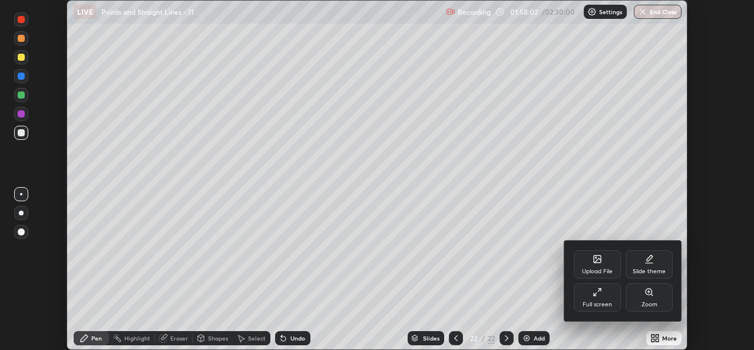
click at [594, 301] on div "Full screen" at bounding box center [597, 304] width 29 height 6
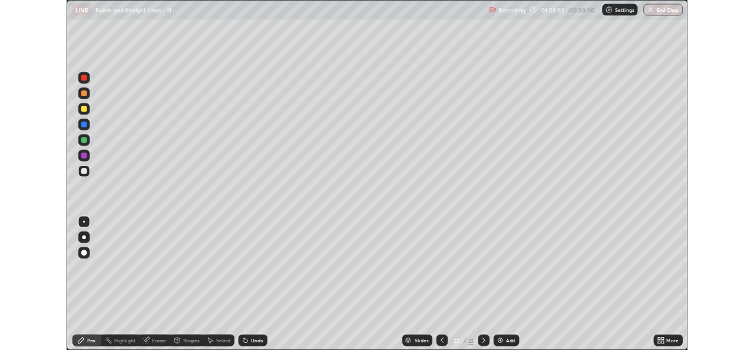
scroll to position [424, 754]
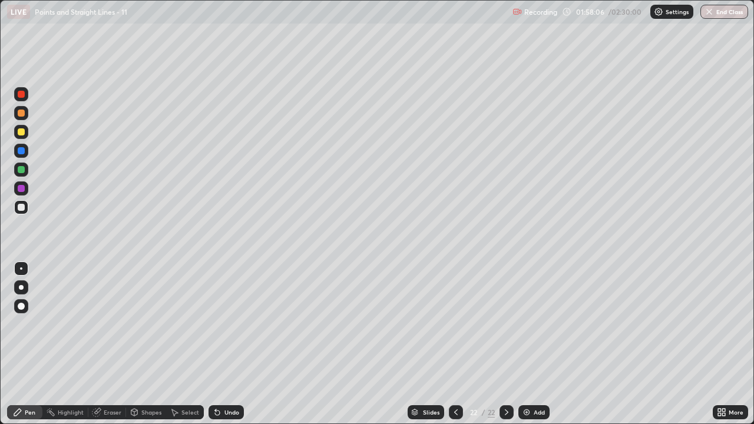
click at [532, 349] on div "Add" at bounding box center [534, 413] width 31 height 14
click at [454, 349] on icon at bounding box center [455, 412] width 9 height 9
click at [500, 349] on div at bounding box center [507, 413] width 14 height 14
click at [506, 349] on icon at bounding box center [506, 412] width 9 height 9
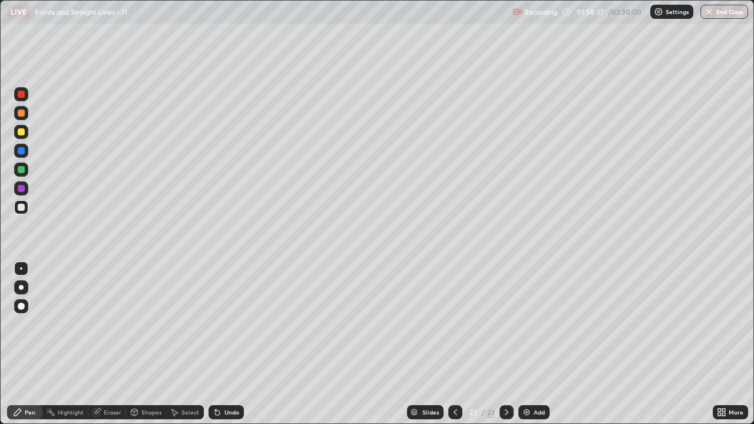
click at [19, 206] on div at bounding box center [21, 207] width 7 height 7
click at [452, 349] on div at bounding box center [456, 413] width 14 height 14
click at [505, 349] on icon at bounding box center [506, 412] width 9 height 9
click at [535, 349] on div "Add" at bounding box center [539, 413] width 11 height 6
click at [21, 131] on div at bounding box center [21, 131] width 7 height 7
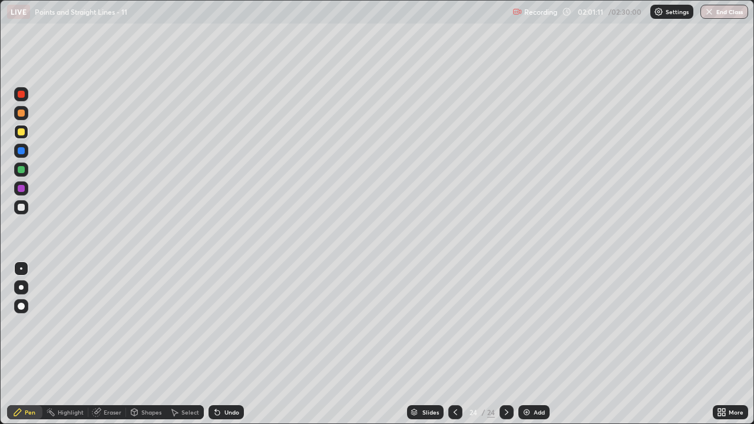
click at [723, 349] on icon at bounding box center [724, 410] width 3 height 3
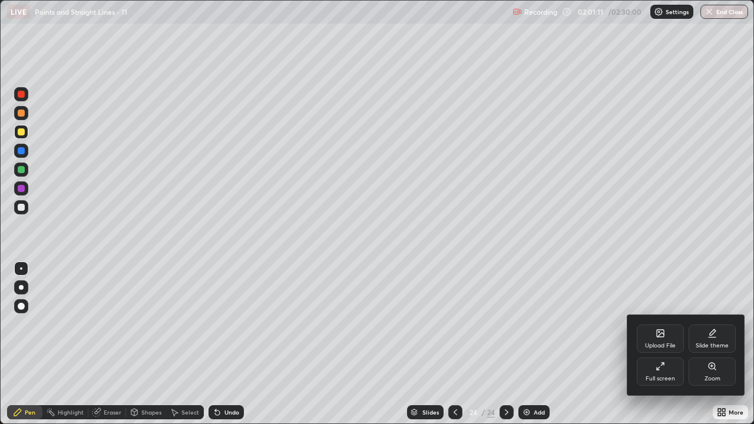
click at [651, 349] on div "Full screen" at bounding box center [660, 372] width 47 height 28
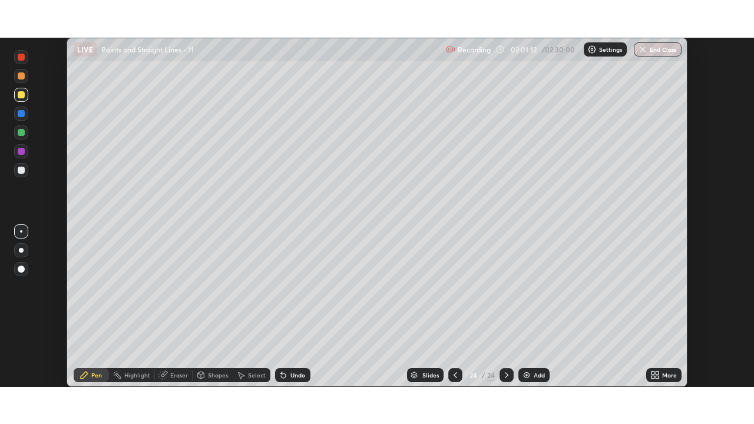
scroll to position [58593, 58188]
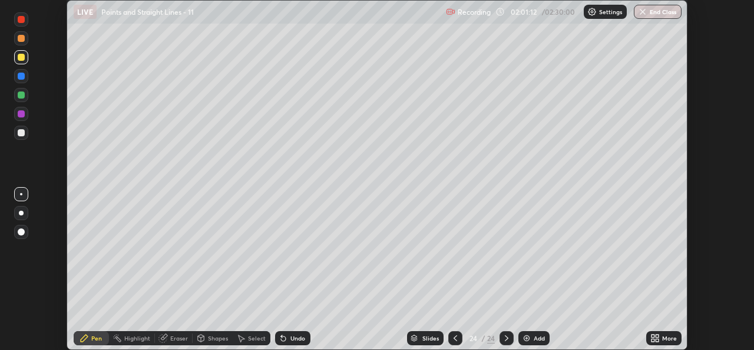
click at [652, 338] on icon at bounding box center [653, 339] width 3 height 3
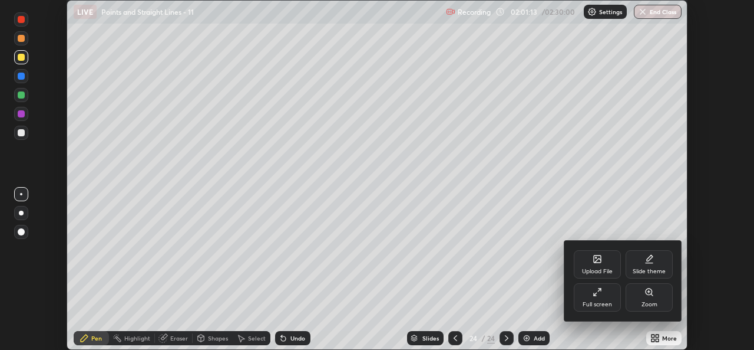
click at [581, 295] on div "Full screen" at bounding box center [597, 297] width 47 height 28
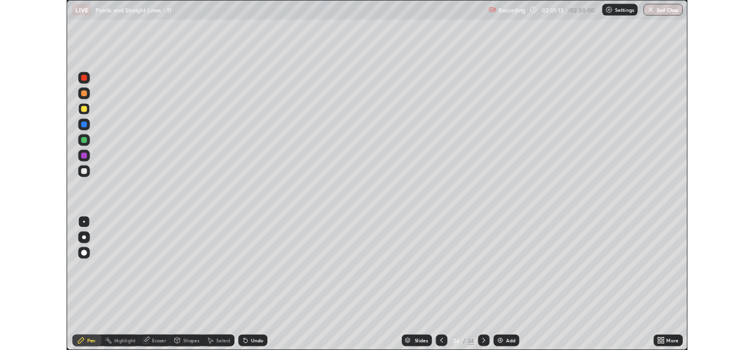
scroll to position [424, 754]
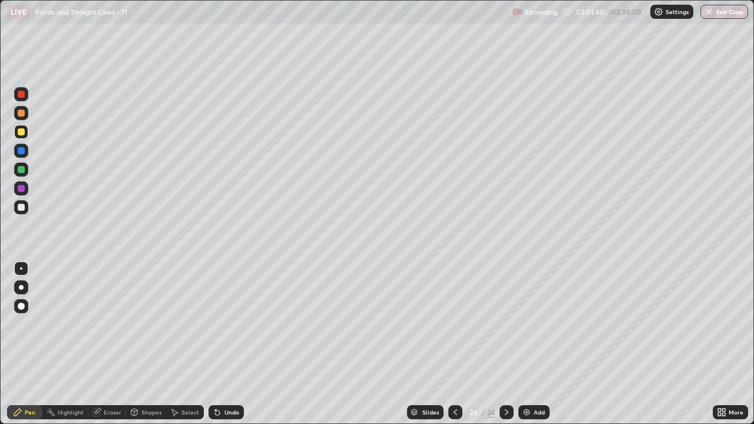
click at [22, 207] on div at bounding box center [21, 207] width 7 height 7
click at [19, 138] on div at bounding box center [21, 132] width 14 height 14
click at [227, 349] on div "Undo" at bounding box center [232, 413] width 15 height 6
click at [221, 349] on div "Undo" at bounding box center [226, 413] width 35 height 14
click at [21, 207] on div at bounding box center [21, 207] width 7 height 7
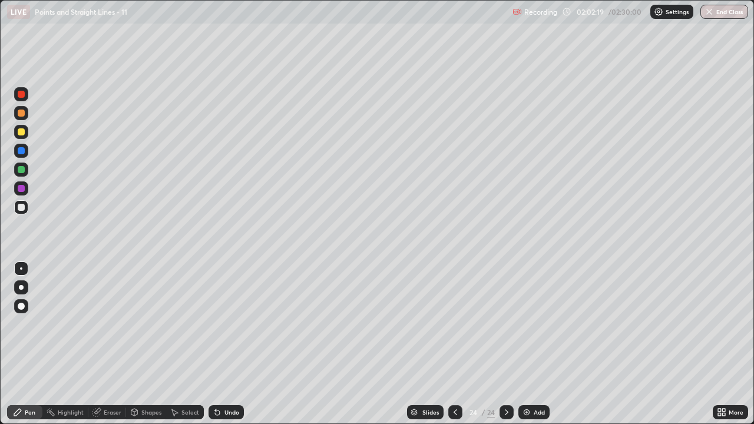
click at [225, 349] on div "Undo" at bounding box center [232, 413] width 15 height 6
click at [228, 349] on div "Undo" at bounding box center [232, 413] width 15 height 6
click at [229, 349] on div "Undo" at bounding box center [232, 413] width 15 height 6
click at [225, 349] on div "Undo" at bounding box center [232, 413] width 15 height 6
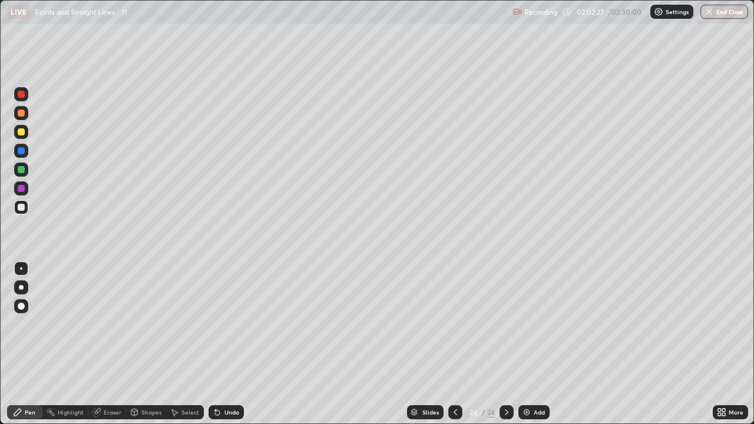
click at [175, 349] on icon at bounding box center [175, 413] width 6 height 7
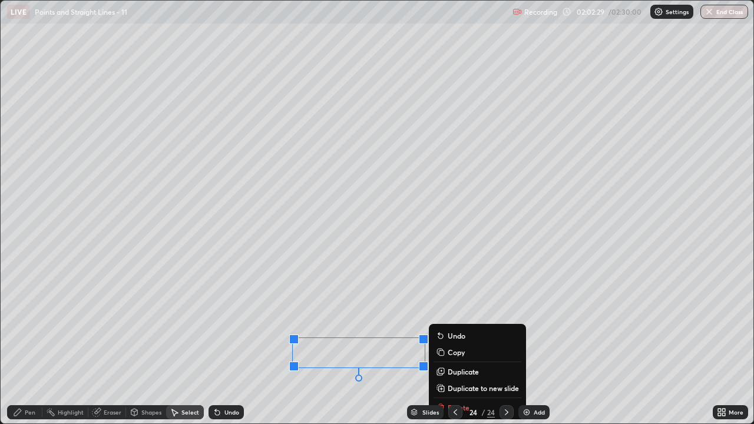
click at [337, 349] on div "0 ° Undo Copy Duplicate Duplicate to new slide Delete" at bounding box center [377, 212] width 753 height 423
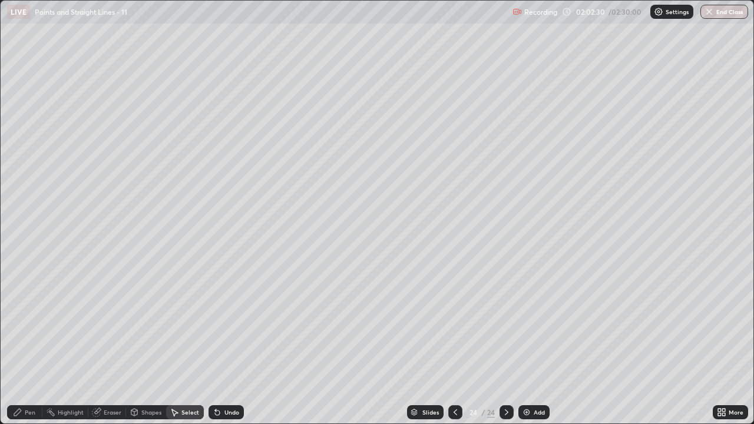
click at [23, 349] on div "Pen" at bounding box center [24, 413] width 35 height 14
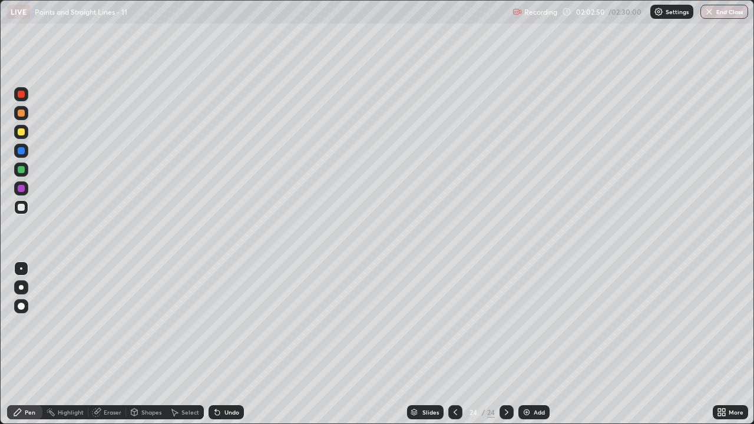
click at [100, 349] on icon at bounding box center [96, 412] width 9 height 9
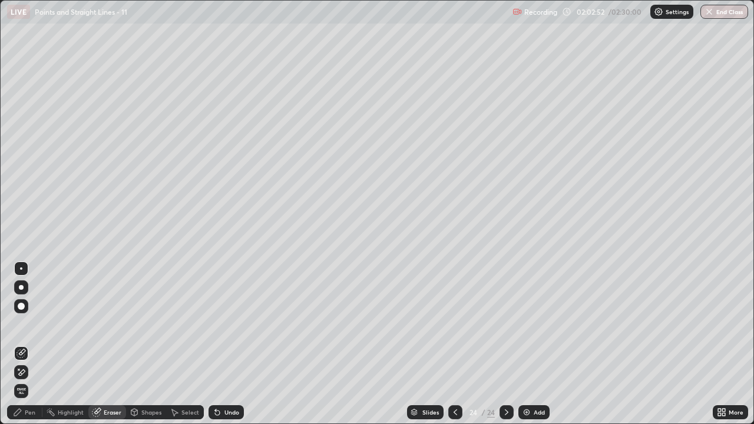
click at [14, 349] on icon at bounding box center [17, 412] width 9 height 9
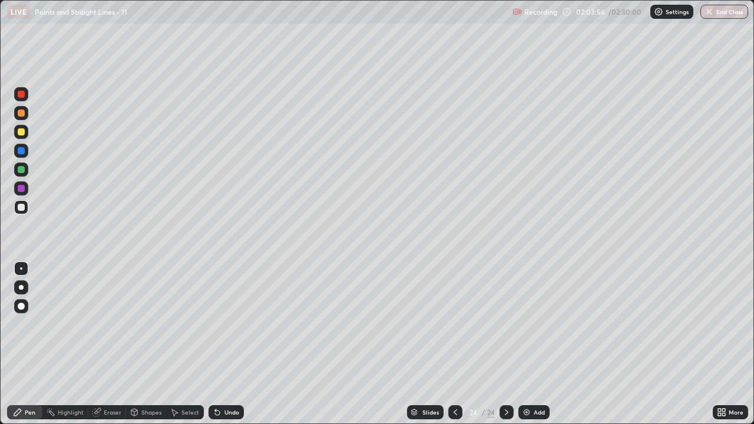
click at [528, 349] on img at bounding box center [526, 412] width 9 height 9
click at [22, 129] on div at bounding box center [21, 131] width 7 height 7
click at [453, 349] on icon at bounding box center [455, 412] width 9 height 9
click at [502, 349] on div at bounding box center [507, 413] width 14 height 14
click at [27, 128] on div at bounding box center [21, 132] width 14 height 14
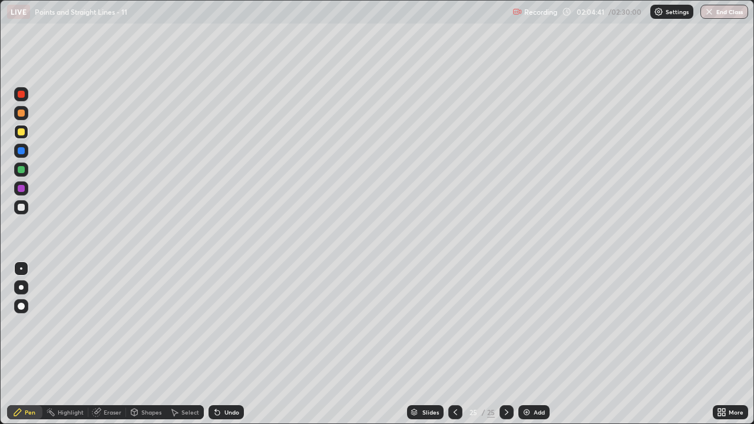
click at [720, 349] on icon at bounding box center [720, 410] width 3 height 3
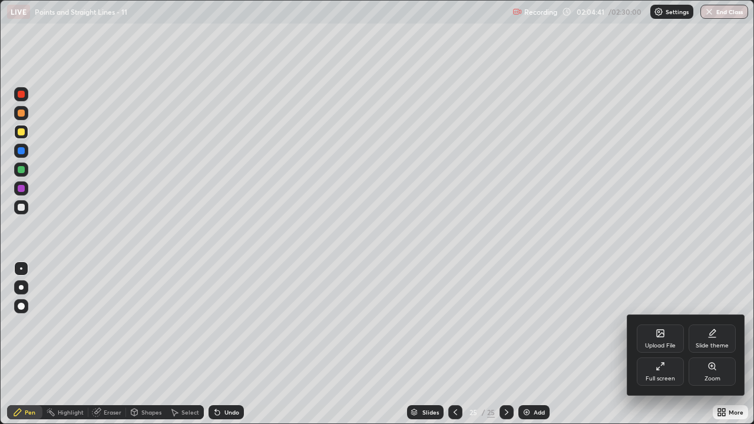
click at [650, 349] on div "Full screen" at bounding box center [660, 372] width 47 height 28
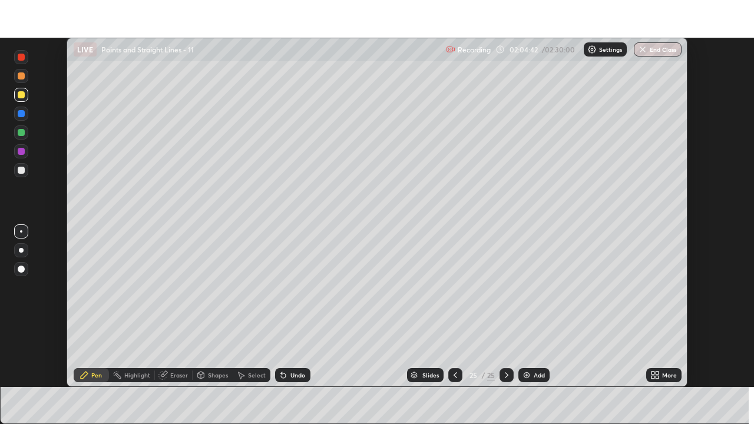
scroll to position [58593, 58188]
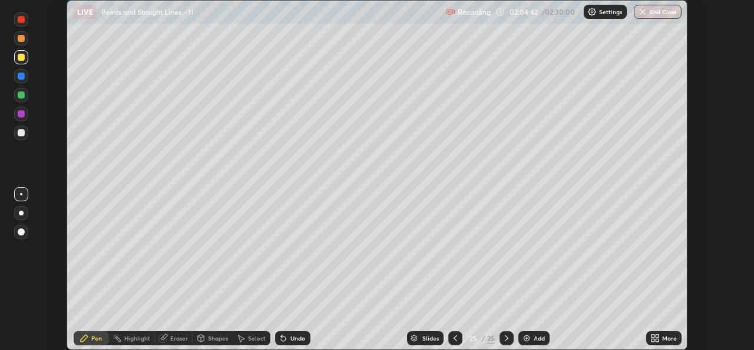
click at [653, 335] on icon at bounding box center [653, 335] width 3 height 3
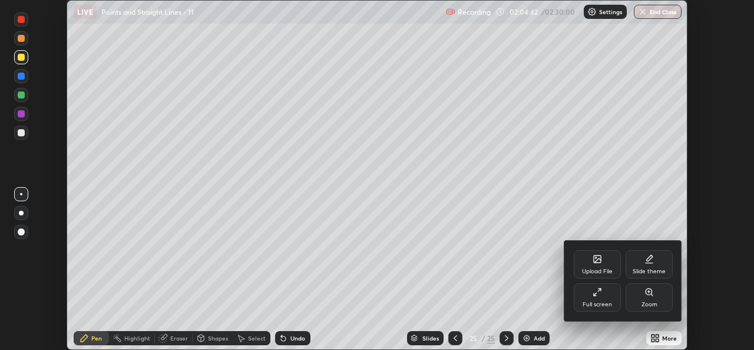
click at [582, 294] on div "Full screen" at bounding box center [597, 297] width 47 height 28
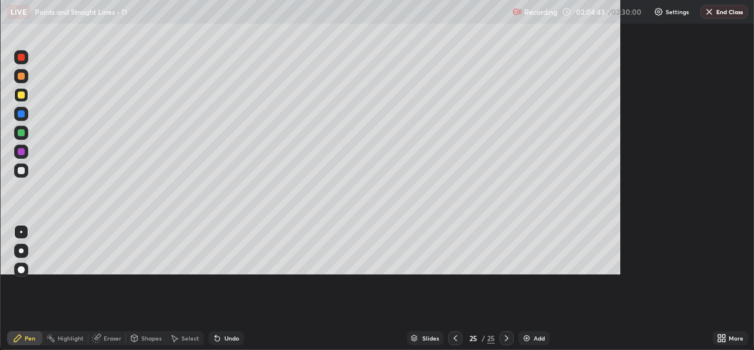
scroll to position [424, 754]
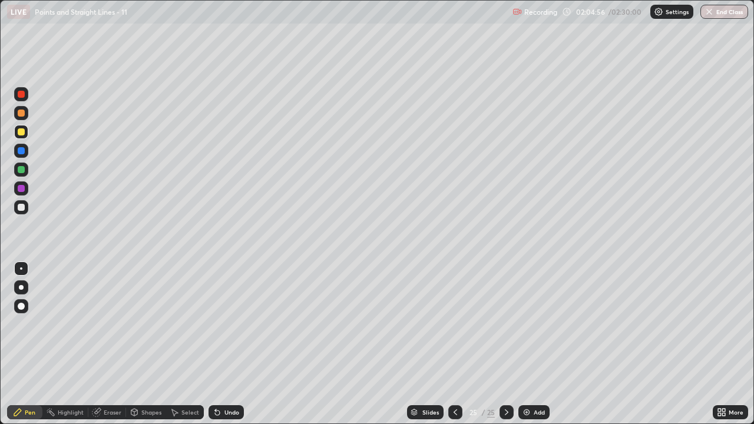
click at [454, 349] on icon at bounding box center [455, 412] width 9 height 9
click at [511, 349] on div at bounding box center [507, 413] width 14 height 14
click at [19, 207] on div at bounding box center [21, 207] width 7 height 7
click at [232, 349] on div "Undo" at bounding box center [226, 413] width 35 height 14
click at [228, 349] on div "Undo" at bounding box center [226, 413] width 35 height 14
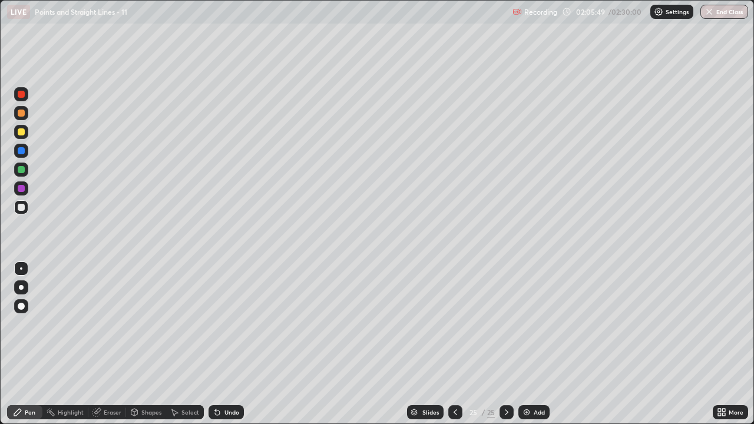
click at [230, 349] on div "Undo" at bounding box center [232, 413] width 15 height 6
click at [528, 349] on img at bounding box center [526, 412] width 9 height 9
click at [459, 349] on div at bounding box center [456, 413] width 14 height 14
click at [67, 349] on div "Highlight" at bounding box center [71, 413] width 26 height 6
click at [114, 349] on div "Eraser" at bounding box center [113, 413] width 18 height 6
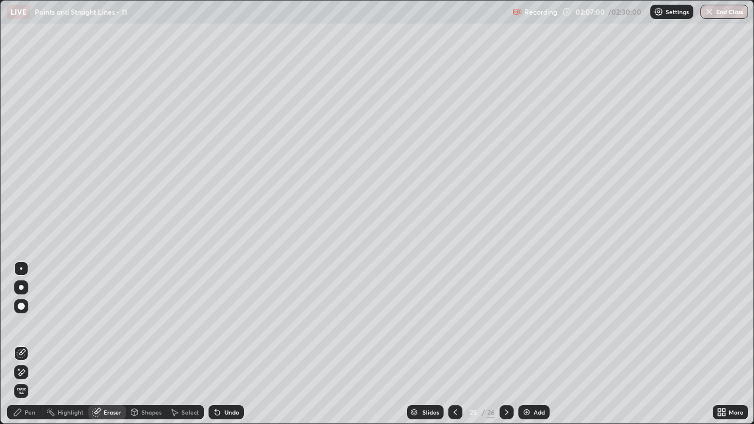
click at [25, 349] on div "Pen" at bounding box center [30, 413] width 11 height 6
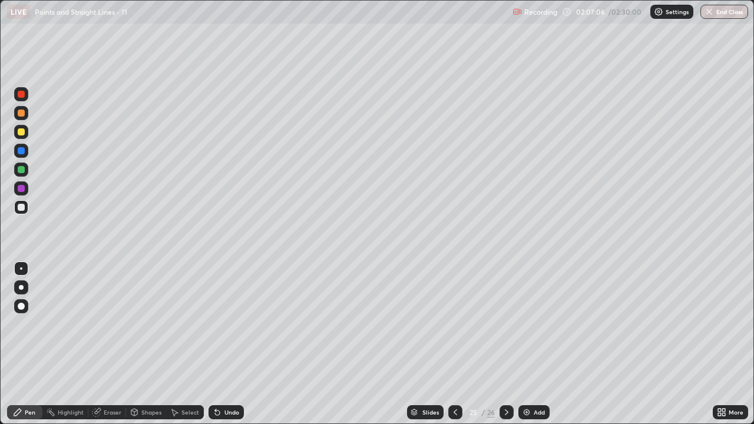
click at [534, 349] on div "Add" at bounding box center [539, 413] width 11 height 6
click at [454, 349] on icon at bounding box center [456, 412] width 9 height 9
click at [506, 349] on div at bounding box center [507, 413] width 14 height 24
click at [719, 12] on button "End Class" at bounding box center [725, 12] width 48 height 14
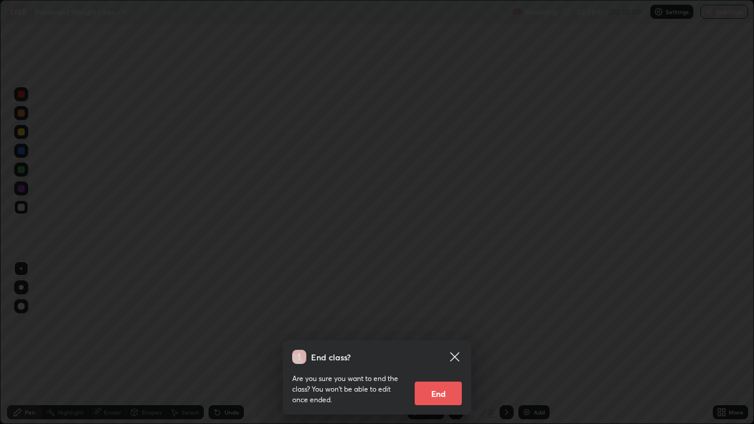
click at [446, 349] on button "End" at bounding box center [438, 394] width 47 height 24
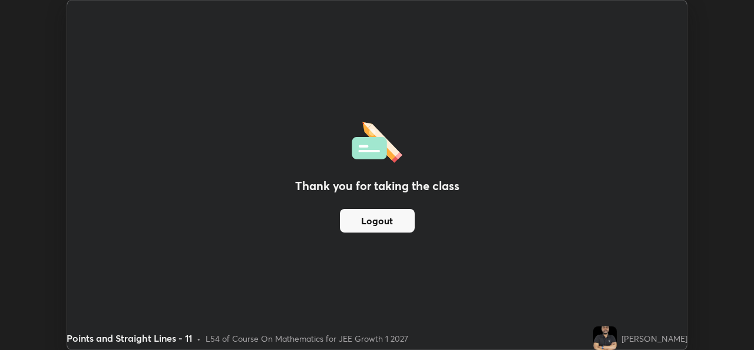
scroll to position [58593, 58188]
